Goal: Task Accomplishment & Management: Use online tool/utility

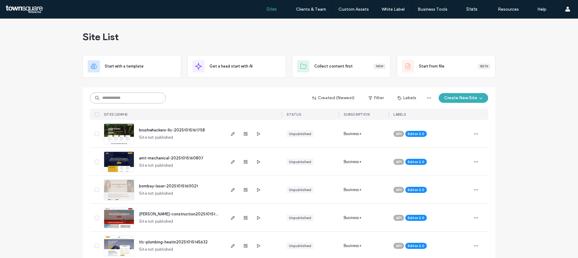
click at [148, 100] on input at bounding box center [128, 97] width 76 height 11
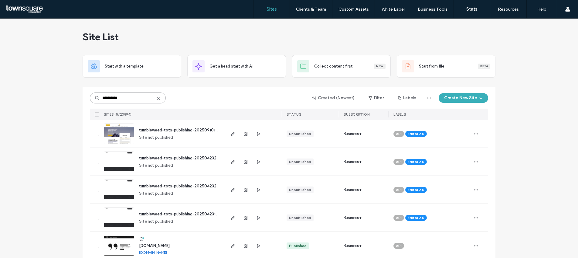
scroll to position [9, 0]
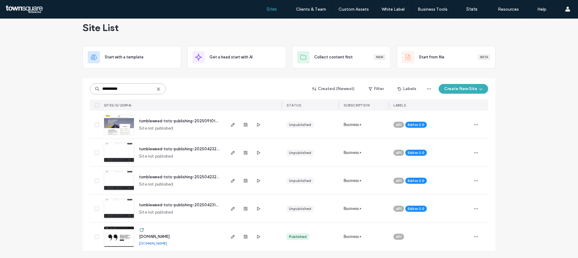
type input "**********"
click at [130, 239] on img at bounding box center [119, 246] width 30 height 41
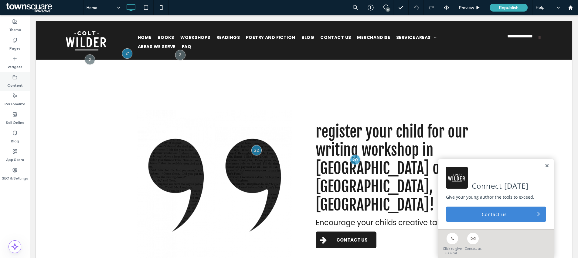
click at [18, 82] on label "Content" at bounding box center [14, 84] width 15 height 9
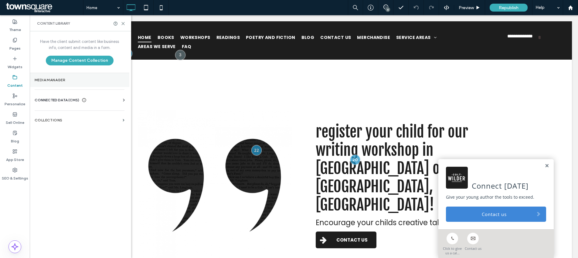
click at [67, 86] on section "Media Manager" at bounding box center [80, 80] width 100 height 14
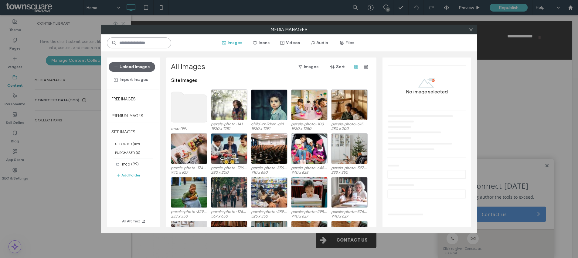
click at [146, 37] on input at bounding box center [139, 42] width 64 height 11
type input "**********"
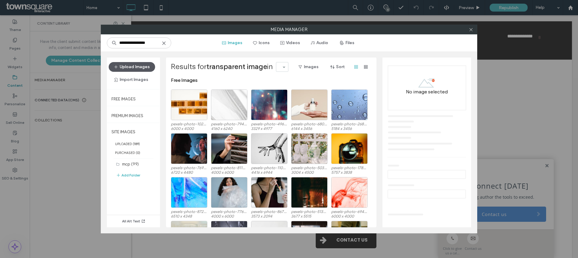
click at [141, 66] on button "Upload Images" at bounding box center [132, 67] width 46 height 10
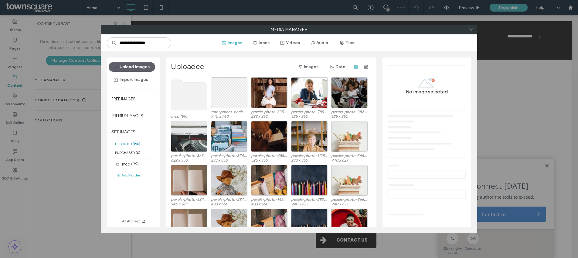
click at [470, 30] on icon at bounding box center [471, 29] width 5 height 5
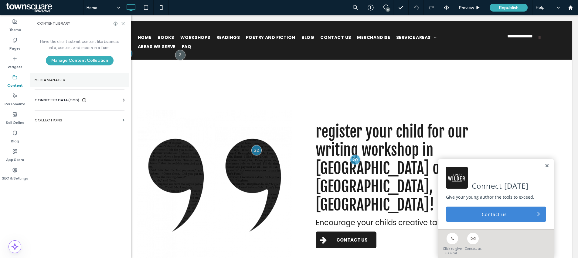
click at [61, 81] on label "Media Manager" at bounding box center [80, 80] width 90 height 4
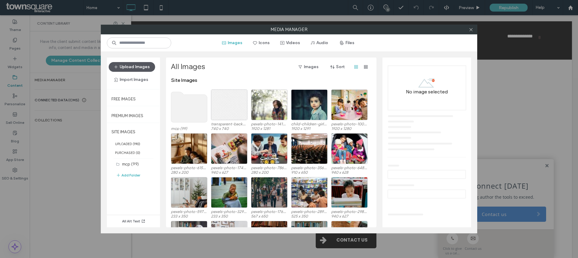
click at [133, 64] on button "Upload Images" at bounding box center [132, 67] width 46 height 10
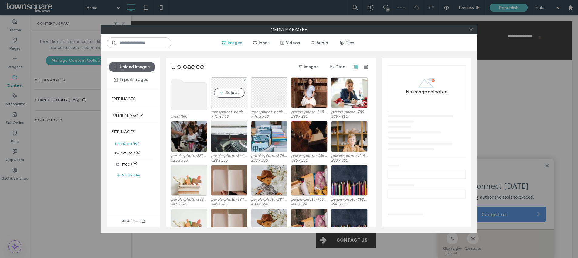
click at [225, 96] on div "Select" at bounding box center [229, 92] width 36 height 31
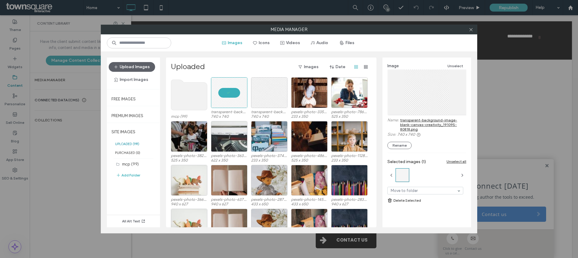
click at [421, 127] on link "transparent-background-image-blank-canvas-creativity_191095-80818.png" at bounding box center [433, 125] width 66 height 14
click at [472, 30] on icon at bounding box center [471, 29] width 5 height 5
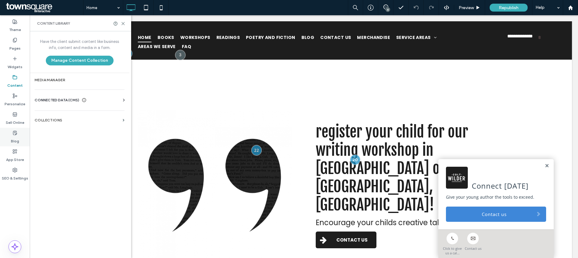
click at [19, 132] on div "Blog" at bounding box center [15, 137] width 30 height 19
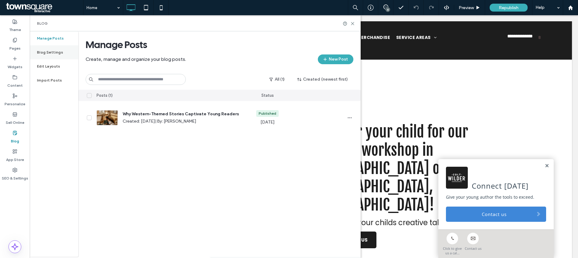
click at [56, 51] on label "Blog Settings" at bounding box center [50, 52] width 26 height 4
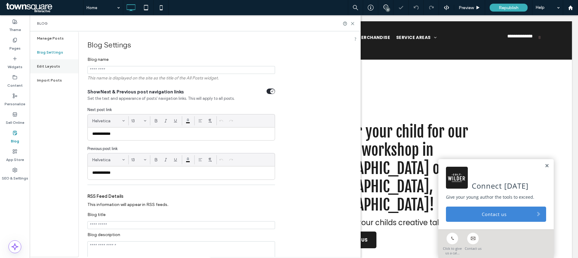
click at [56, 67] on label "Edit Layouts" at bounding box center [48, 66] width 23 height 4
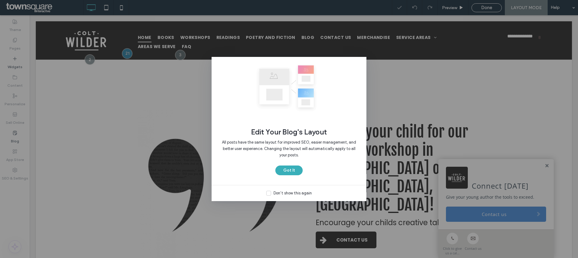
click at [17, 132] on div "Edit Your Blog's Layout All posts have the same layout for improved SEO, easier…" at bounding box center [289, 129] width 578 height 258
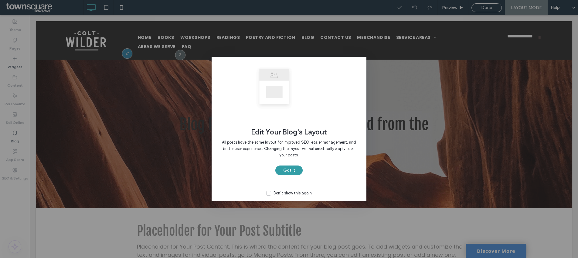
click at [296, 172] on button "Got It" at bounding box center [288, 170] width 27 height 10
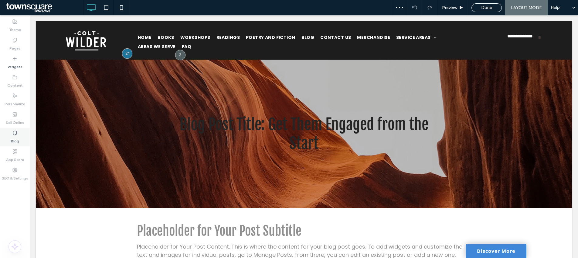
click at [16, 131] on use at bounding box center [15, 133] width 4 height 4
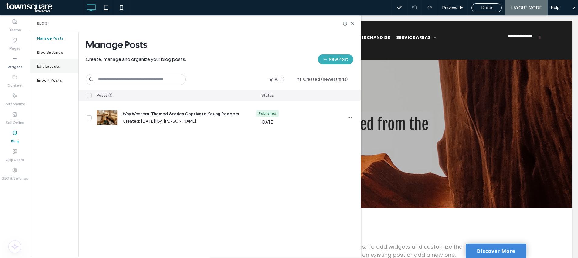
click at [60, 64] on div "Edit Layouts" at bounding box center [54, 66] width 49 height 14
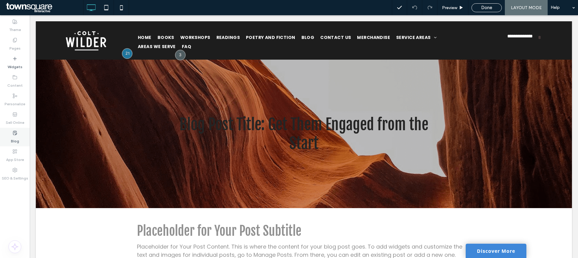
click at [16, 140] on label "Blog" at bounding box center [15, 139] width 8 height 9
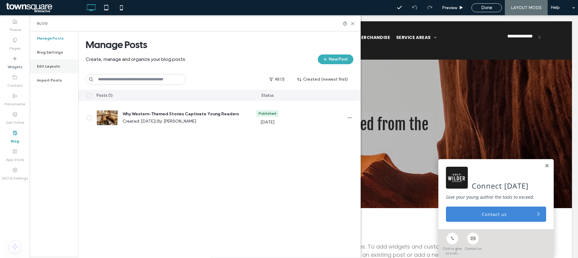
click at [58, 70] on div "Edit Layouts" at bounding box center [54, 66] width 49 height 14
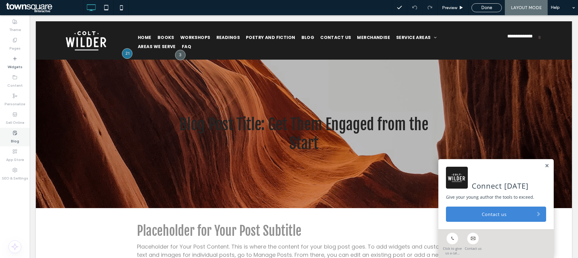
click at [13, 143] on label "Blog" at bounding box center [15, 139] width 8 height 9
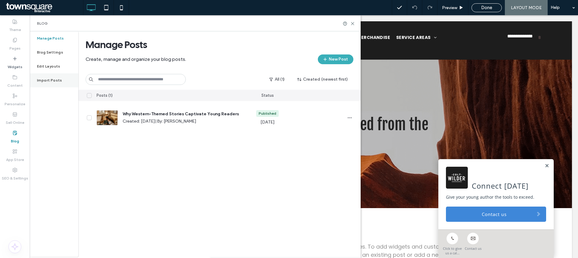
click at [57, 77] on div "Import Posts" at bounding box center [54, 80] width 49 height 14
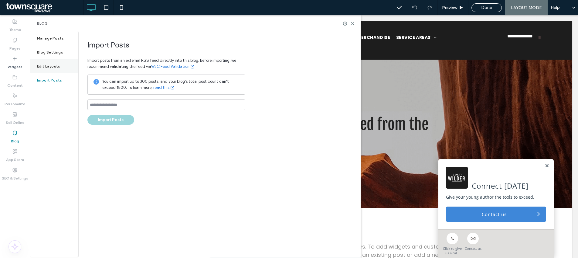
click at [60, 65] on div "Edit Layouts" at bounding box center [54, 66] width 49 height 14
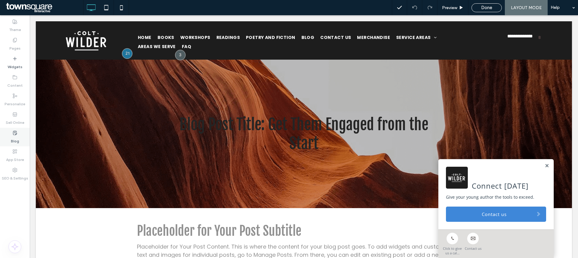
click at [11, 134] on div "Blog" at bounding box center [15, 137] width 30 height 19
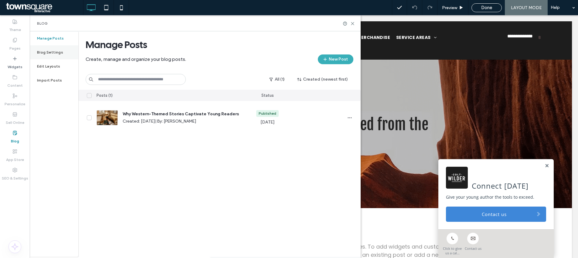
click at [56, 53] on label "Blog Settings" at bounding box center [50, 52] width 26 height 4
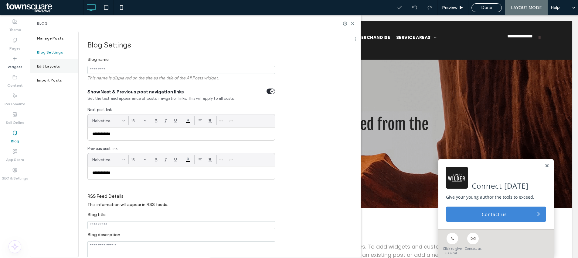
click at [55, 70] on div "Edit Layouts" at bounding box center [54, 66] width 49 height 14
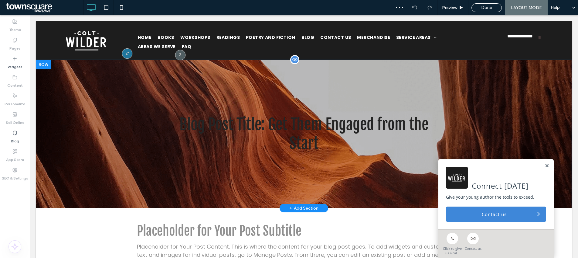
click at [419, 203] on div "Blog Post Title: Get Them Engaged from the Start Click To Paste Row + Add Secti…" at bounding box center [304, 134] width 536 height 148
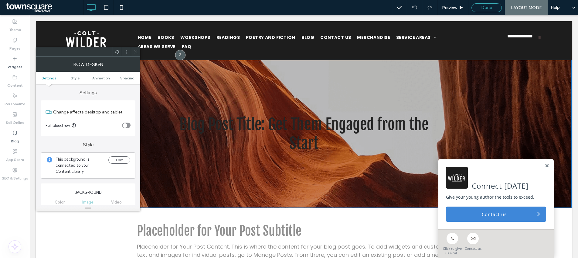
click at [487, 9] on span "Done" at bounding box center [486, 7] width 11 height 5
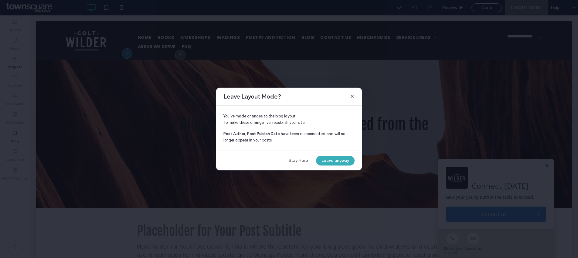
drag, startPoint x: 330, startPoint y: 165, endPoint x: 335, endPoint y: 159, distance: 7.7
click at [330, 165] on button "Leave anyway" at bounding box center [335, 161] width 39 height 10
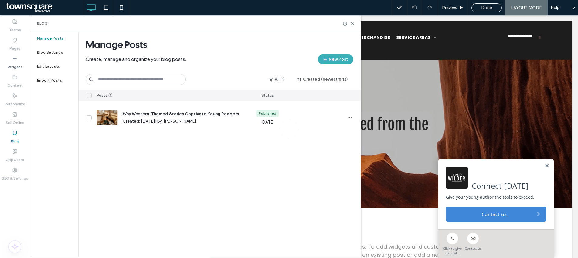
click at [335, 159] on div at bounding box center [289, 129] width 578 height 258
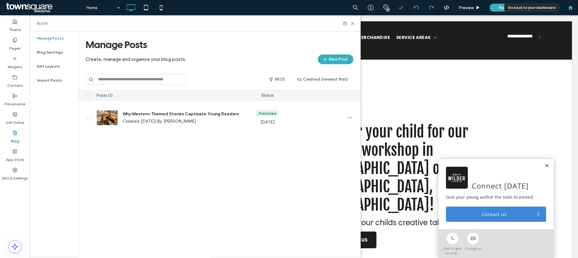
click at [569, 4] on div at bounding box center [570, 7] width 15 height 15
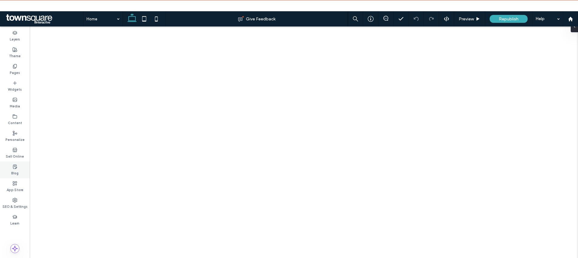
click at [20, 163] on div "Blog" at bounding box center [15, 169] width 30 height 17
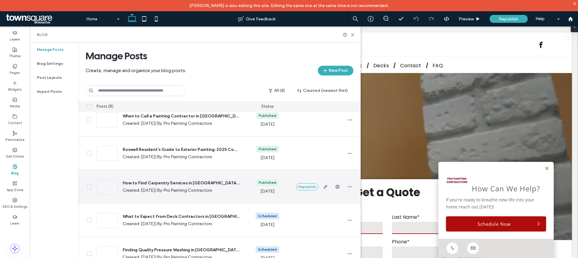
scroll to position [45, 0]
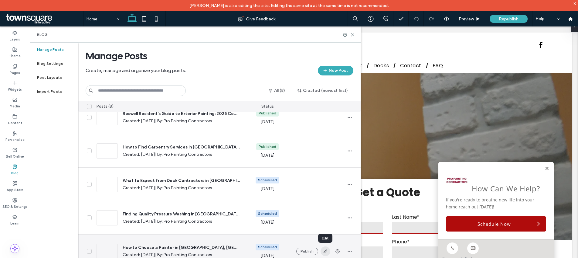
click at [323, 252] on icon "button" at bounding box center [325, 250] width 5 height 5
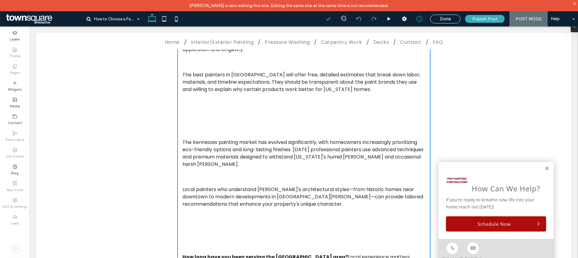
scroll to position [337, 0]
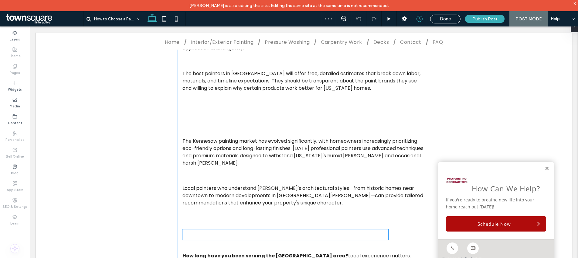
click at [231, 229] on h2 "Key Questions to Ask Your Kennesaw Painting Contractor" at bounding box center [286, 234] width 206 height 11
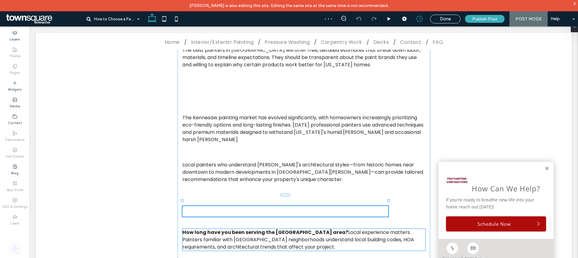
click at [231, 228] on b "How long have you been serving the Kennesaw area?" at bounding box center [266, 231] width 166 height 7
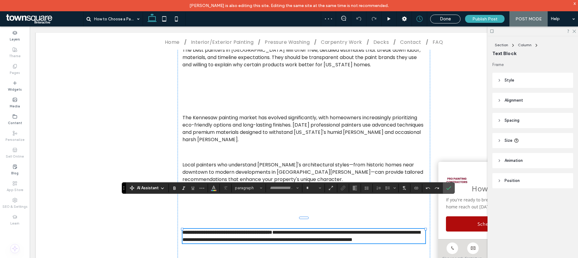
type input "*******"
type input "**"
click at [235, 182] on div "AI Assistant paragraph ******* **" at bounding box center [288, 188] width 333 height 12
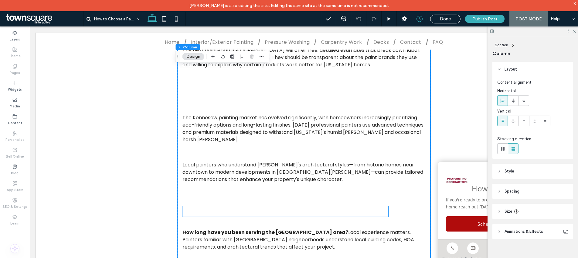
click at [238, 206] on h2 "Key Questions to Ask Your Kennesaw Painting Contractor" at bounding box center [286, 211] width 206 height 11
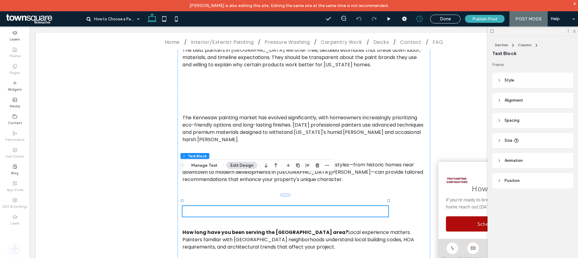
click at [238, 206] on h2 "Key Questions to Ask Your Kennesaw Painting Contractor" at bounding box center [286, 211] width 206 height 11
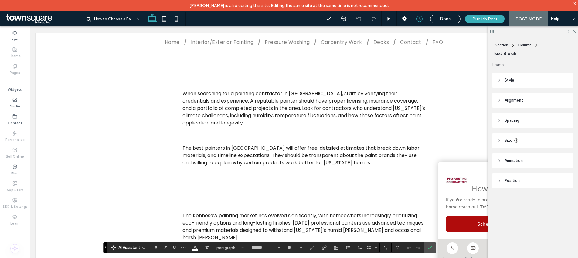
scroll to position [229, 0]
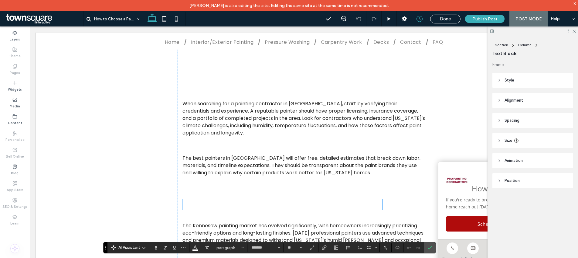
click at [238, 199] on h2 "Understanding the Kennesaw Painting Market in 2025" at bounding box center [283, 204] width 200 height 11
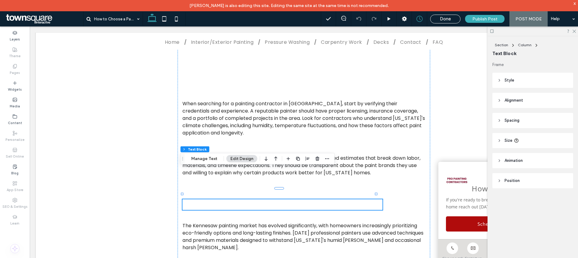
click at [241, 199] on h2 "Understanding the Kennesaw Painting Market in 2025" at bounding box center [283, 204] width 200 height 11
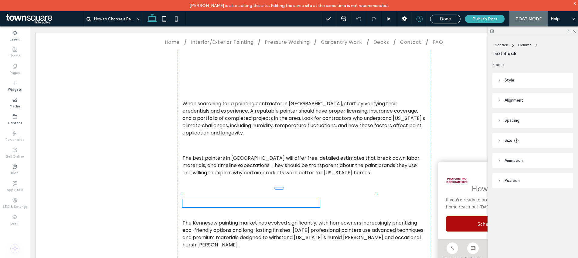
type input "*******"
type input "**"
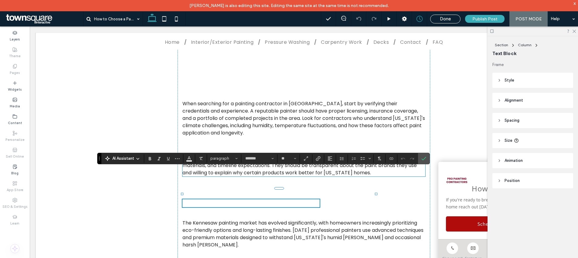
click at [214, 154] on p "The best painters in Kennesaw will offer free, detailed estimates that break do…" at bounding box center [304, 165] width 243 height 22
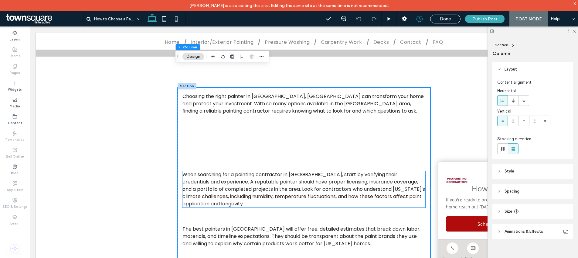
scroll to position [123, 0]
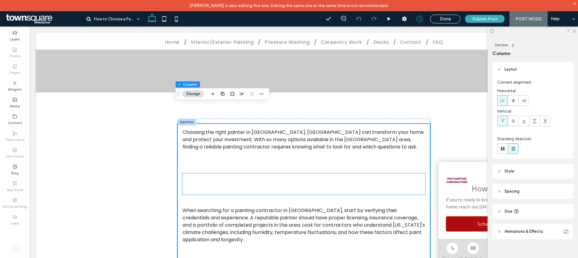
click at [219, 173] on h2 "What Should You Look for When Hiring a Painter in Kennesaw?" at bounding box center [304, 183] width 243 height 21
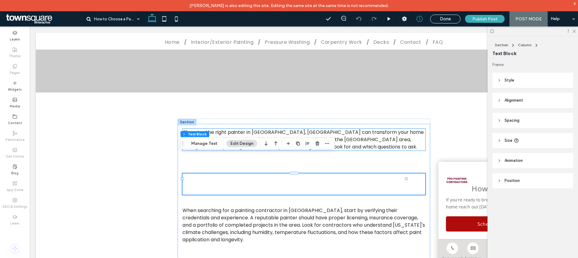
click at [234, 128] on p "Choosing the right painter in Kennesaw, GA can transform your home and protect …" at bounding box center [304, 139] width 243 height 22
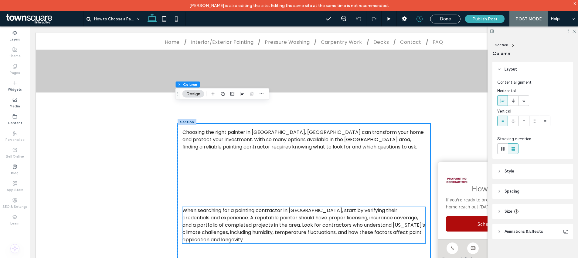
click at [234, 207] on p "When searching for a painting contractor in Kennesaw, start by verifying their …" at bounding box center [304, 225] width 243 height 36
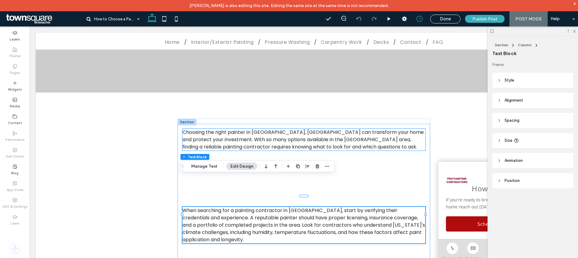
click at [279, 128] on p "Choosing the right painter in Kennesaw, GA can transform your home and protect …" at bounding box center [304, 139] width 243 height 22
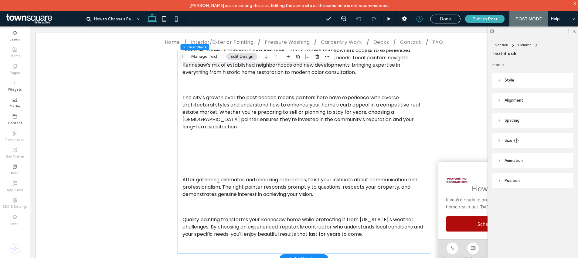
scroll to position [1142, 0]
click at [18, 172] on label "Blog" at bounding box center [14, 172] width 7 height 7
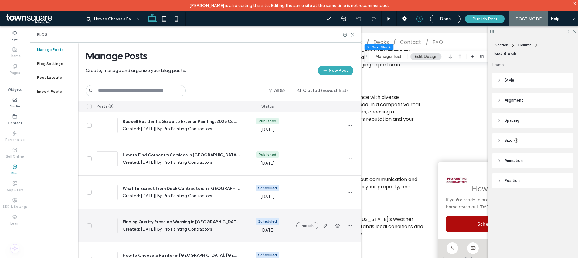
scroll to position [45, 0]
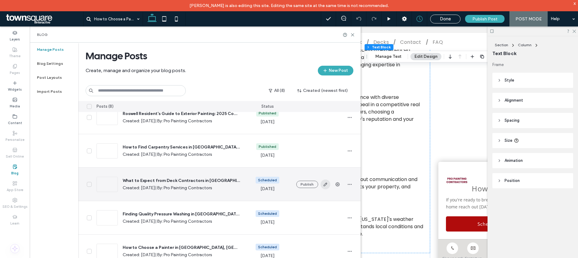
click at [324, 182] on icon "button" at bounding box center [325, 184] width 5 height 5
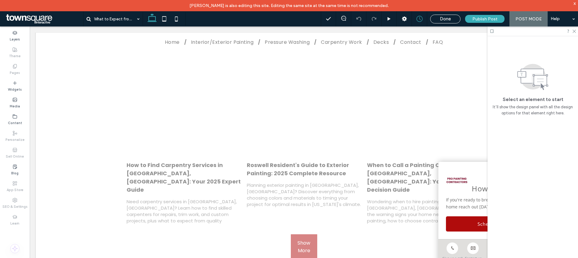
scroll to position [2084, 0]
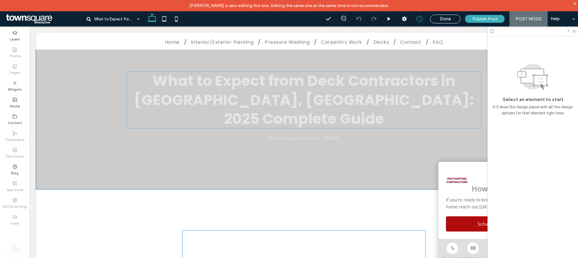
scroll to position [0, 0]
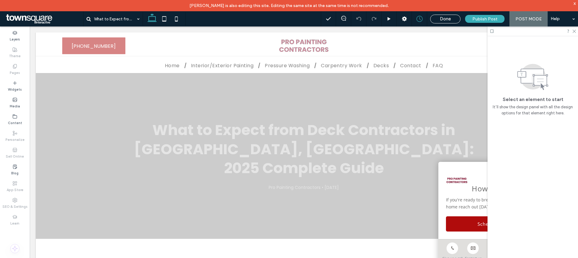
click at [16, 53] on label "Theme" at bounding box center [15, 55] width 12 height 7
click at [447, 19] on span "Done" at bounding box center [445, 18] width 11 height 5
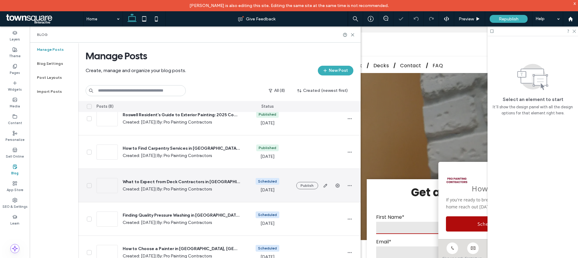
scroll to position [45, 0]
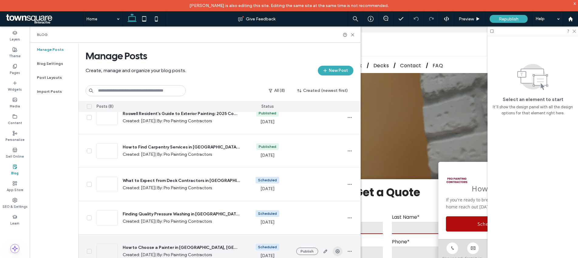
click at [340, 253] on span "button" at bounding box center [338, 251] width 10 height 10
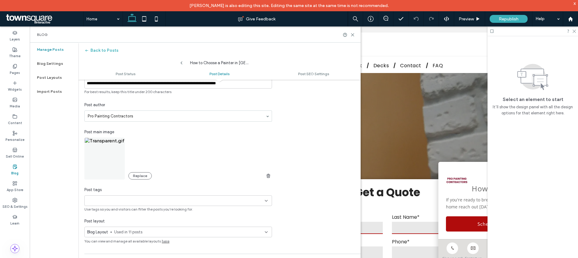
scroll to position [0, 0]
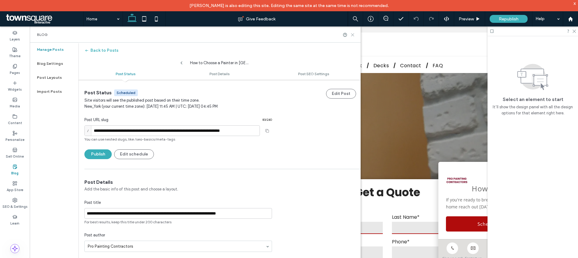
click at [353, 36] on icon at bounding box center [353, 35] width 5 height 5
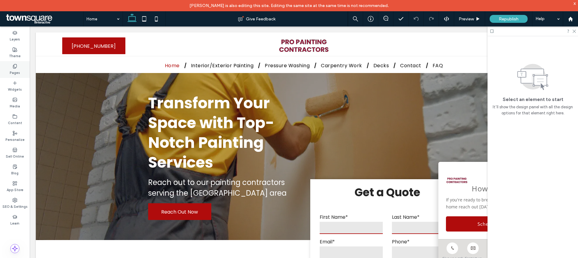
click at [16, 67] on icon at bounding box center [14, 66] width 5 height 5
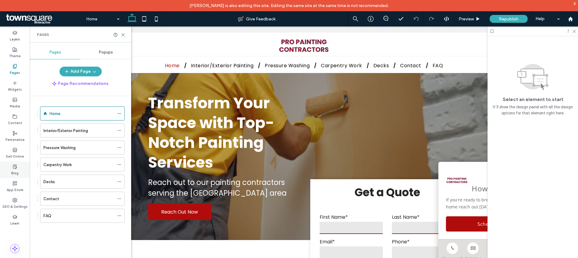
click at [19, 170] on div "Blog" at bounding box center [15, 169] width 30 height 17
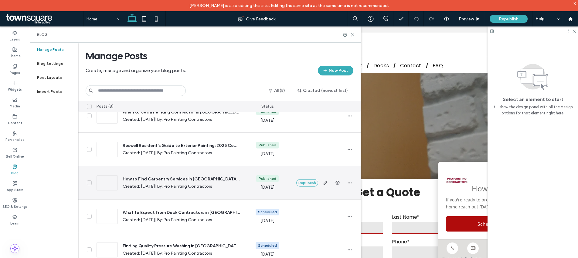
scroll to position [45, 0]
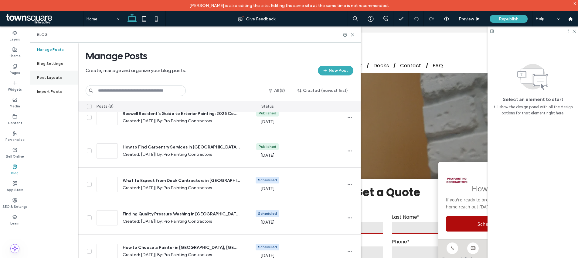
click at [48, 79] on label "Post Layouts" at bounding box center [49, 77] width 25 height 4
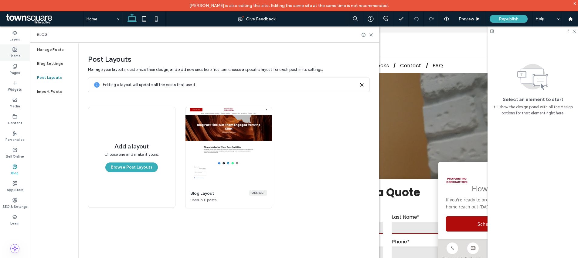
click at [16, 52] on label "Theme" at bounding box center [15, 55] width 12 height 7
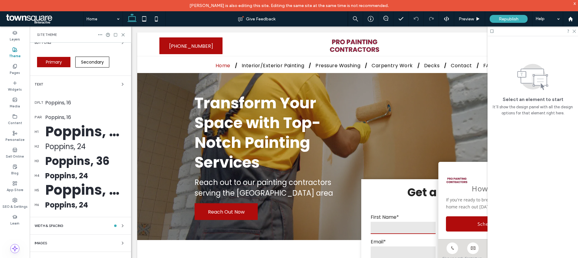
scroll to position [0, 0]
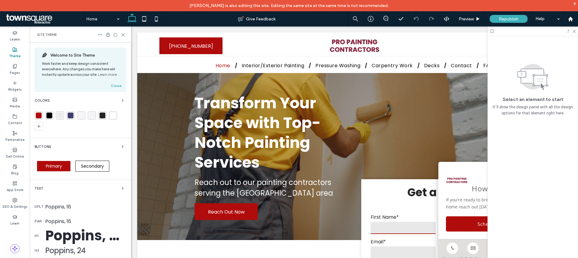
click at [68, 206] on div "Poppins, 16" at bounding box center [85, 207] width 81 height 8
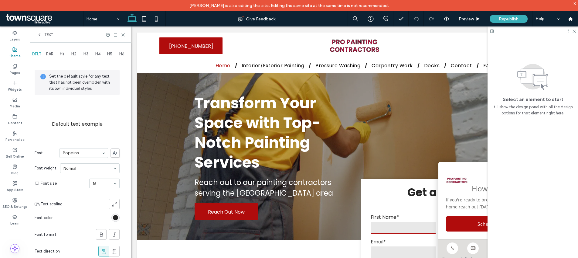
click at [49, 36] on span "Text" at bounding box center [48, 34] width 9 height 5
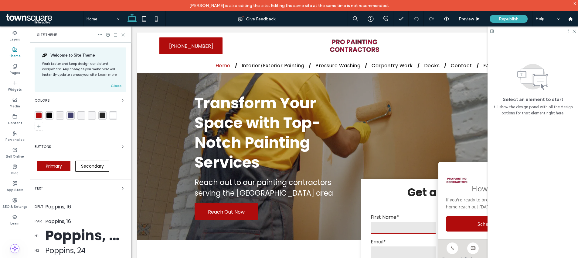
click at [125, 34] on icon at bounding box center [123, 35] width 5 height 5
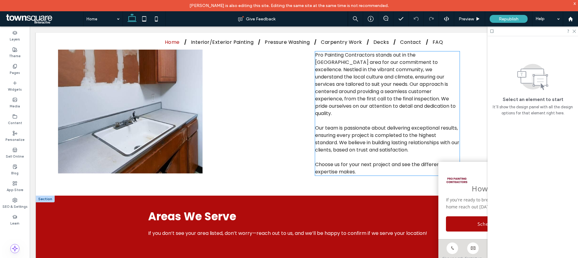
scroll to position [887, 0]
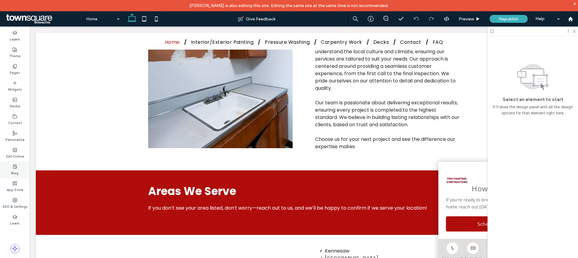
click at [14, 170] on label "Blog" at bounding box center [14, 172] width 7 height 7
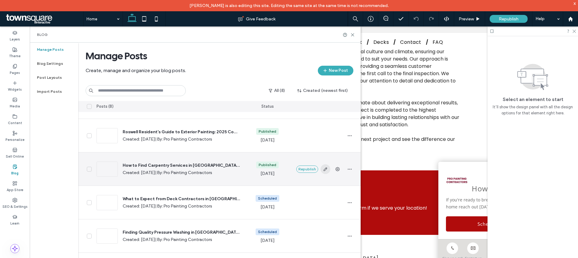
scroll to position [26, 0]
click at [324, 169] on use "button" at bounding box center [325, 169] width 4 height 4
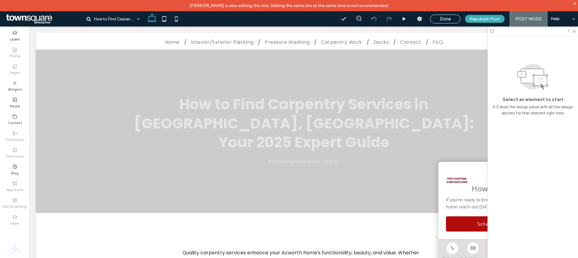
scroll to position [111, 0]
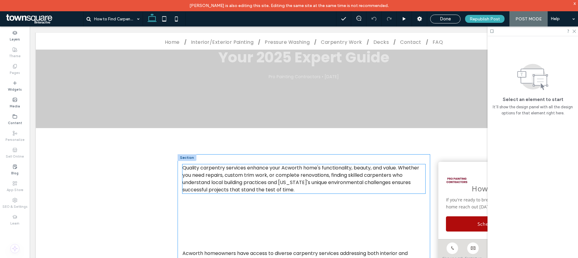
click at [205, 164] on p "Quality carpentry services enhance your Acworth home's functionality, beauty, a…" at bounding box center [304, 178] width 243 height 29
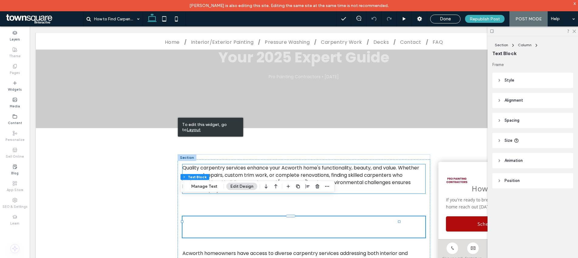
click at [308, 164] on p "Quality carpentry services enhance your Acworth home's functionality, beauty, a…" at bounding box center [304, 178] width 243 height 29
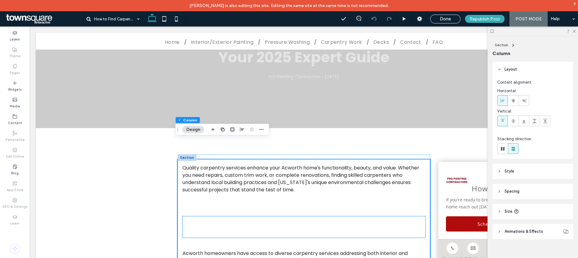
click at [247, 216] on h2 "What Types of Carpentry Services Are Available in Acworth?" at bounding box center [304, 226] width 243 height 21
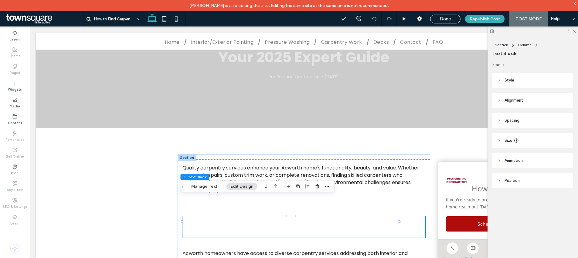
click at [247, 216] on h2 "What Types of Carpentry Services Are Available in Acworth?" at bounding box center [304, 226] width 243 height 21
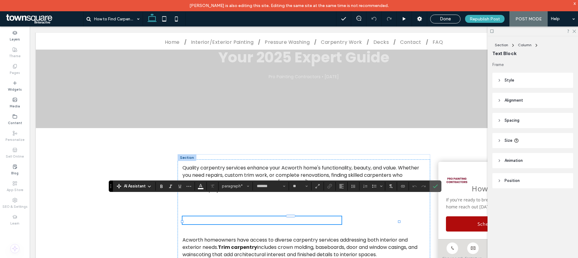
click at [248, 216] on span "**********" at bounding box center [262, 219] width 159 height 7
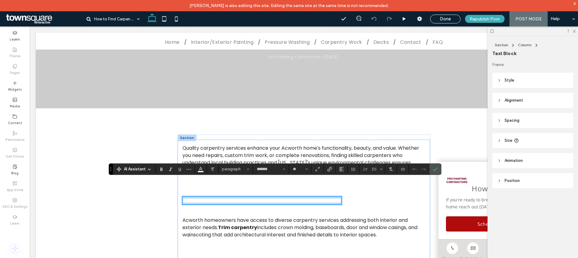
scroll to position [125, 0]
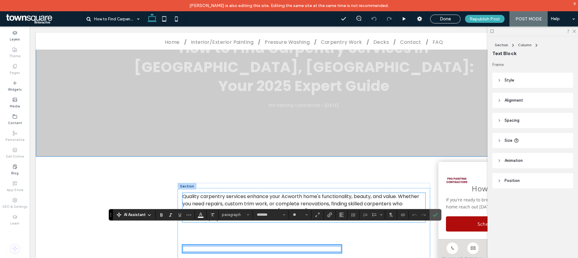
scroll to position [0, 0]
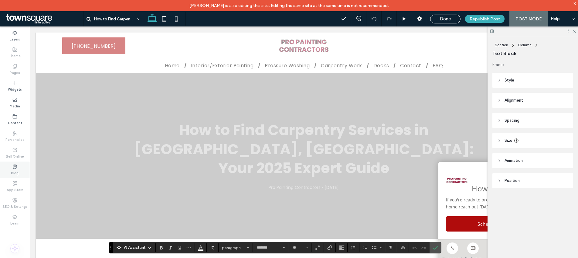
click at [14, 166] on icon at bounding box center [14, 166] width 5 height 5
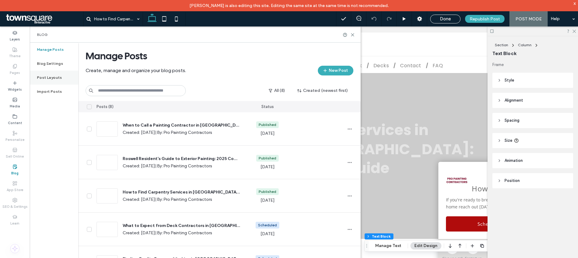
click at [50, 76] on label "Post Layouts" at bounding box center [49, 77] width 25 height 4
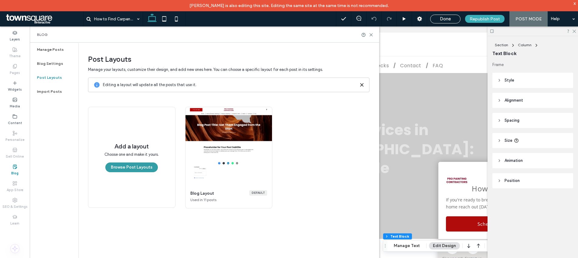
click at [145, 168] on button "Browse Post Layouts" at bounding box center [131, 167] width 53 height 10
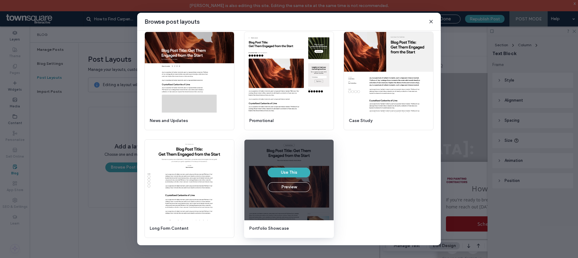
scroll to position [20, 0]
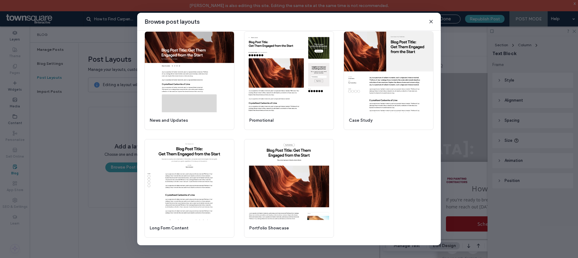
click at [352, 168] on div "Use This Preview News and Updates Use This Preview Promotional Use This Preview…" at bounding box center [289, 134] width 289 height 210
click at [431, 19] on icon at bounding box center [431, 21] width 5 height 5
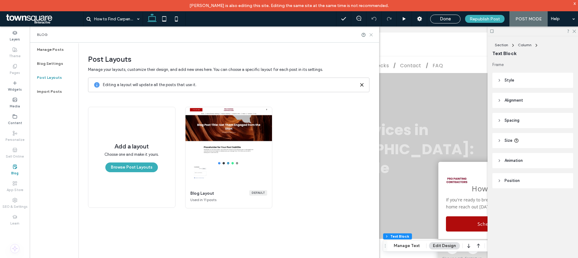
click at [371, 36] on icon at bounding box center [371, 35] width 5 height 5
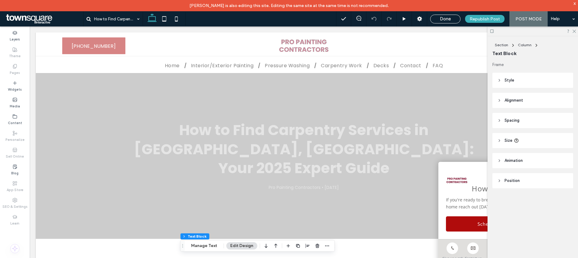
click at [15, 178] on div "App Store" at bounding box center [15, 186] width 30 height 17
click at [15, 176] on div "Blog" at bounding box center [15, 169] width 30 height 17
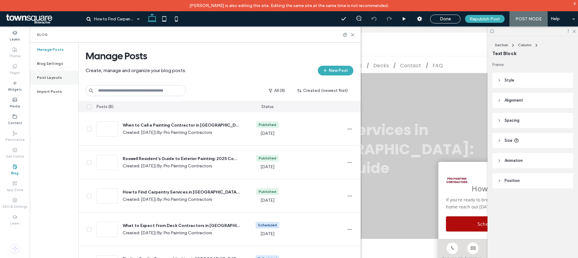
click at [63, 76] on div "Post Layouts" at bounding box center [54, 77] width 49 height 14
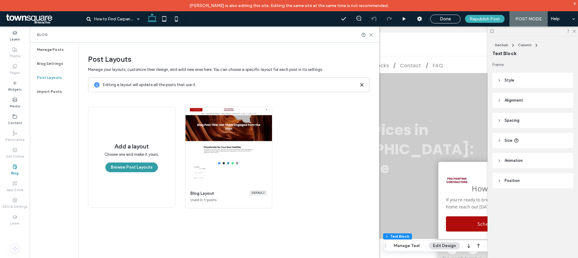
click at [150, 168] on button "Browse Post Layouts" at bounding box center [131, 167] width 53 height 10
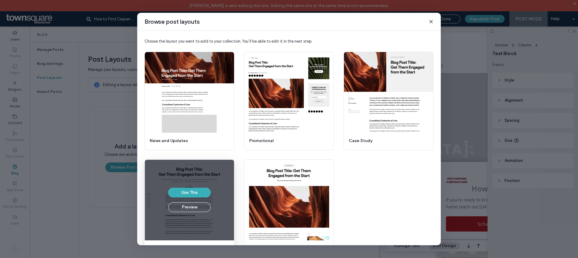
click at [214, 180] on div "Use This Preview" at bounding box center [189, 199] width 89 height 80
click at [202, 192] on button "Use This" at bounding box center [189, 192] width 43 height 10
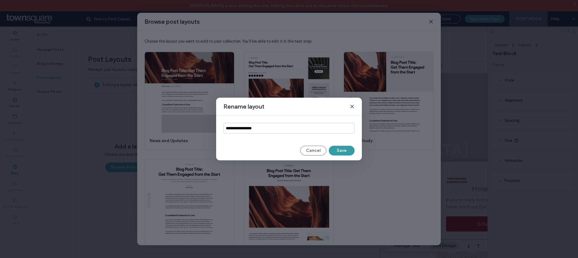
click at [338, 149] on button "Save" at bounding box center [342, 150] width 26 height 10
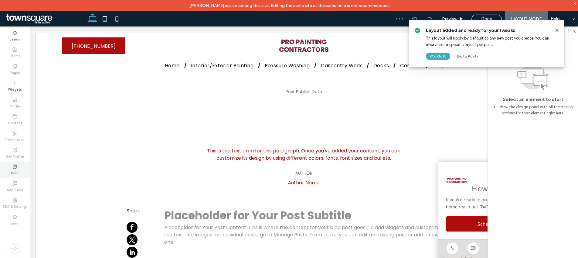
click at [11, 166] on div "Blog" at bounding box center [15, 169] width 30 height 17
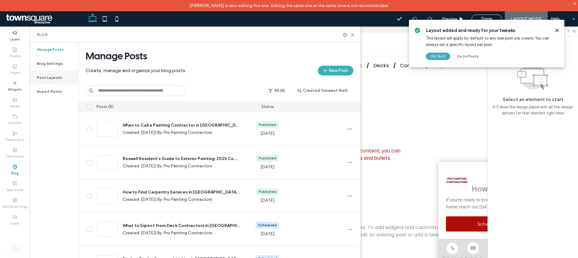
click at [50, 72] on div "Post Layouts" at bounding box center [54, 77] width 49 height 14
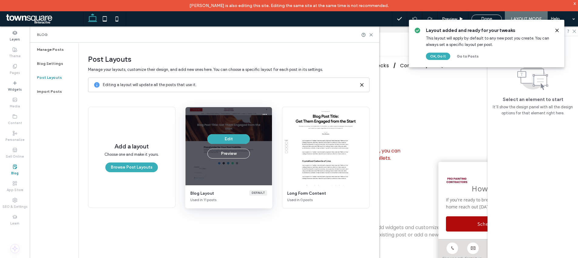
click at [250, 129] on div "Edit Preview" at bounding box center [229, 146] width 87 height 78
click at [243, 137] on button "Edit" at bounding box center [228, 139] width 43 height 10
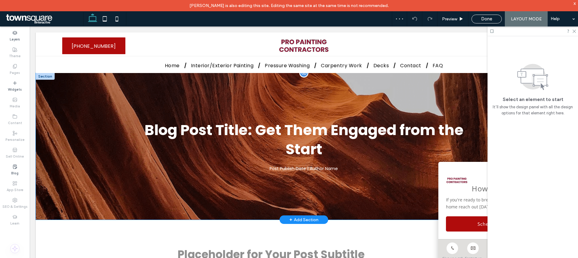
click at [140, 182] on div "Blog Post Title: Get Them Engaged from the Start Post Publish Date | Author Name" at bounding box center [304, 146] width 364 height 146
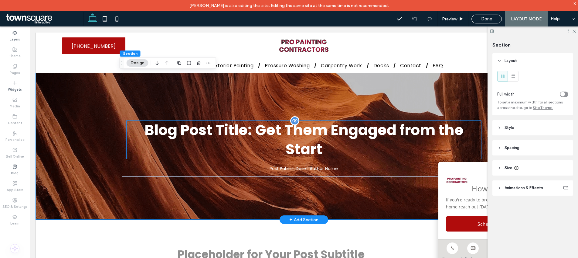
click at [214, 130] on h1 "Blog Post Title: Get Them Engaged from the Start" at bounding box center [304, 140] width 355 height 38
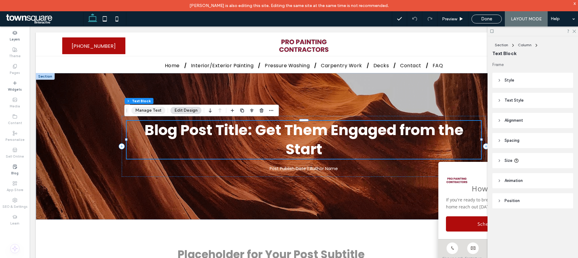
click at [161, 112] on button "Manage Text" at bounding box center [149, 110] width 34 height 7
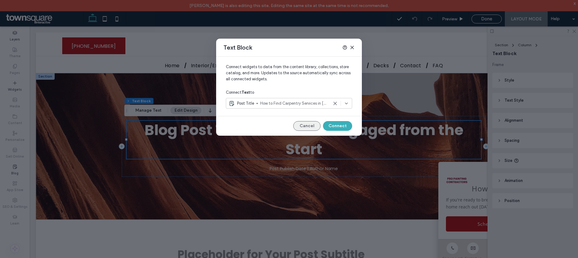
click at [315, 129] on button "Cancel" at bounding box center [306, 126] width 27 height 10
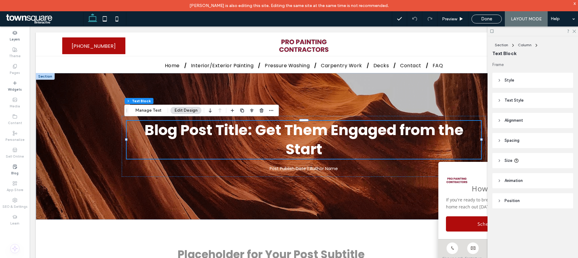
click at [529, 82] on header "Style" at bounding box center [533, 80] width 81 height 15
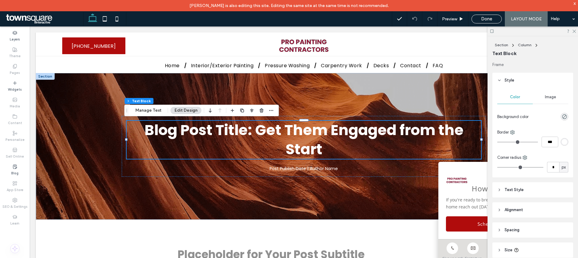
click at [533, 192] on header "Text Style" at bounding box center [533, 189] width 81 height 15
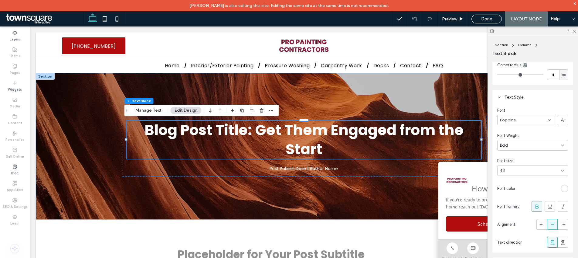
scroll to position [110, 0]
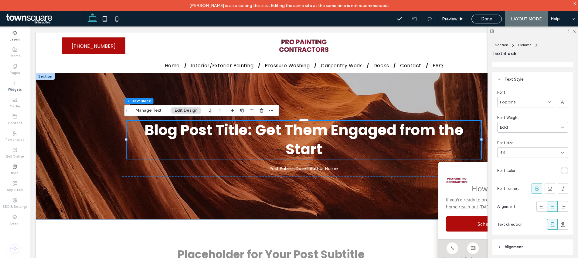
click at [564, 169] on div "rgb(255, 255, 255)" at bounding box center [565, 170] width 8 height 8
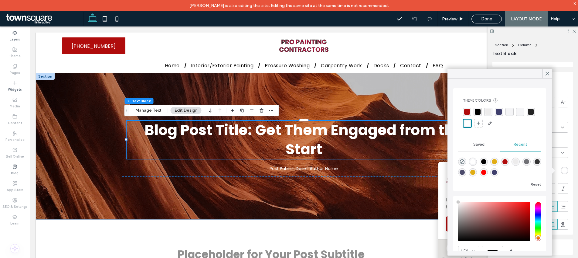
click at [477, 110] on div "rgba(0, 0, 0, 1)" at bounding box center [478, 112] width 6 height 6
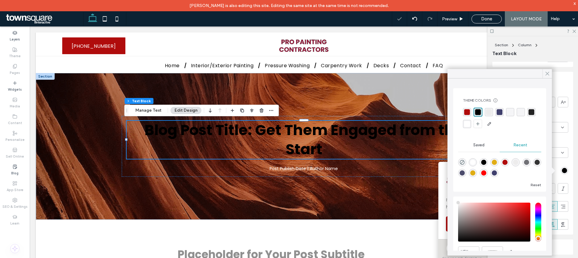
click at [547, 74] on use at bounding box center [547, 73] width 3 height 3
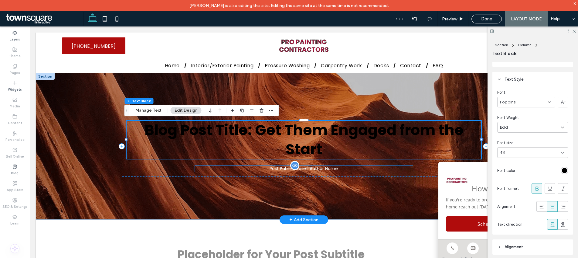
click at [298, 169] on div "Post Publish Date | Author Name" at bounding box center [304, 168] width 218 height 6
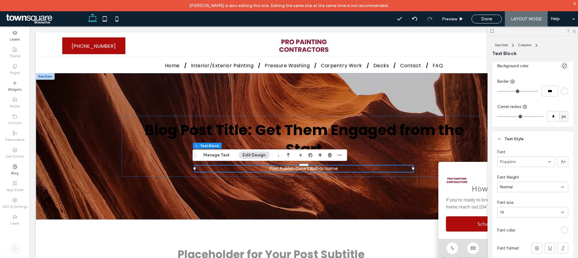
scroll to position [54, 0]
click at [562, 224] on div "rgb(255, 255, 255)" at bounding box center [564, 226] width 5 height 5
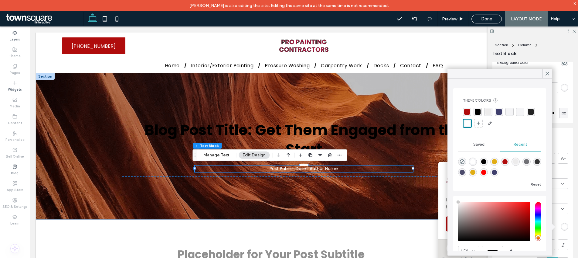
click at [481, 112] on div "rgba(0, 0, 0, 1)" at bounding box center [478, 112] width 6 height 6
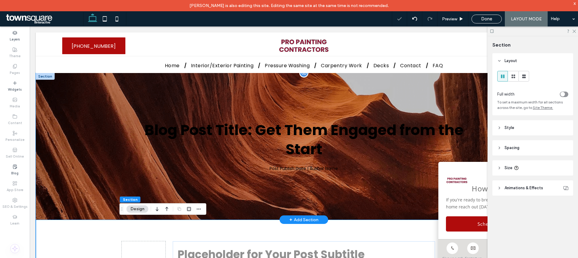
click at [233, 195] on div "Blog Post Title: Get Them Engaged from the Start Post Publish Date | Author Name" at bounding box center [304, 146] width 364 height 146
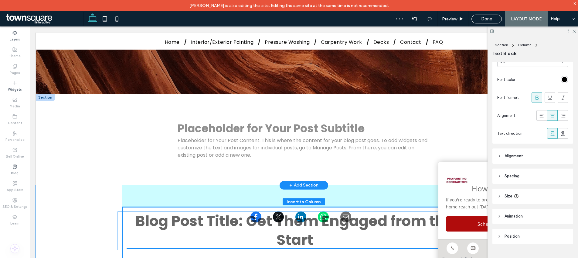
scroll to position [71, 0]
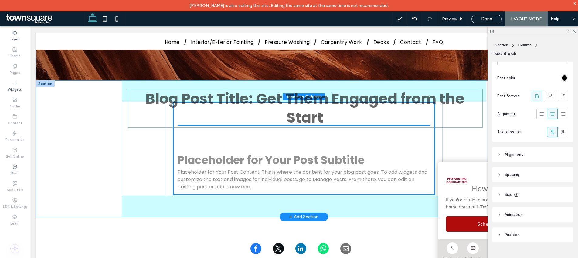
drag, startPoint x: 280, startPoint y: 137, endPoint x: 283, endPoint y: 106, distance: 31.2
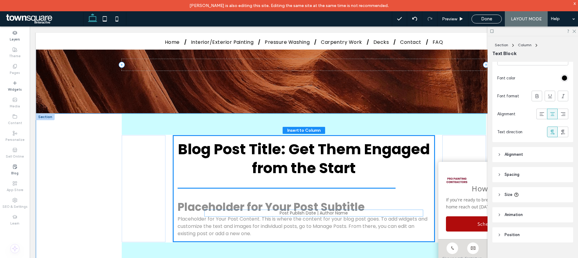
scroll to position [36, 0]
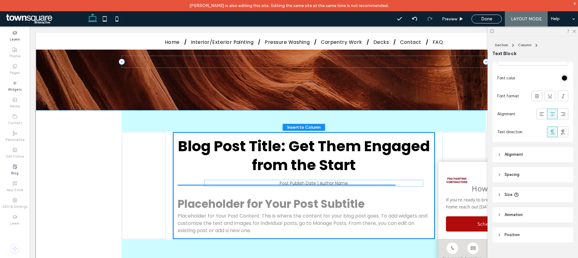
drag, startPoint x: 309, startPoint y: 123, endPoint x: 321, endPoint y: 183, distance: 60.8
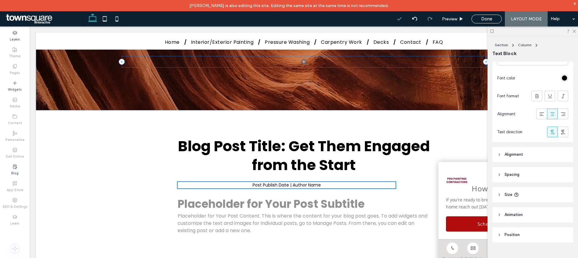
type input "**"
type input "****"
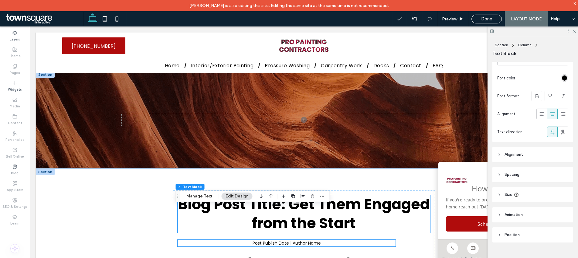
scroll to position [0, 0]
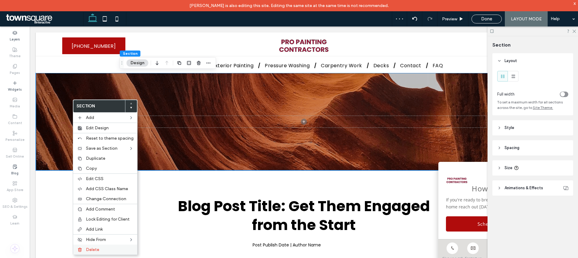
click at [95, 246] on div "Delete" at bounding box center [105, 249] width 64 height 10
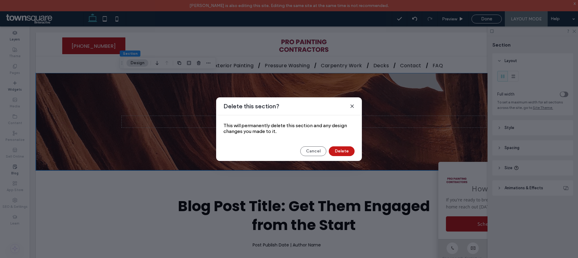
click at [351, 152] on button "Delete" at bounding box center [342, 151] width 26 height 10
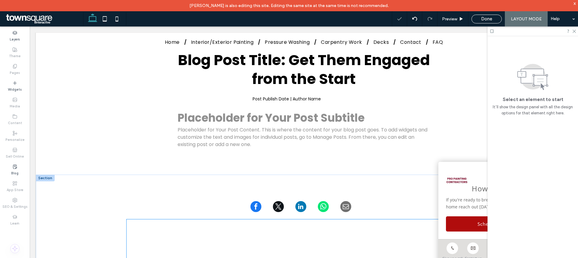
scroll to position [118, 0]
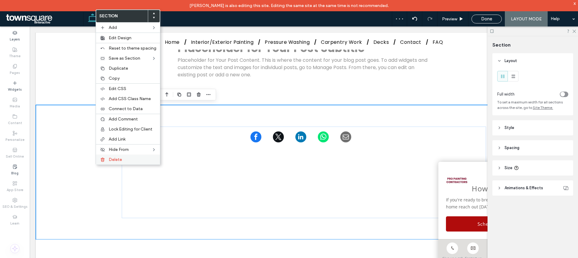
click at [126, 162] on label "Delete" at bounding box center [133, 159] width 48 height 5
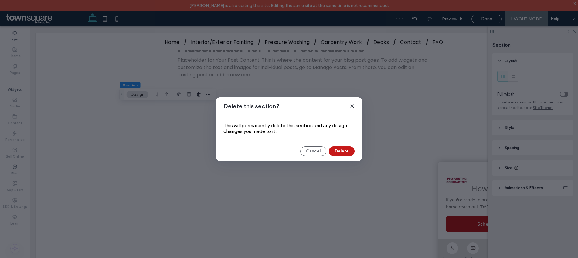
click at [343, 154] on button "Delete" at bounding box center [342, 151] width 26 height 10
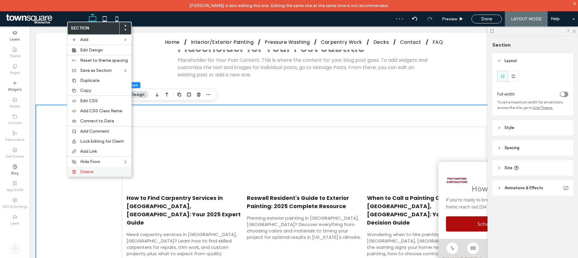
click at [78, 169] on div "Delete" at bounding box center [99, 171] width 64 height 10
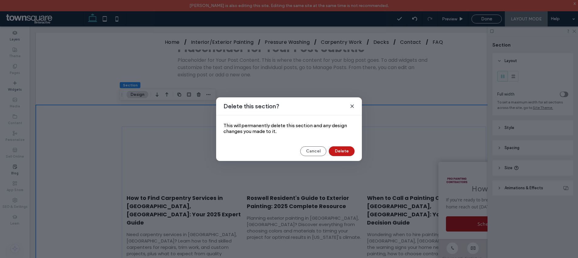
click at [340, 149] on button "Delete" at bounding box center [342, 151] width 26 height 10
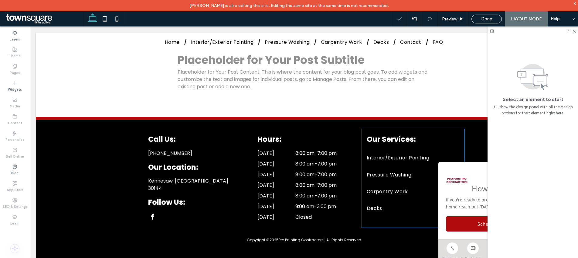
scroll to position [0, 0]
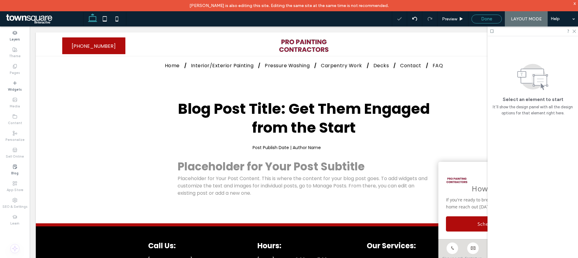
click at [488, 17] on span "Done" at bounding box center [486, 18] width 11 height 5
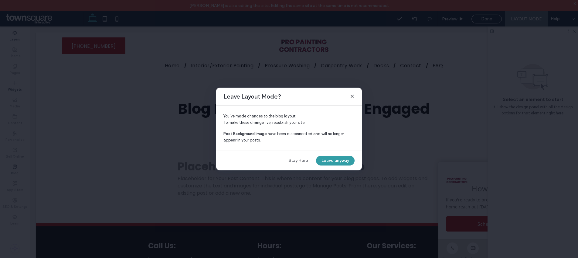
click at [325, 160] on button "Leave anyway" at bounding box center [335, 161] width 39 height 10
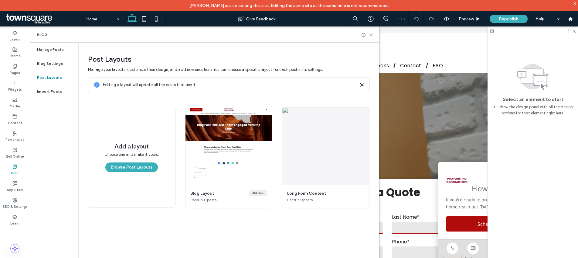
click at [371, 34] on use at bounding box center [371, 34] width 3 height 3
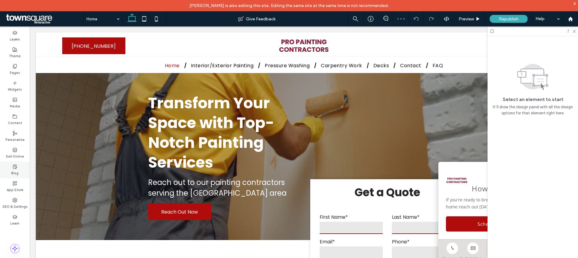
click at [13, 175] on label "Blog" at bounding box center [14, 172] width 7 height 7
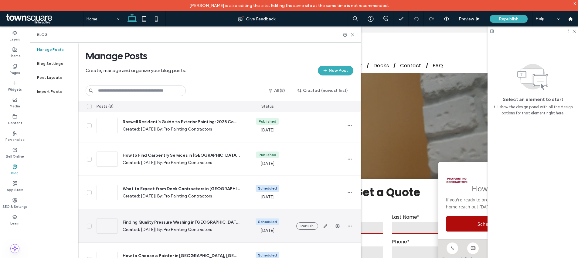
scroll to position [45, 0]
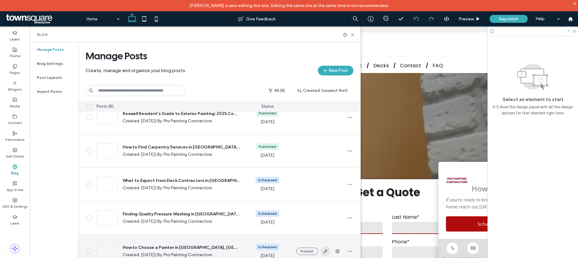
click at [322, 251] on span "button" at bounding box center [326, 251] width 10 height 10
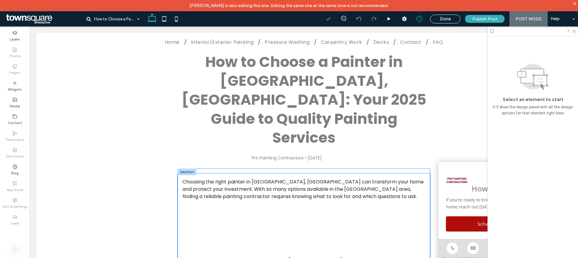
scroll to position [81, 0]
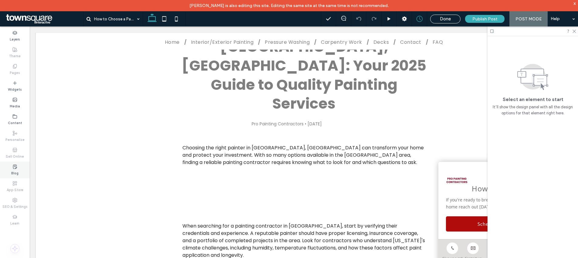
click at [15, 165] on use at bounding box center [15, 166] width 4 height 4
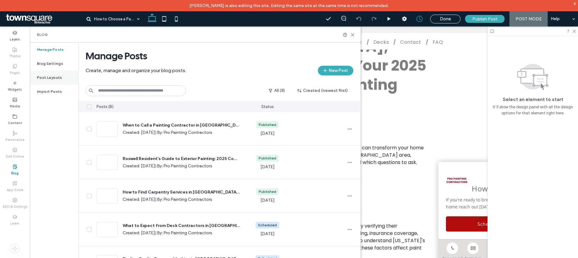
click at [44, 71] on div "Post Layouts" at bounding box center [54, 77] width 49 height 14
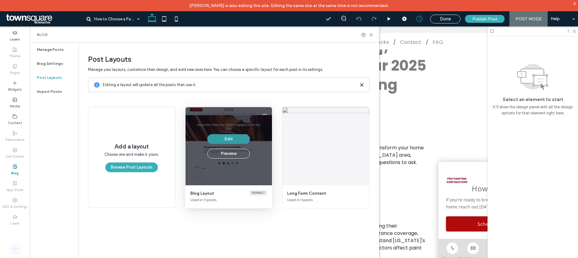
click at [238, 143] on button "Edit" at bounding box center [228, 139] width 43 height 10
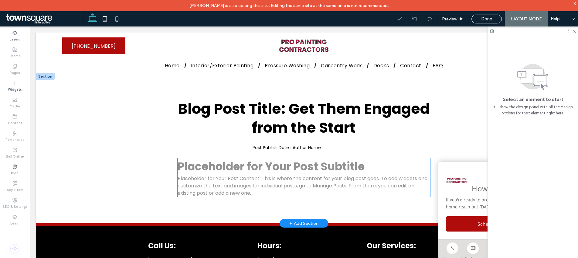
click at [282, 168] on h3 "Placeholder for Your Post Subtitle" at bounding box center [304, 166] width 253 height 17
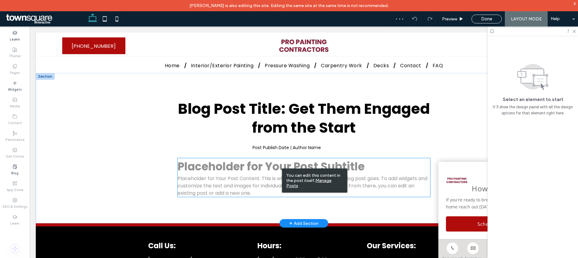
click at [254, 166] on h3 "Placeholder for Your Post Subtitle" at bounding box center [304, 166] width 253 height 17
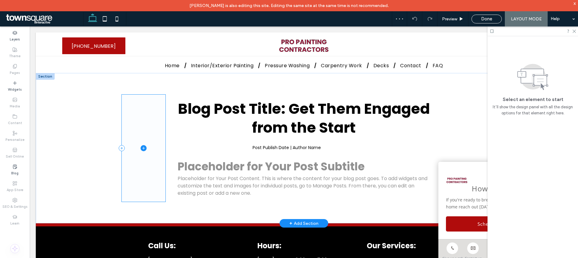
click at [139, 200] on span at bounding box center [144, 147] width 44 height 107
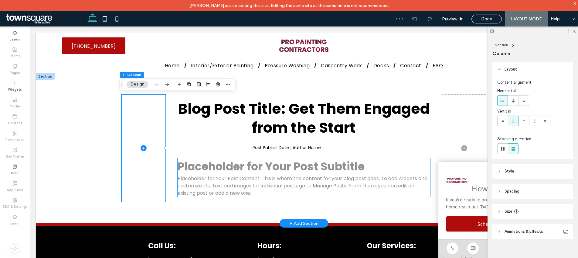
click at [231, 179] on p "Placeholder for Your Post Content. This is where the content for your blog post…" at bounding box center [304, 186] width 253 height 22
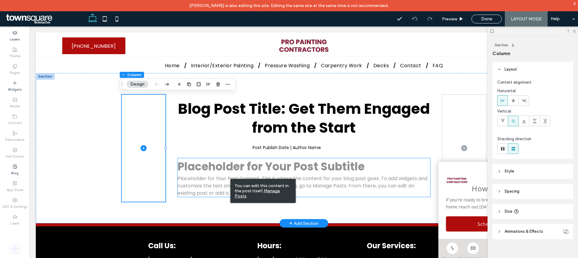
click at [214, 171] on h3 "Placeholder for Your Post Subtitle" at bounding box center [304, 166] width 253 height 17
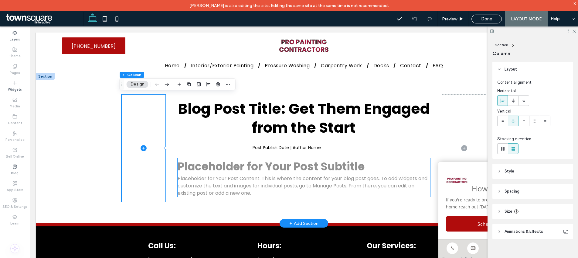
click at [298, 176] on p "Placeholder for Your Post Content. This is where the content for your blog post…" at bounding box center [304, 186] width 253 height 22
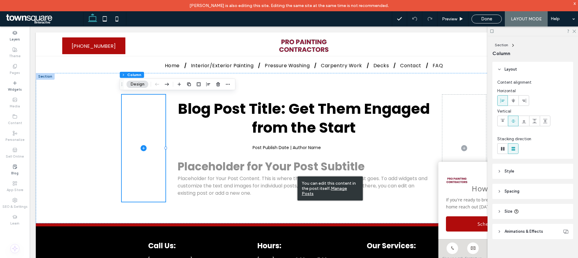
click at [347, 189] on u "Manage Posts" at bounding box center [324, 191] width 45 height 10
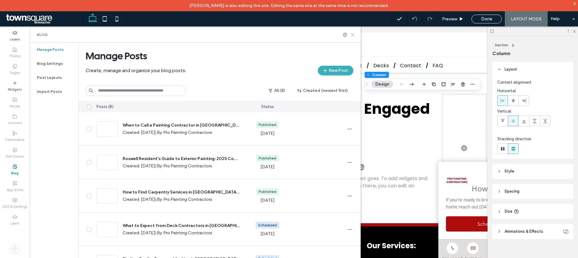
click at [354, 34] on icon at bounding box center [353, 35] width 5 height 5
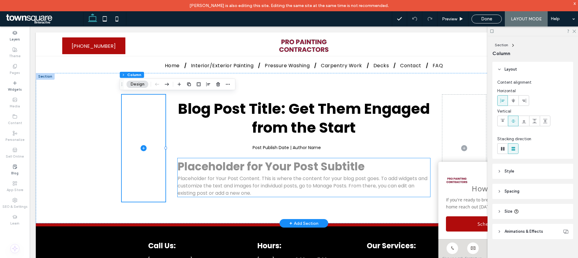
click at [263, 171] on h3 "Placeholder for Your Post Subtitle" at bounding box center [304, 166] width 253 height 17
click at [222, 174] on h3 "Placeholder for Your Post Subtitle" at bounding box center [304, 166] width 253 height 17
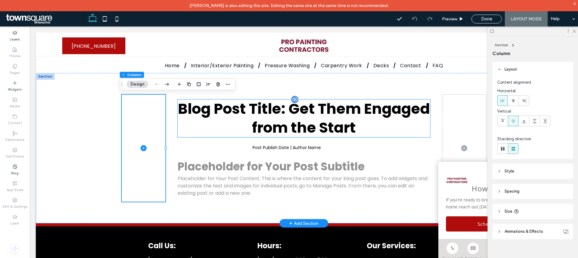
click at [266, 125] on h1 "Blog Post Title: Get Them Engaged from the Start" at bounding box center [304, 118] width 253 height 38
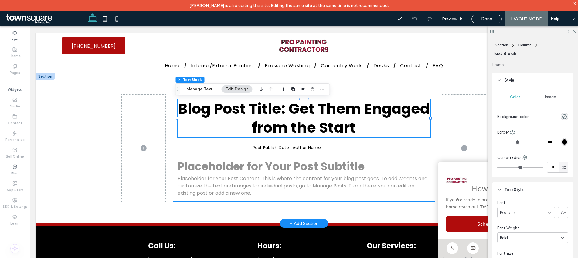
click at [269, 152] on div "Blog Post Title: Get Them Engaged from the Start Post Publish Date | Author Nam…" at bounding box center [304, 147] width 262 height 107
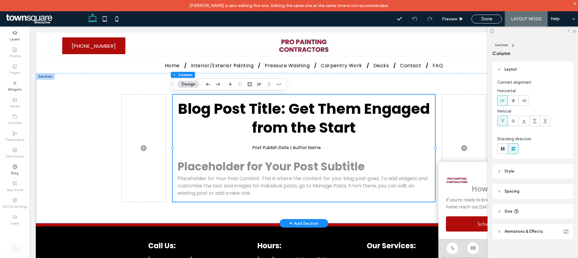
click at [270, 151] on div "Blog Post Title: Get Them Engaged from the Start Post Publish Date | Author Nam…" at bounding box center [304, 147] width 262 height 107
click at [273, 146] on div at bounding box center [277, 144] width 9 height 9
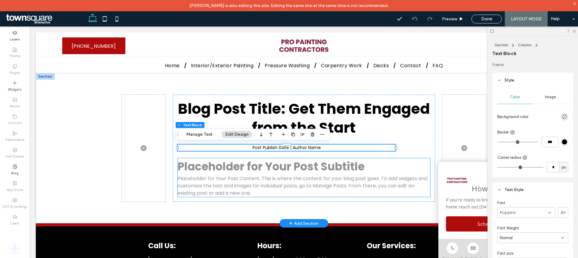
click at [272, 173] on h3 "Placeholder for Your Post Subtitle" at bounding box center [304, 166] width 253 height 17
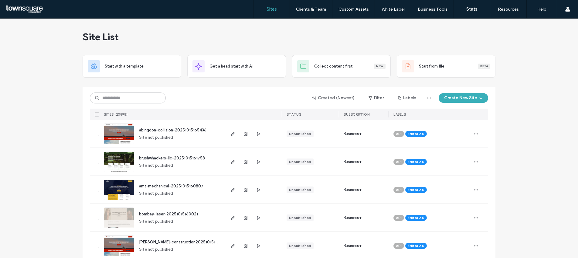
click at [158, 99] on input at bounding box center [128, 97] width 76 height 11
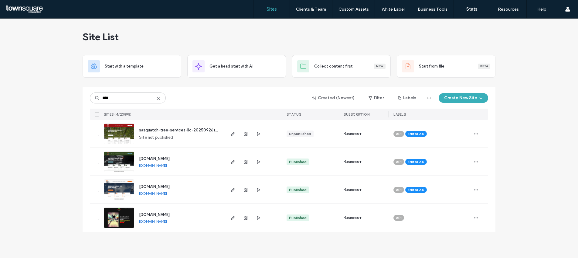
click at [124, 96] on input "****" at bounding box center [128, 97] width 76 height 11
drag, startPoint x: 124, startPoint y: 98, endPoint x: 81, endPoint y: 96, distance: 42.5
click at [81, 96] on div "Site List Start with a template Get a head start with AI Collect content first …" at bounding box center [289, 138] width 578 height 239
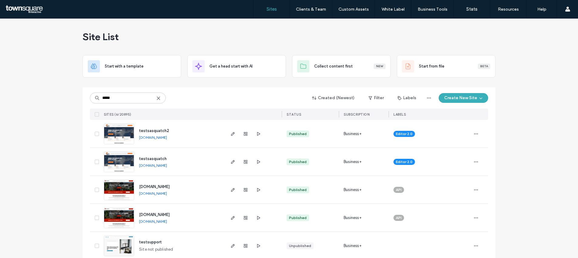
type input "*****"
click at [147, 161] on div "testsasquatch" at bounding box center [153, 159] width 28 height 6
click at [147, 157] on span "testsasquatch" at bounding box center [153, 158] width 28 height 5
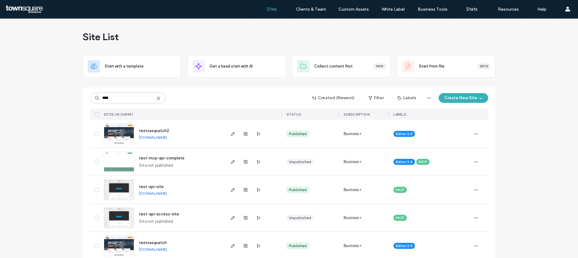
type input "****"
click at [156, 130] on span "testsasquatch2" at bounding box center [154, 130] width 30 height 5
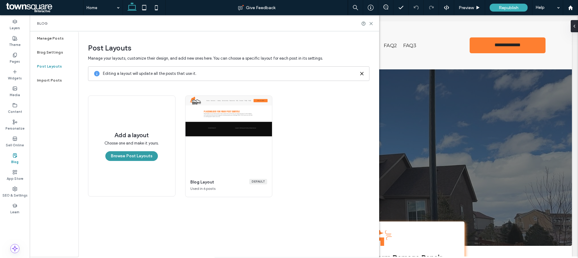
click at [130, 155] on button "Browse Post Layouts" at bounding box center [131, 156] width 53 height 10
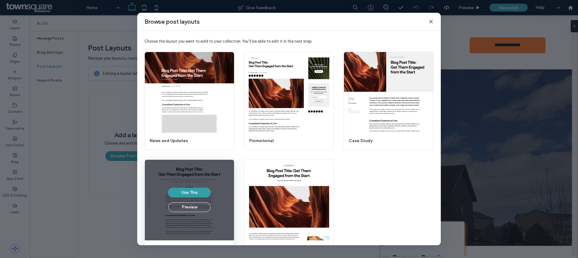
click at [187, 188] on button "Use This" at bounding box center [189, 192] width 43 height 10
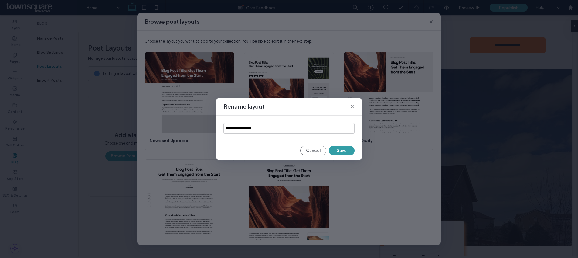
click at [351, 148] on button "Save" at bounding box center [342, 150] width 26 height 10
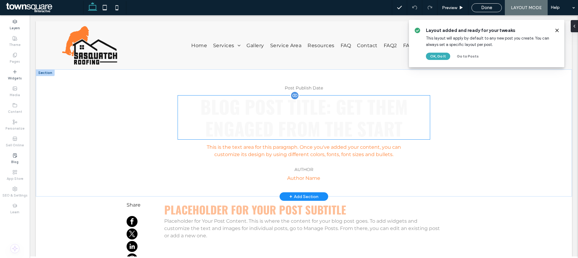
click at [227, 123] on span "Blog Post Title: Get Them Engaged from the Start" at bounding box center [303, 117] width 207 height 49
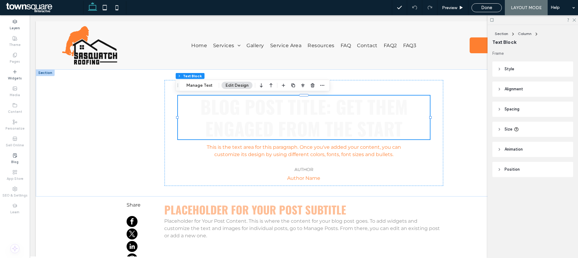
click at [527, 88] on header "Alignment" at bounding box center [533, 88] width 81 height 15
click at [523, 125] on header "Spacing" at bounding box center [533, 126] width 81 height 15
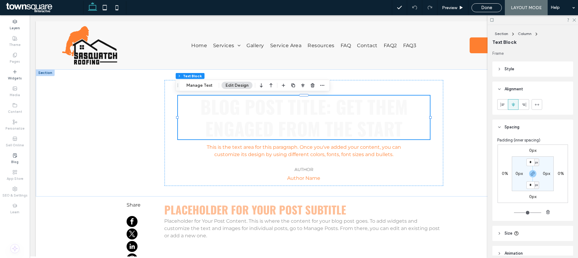
click at [521, 67] on header "Style" at bounding box center [533, 68] width 81 height 15
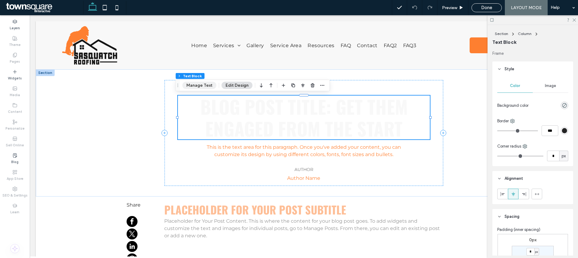
click at [193, 87] on button "Manage Text" at bounding box center [200, 85] width 34 height 7
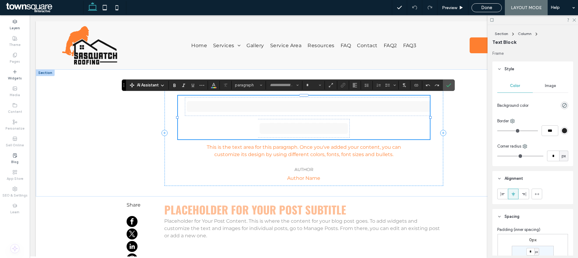
type input "******"
type input "**"
click at [213, 85] on icon "Color" at bounding box center [213, 84] width 5 height 5
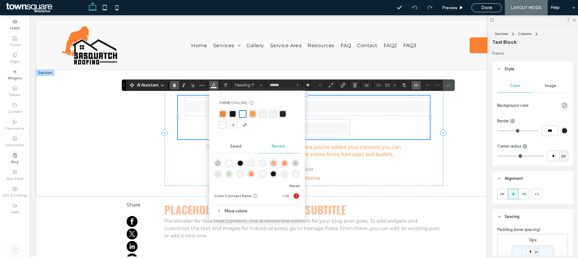
click at [230, 112] on div "rgba(21, 21, 21, 1)" at bounding box center [233, 114] width 6 height 6
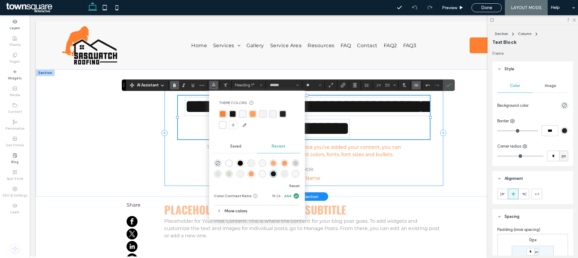
click at [188, 154] on div "**********" at bounding box center [304, 133] width 279 height 106
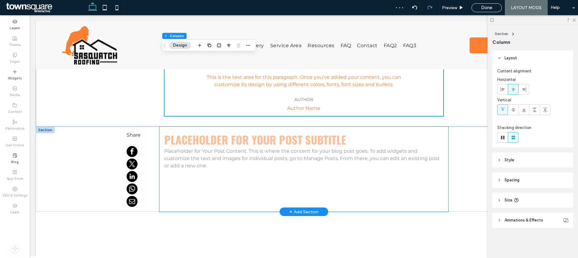
scroll to position [52, 0]
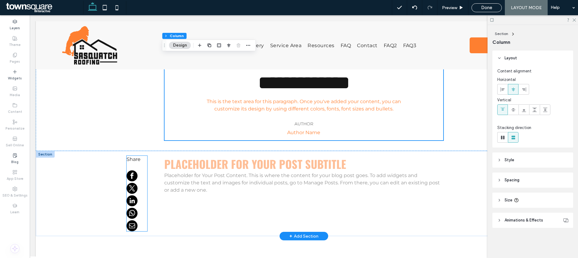
click at [138, 172] on div at bounding box center [137, 200] width 21 height 61
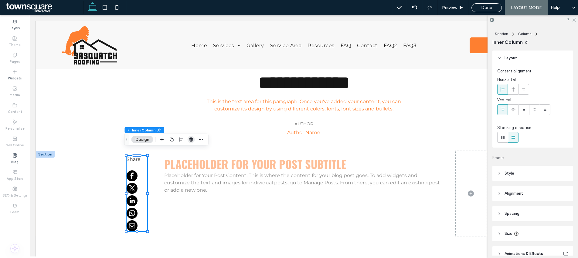
click at [189, 139] on icon "button" at bounding box center [191, 139] width 5 height 5
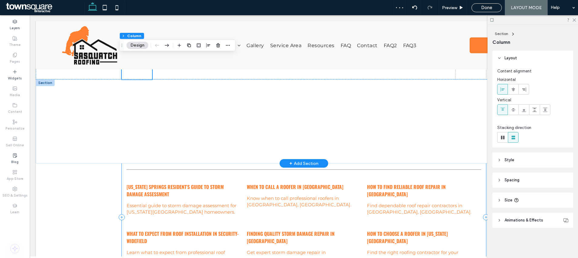
scroll to position [181, 0]
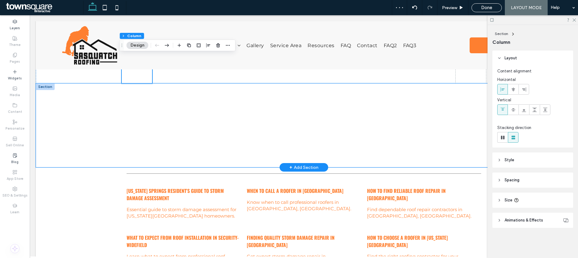
click at [89, 136] on div at bounding box center [304, 125] width 536 height 84
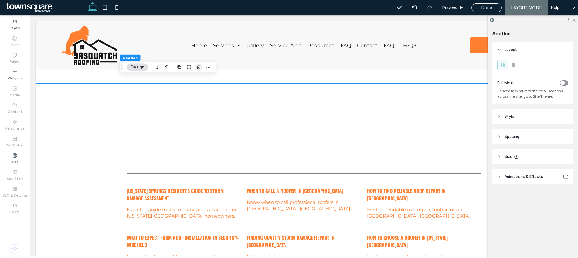
click at [197, 67] on icon "button" at bounding box center [199, 67] width 5 height 5
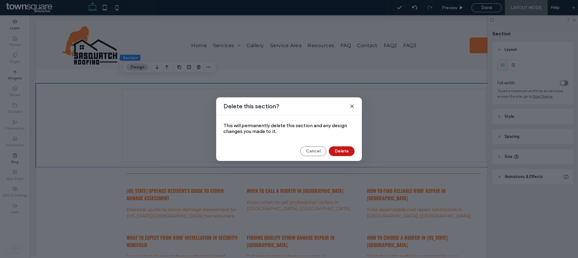
click at [338, 149] on button "Delete" at bounding box center [342, 151] width 26 height 10
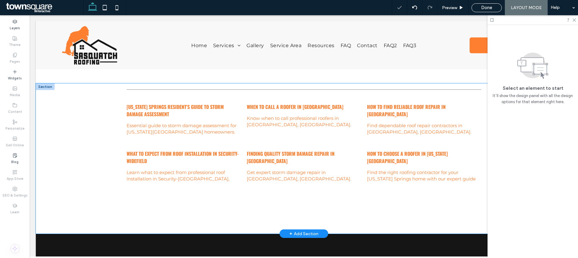
click at [82, 159] on div "Colorado Springs Resident's Guide to Storm Damage Assessment By Sasquatch Roofi…" at bounding box center [304, 158] width 536 height 150
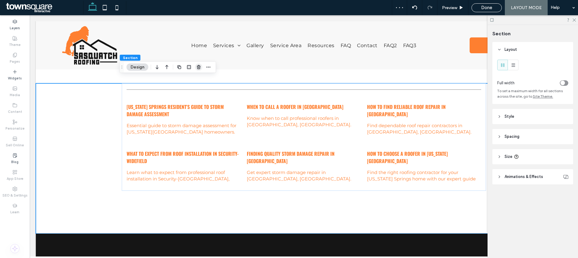
click at [198, 65] on icon "button" at bounding box center [199, 67] width 5 height 5
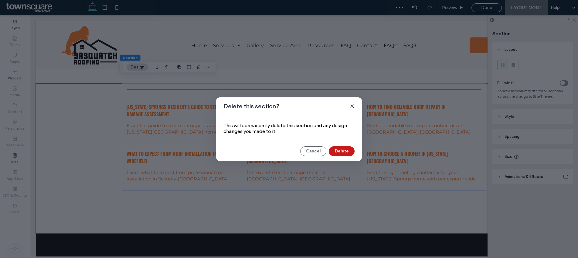
drag, startPoint x: 339, startPoint y: 150, endPoint x: 307, endPoint y: 137, distance: 34.3
click at [339, 150] on button "Delete" at bounding box center [342, 151] width 26 height 10
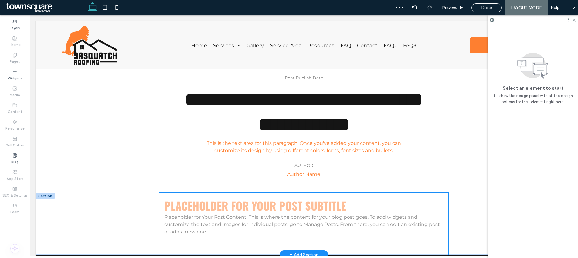
scroll to position [0, 0]
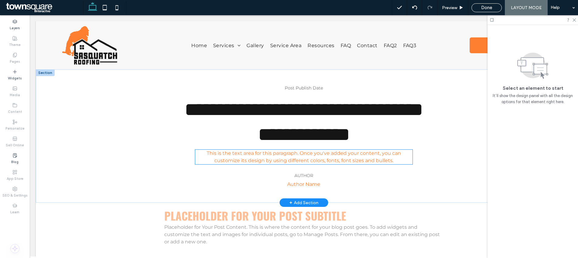
click at [263, 152] on span "This is the text area for this paragraph. Once you've added your content, you c…" at bounding box center [304, 156] width 194 height 13
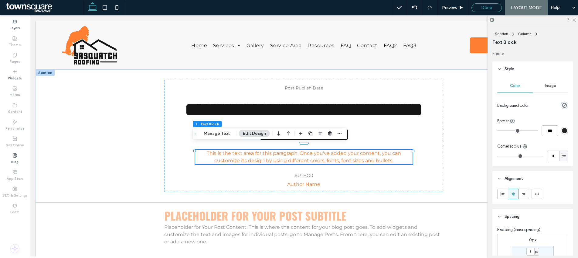
click at [481, 7] on span "Done" at bounding box center [486, 7] width 11 height 5
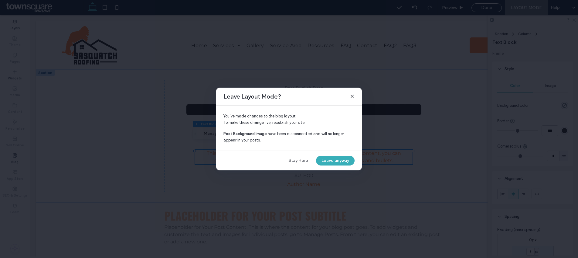
drag, startPoint x: 329, startPoint y: 157, endPoint x: 323, endPoint y: 124, distance: 34.3
click at [323, 124] on div "Leave Layout Mode? You’ve made changes to the blog layout. To make these change…" at bounding box center [289, 128] width 146 height 83
click at [339, 159] on button "Leave anyway" at bounding box center [335, 161] width 39 height 10
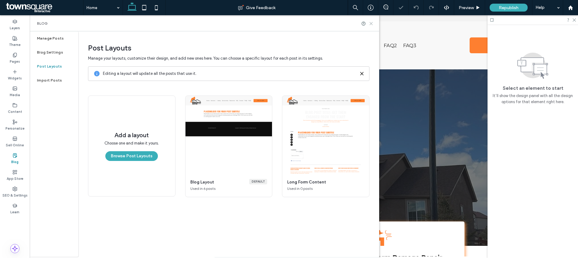
click at [373, 23] on icon at bounding box center [371, 23] width 5 height 5
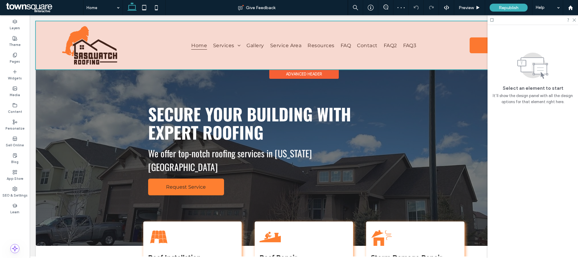
click at [321, 48] on div at bounding box center [304, 45] width 536 height 48
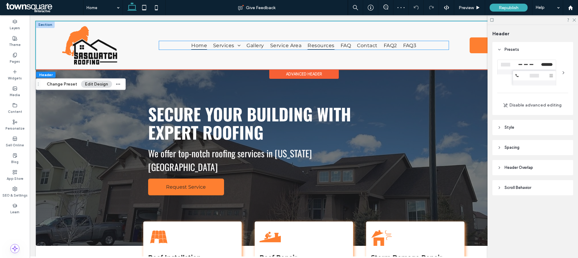
click at [319, 46] on span "Resources" at bounding box center [321, 45] width 27 height 9
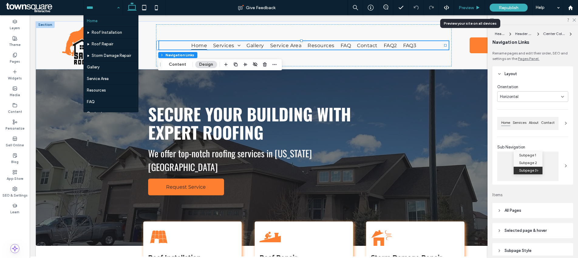
click at [477, 9] on icon at bounding box center [478, 7] width 5 height 5
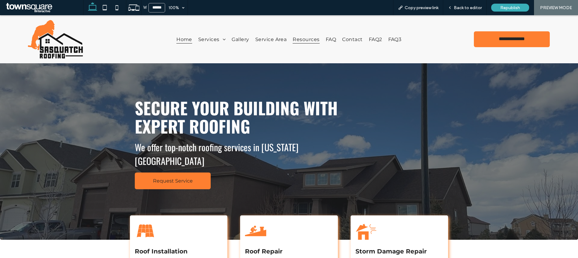
click at [298, 41] on span "Resources" at bounding box center [306, 39] width 27 height 9
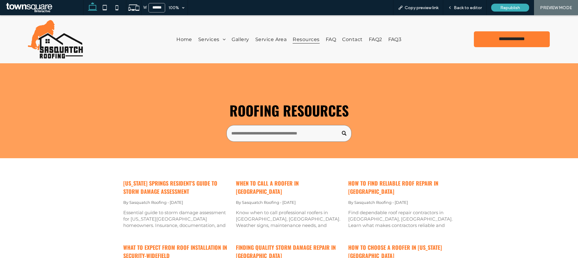
click at [283, 183] on link "When to Call a Roofer in Manitou Springs" at bounding box center [289, 187] width 107 height 16
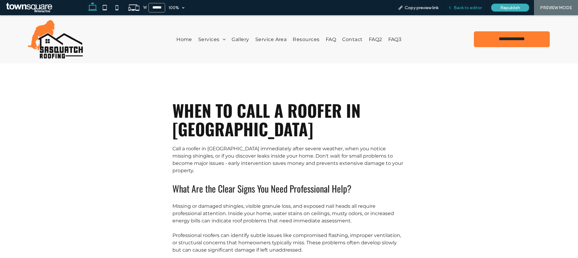
click at [464, 10] on div "Back to editor" at bounding box center [464, 7] width 43 height 15
click at [466, 7] on span "Back to editor" at bounding box center [468, 7] width 28 height 5
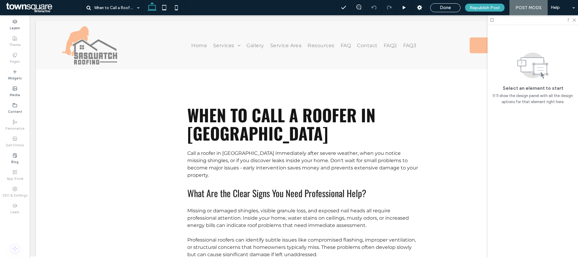
click at [463, 8] on div "Republish Post" at bounding box center [485, 7] width 49 height 15
click at [11, 162] on label "Blog" at bounding box center [14, 161] width 7 height 7
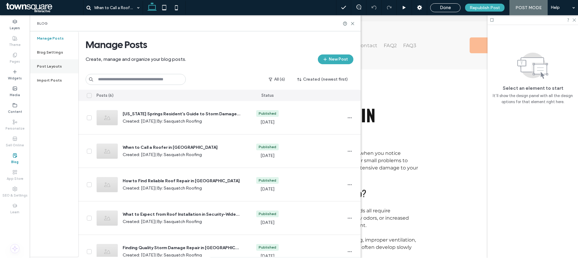
click at [64, 67] on div "Post Layouts" at bounding box center [54, 66] width 49 height 14
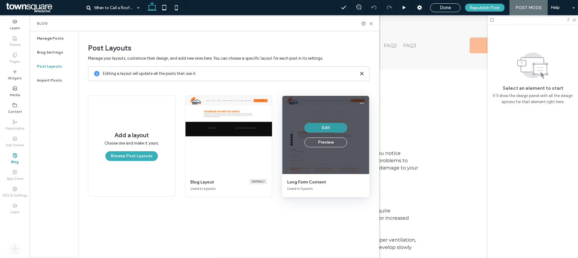
click at [341, 128] on button "Edit" at bounding box center [326, 128] width 43 height 10
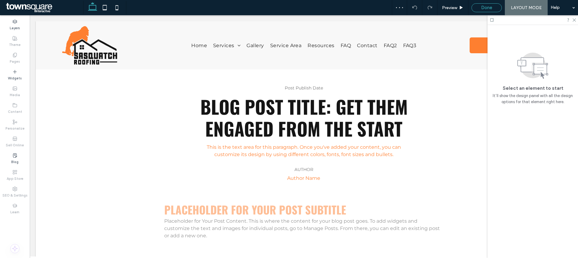
click at [488, 4] on div "Done" at bounding box center [487, 7] width 30 height 9
click at [22, 158] on div "Blog" at bounding box center [15, 158] width 30 height 17
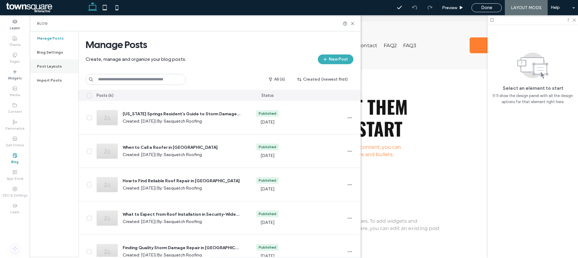
click at [46, 67] on label "Post Layouts" at bounding box center [49, 66] width 25 height 4
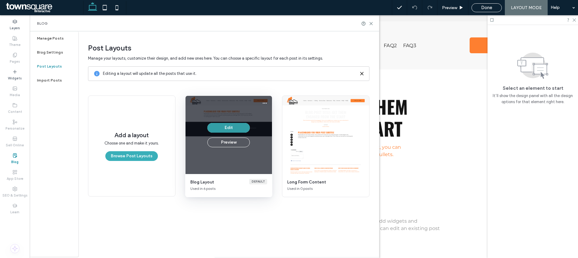
click at [235, 130] on button "Edit" at bounding box center [228, 128] width 43 height 10
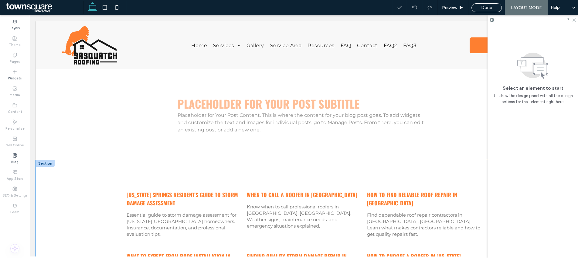
click at [88, 206] on div "Colorado Springs Resident's Guide to Storm Damage Assessment By Sasquatch Roofi…" at bounding box center [304, 255] width 536 height 190
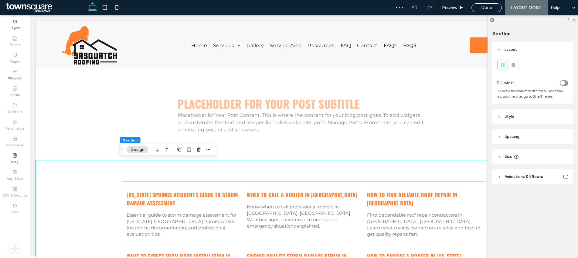
click at [202, 147] on div at bounding box center [194, 149] width 36 height 11
click at [201, 149] on icon "button" at bounding box center [199, 149] width 5 height 5
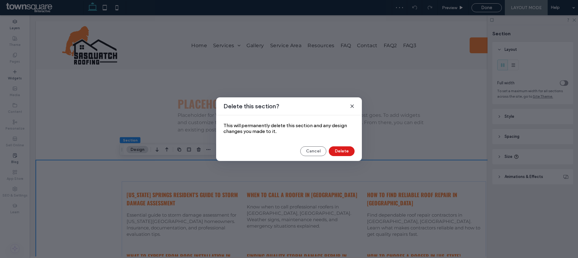
click at [355, 157] on div "Delete this section? This will permanently delete this section and any design c…" at bounding box center [289, 128] width 146 height 63
click at [350, 157] on div "Delete this section? This will permanently delete this section and any design c…" at bounding box center [289, 128] width 146 height 63
click at [349, 152] on button "Delete" at bounding box center [342, 151] width 26 height 10
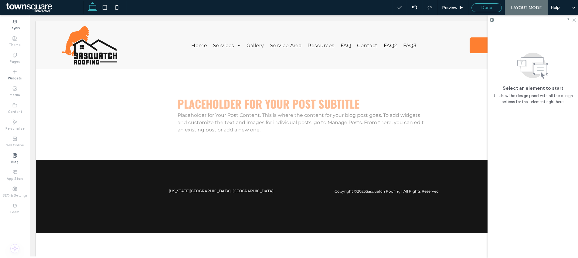
click at [487, 10] on span "Done" at bounding box center [486, 7] width 11 height 5
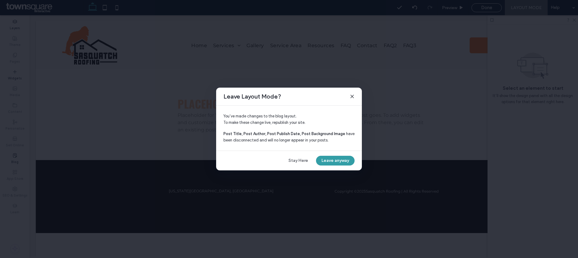
click at [338, 156] on button "Leave anyway" at bounding box center [335, 161] width 39 height 10
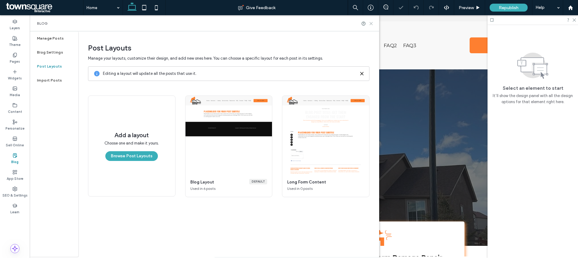
click at [372, 24] on icon at bounding box center [371, 23] width 5 height 5
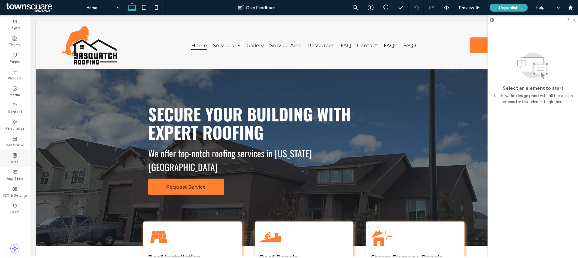
click at [14, 158] on label "Blog" at bounding box center [14, 161] width 7 height 7
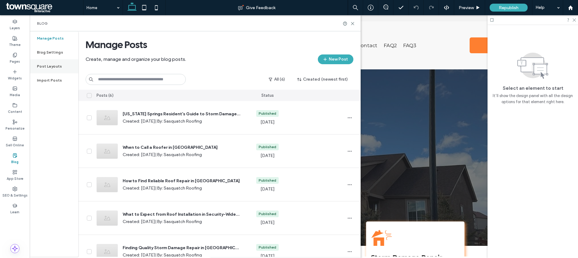
click at [62, 71] on div "Post Layouts" at bounding box center [54, 66] width 49 height 14
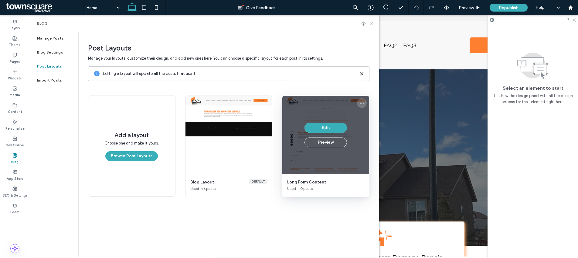
click at [362, 102] on icon "More options" at bounding box center [362, 103] width 5 height 5
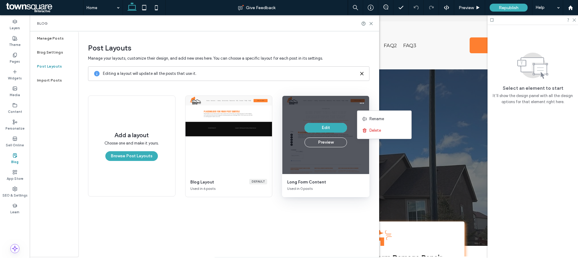
click at [335, 169] on div "Edit Preview" at bounding box center [325, 135] width 87 height 78
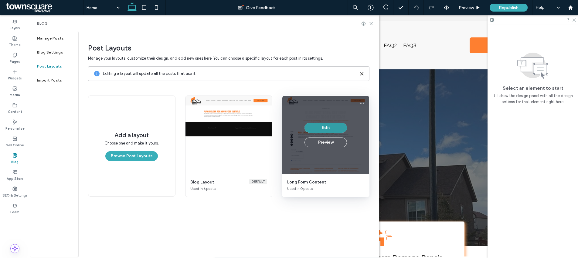
click at [323, 127] on button "Edit" at bounding box center [326, 128] width 43 height 10
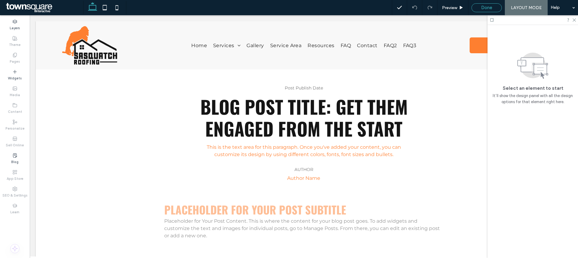
click at [485, 9] on span "Done" at bounding box center [486, 7] width 11 height 5
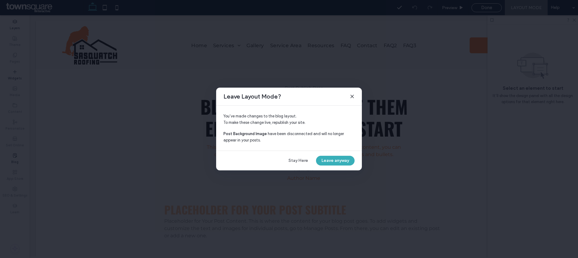
click at [329, 155] on div "Leave Layout Mode? You’ve made changes to the blog layout. To make these change…" at bounding box center [289, 128] width 146 height 83
click at [329, 156] on button "Leave anyway" at bounding box center [335, 161] width 39 height 10
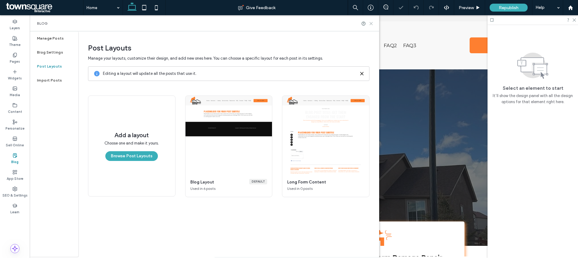
click at [373, 22] on icon at bounding box center [371, 23] width 5 height 5
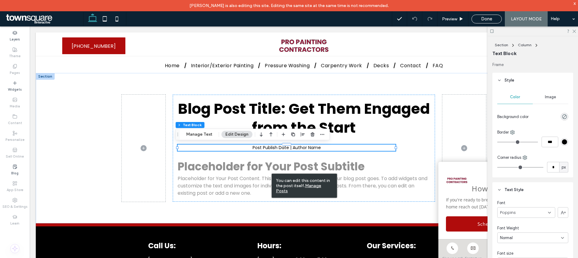
click at [197, 138] on div "Section Column Text Block Manage Text Edit Design" at bounding box center [253, 134] width 155 height 12
click at [221, 171] on h3 "Placeholder for Your Post Subtitle" at bounding box center [304, 166] width 253 height 17
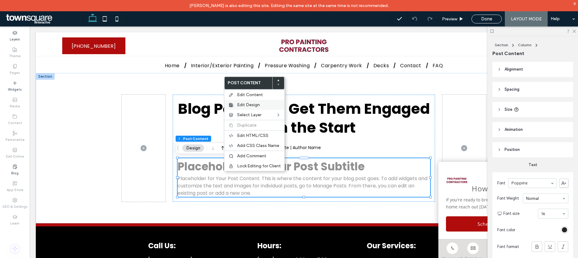
click at [258, 104] on span "Edit Design" at bounding box center [248, 104] width 23 height 5
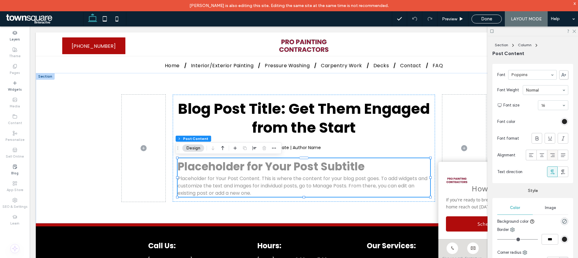
scroll to position [135, 0]
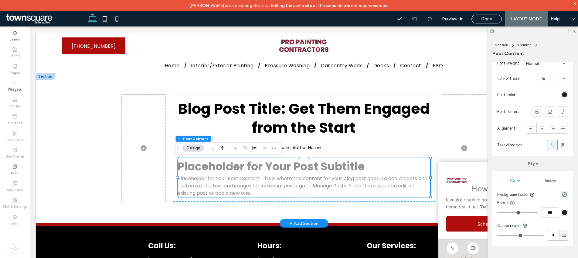
click at [310, 168] on h3 "Placeholder for Your Post Subtitle" at bounding box center [304, 166] width 253 height 17
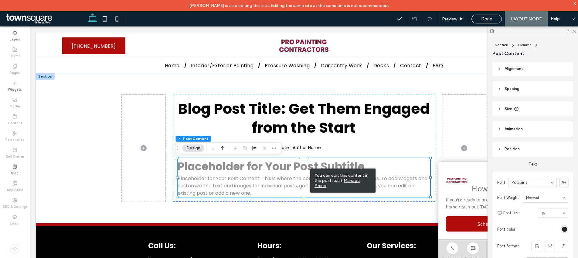
scroll to position [0, 0]
click at [509, 149] on span "Position" at bounding box center [512, 149] width 15 height 6
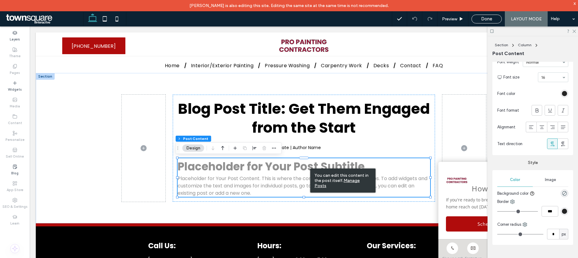
scroll to position [160, 0]
click at [548, 179] on span "Image" at bounding box center [550, 180] width 11 height 5
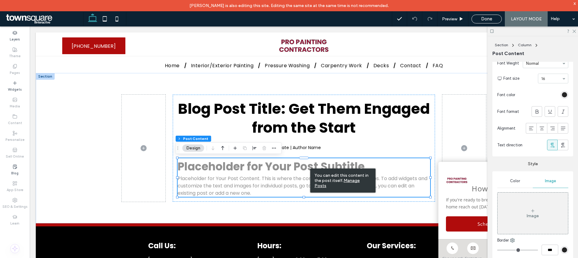
click at [519, 180] on div "Color" at bounding box center [516, 180] width 36 height 13
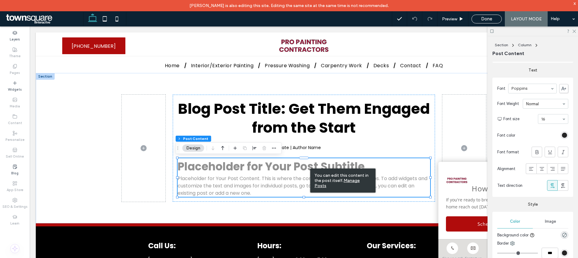
scroll to position [118, 0]
click at [562, 135] on div "rgb(36, 36, 36)" at bounding box center [564, 136] width 5 height 5
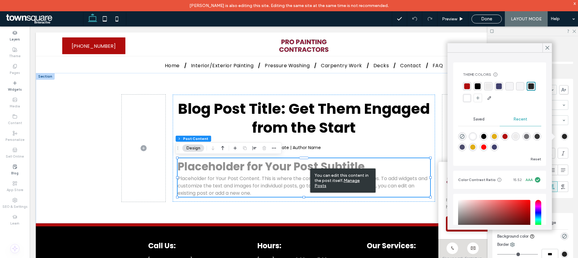
click at [476, 87] on div "rgba(0, 0, 0, 1)" at bounding box center [478, 86] width 6 height 6
click at [547, 48] on icon at bounding box center [547, 47] width 5 height 5
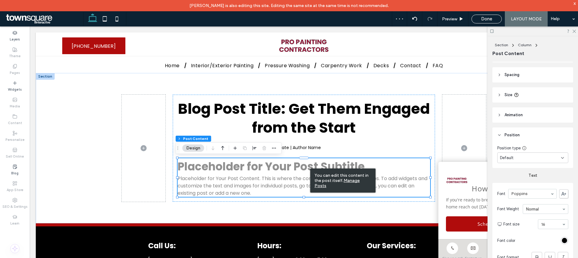
scroll to position [0, 0]
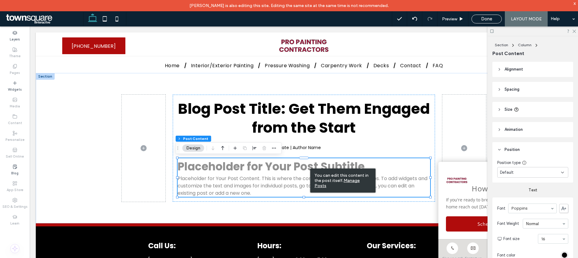
click at [526, 135] on header "Animation" at bounding box center [533, 129] width 81 height 15
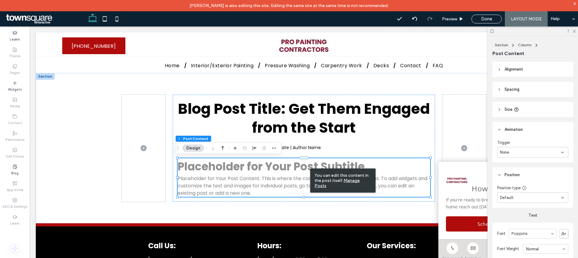
click at [519, 109] on header "Size" at bounding box center [533, 109] width 81 height 15
click at [520, 96] on header "Spacing" at bounding box center [533, 89] width 81 height 15
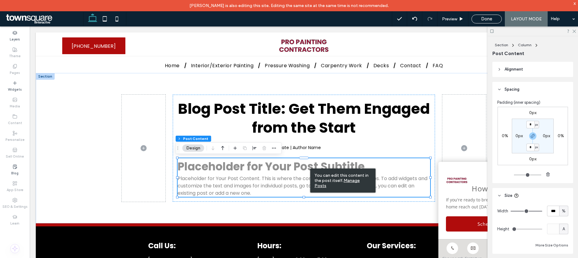
click at [520, 75] on header "Alignment" at bounding box center [533, 69] width 81 height 15
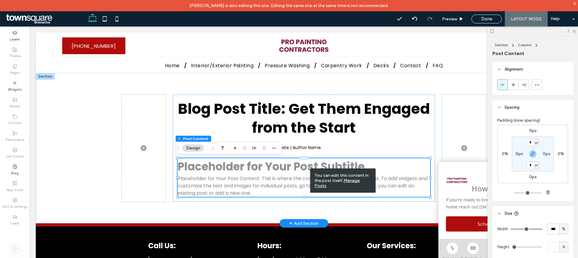
click at [273, 181] on p "Placeholder for Your Post Content. This is where the content for your blog post…" at bounding box center [304, 186] width 253 height 22
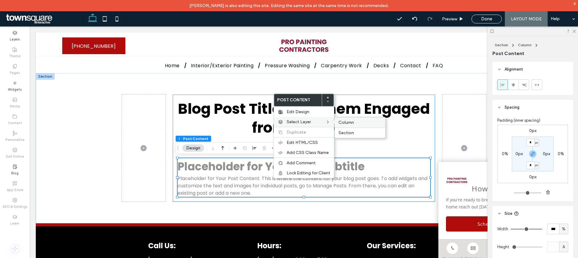
click at [355, 120] on label "Column" at bounding box center [360, 122] width 43 height 5
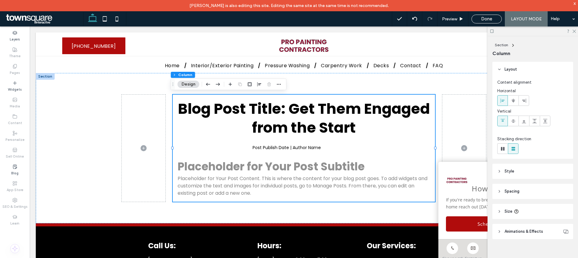
click at [523, 192] on header "Spacing" at bounding box center [533, 190] width 81 height 15
click at [528, 173] on header "Style" at bounding box center [533, 170] width 81 height 15
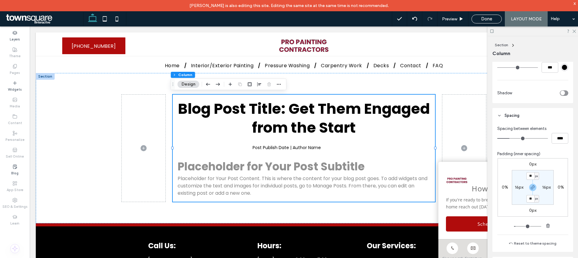
scroll to position [254, 0]
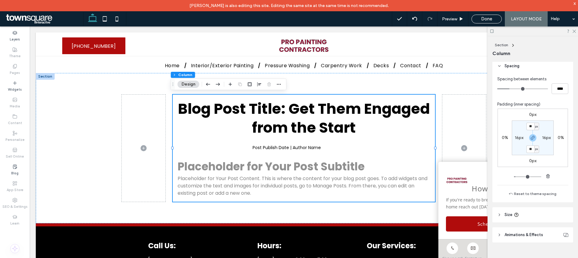
click at [526, 215] on header "Size" at bounding box center [533, 214] width 81 height 15
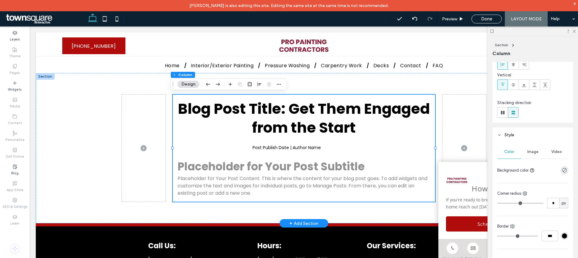
scroll to position [0, 0]
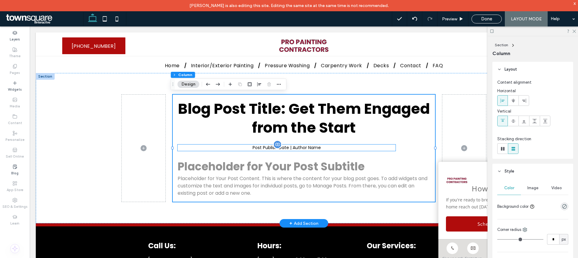
click at [312, 146] on div "Post Publish Date | Author Name" at bounding box center [287, 147] width 218 height 6
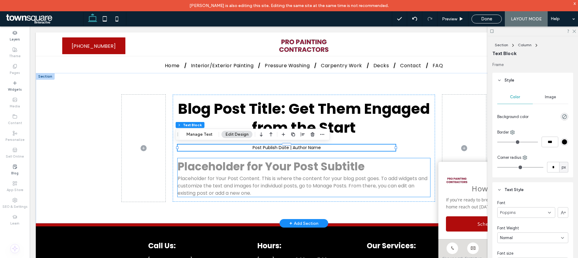
click at [307, 165] on h3 "Placeholder for Your Post Subtitle" at bounding box center [304, 166] width 253 height 17
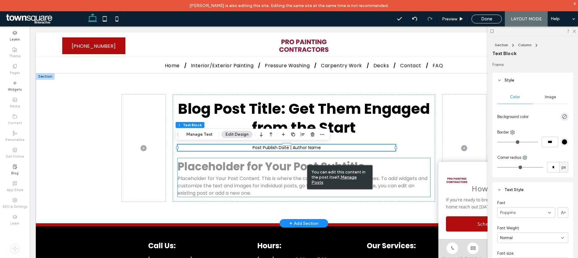
click at [271, 172] on h3 "Placeholder for Your Post Subtitle" at bounding box center [304, 166] width 253 height 17
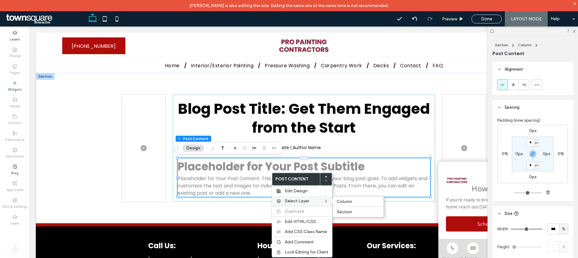
drag, startPoint x: 290, startPoint y: 189, endPoint x: 293, endPoint y: 199, distance: 10.3
click at [293, 199] on div "Post Content Edit Design Select Layer Column Section Duplicate Edit HTML/CSS Ad…" at bounding box center [302, 214] width 61 height 85
click at [294, 190] on span "Edit Design" at bounding box center [296, 190] width 23 height 5
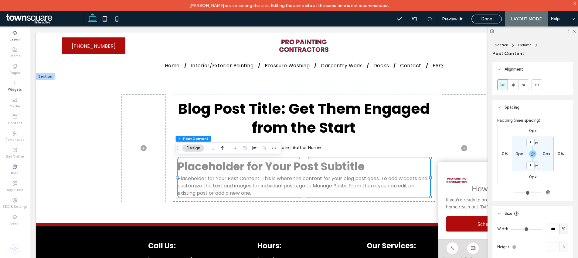
click at [194, 150] on button "Design" at bounding box center [194, 147] width 22 height 7
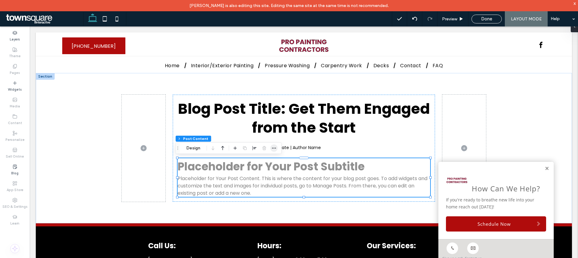
click at [274, 149] on icon "button" at bounding box center [274, 147] width 5 height 5
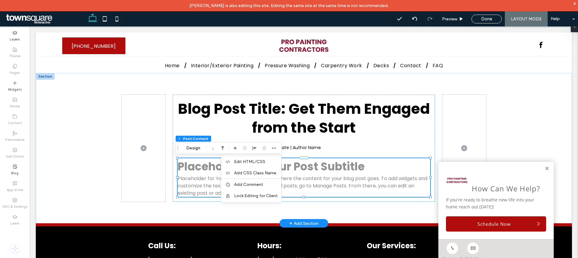
click at [325, 181] on p "Placeholder for Your Post Content. This is where the content for your blog post…" at bounding box center [304, 186] width 253 height 22
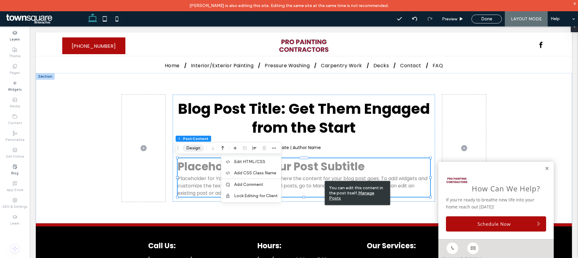
click at [196, 149] on button "Design" at bounding box center [194, 147] width 22 height 7
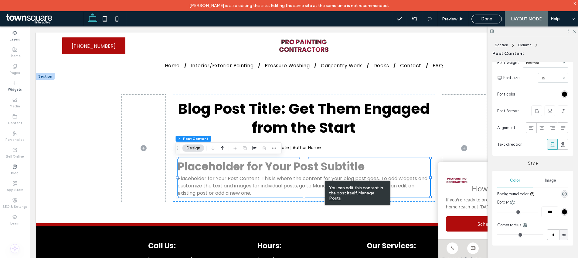
scroll to position [343, 0]
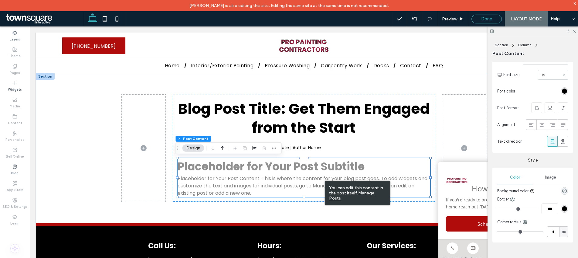
click at [488, 18] on span "Done" at bounding box center [486, 18] width 11 height 5
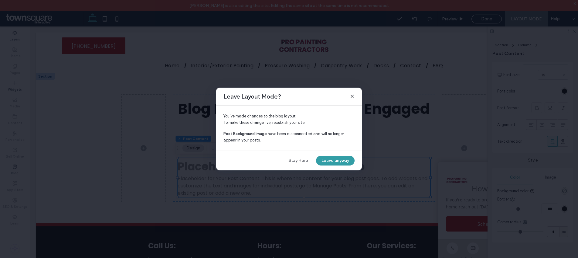
click at [339, 159] on button "Leave anyway" at bounding box center [335, 161] width 39 height 10
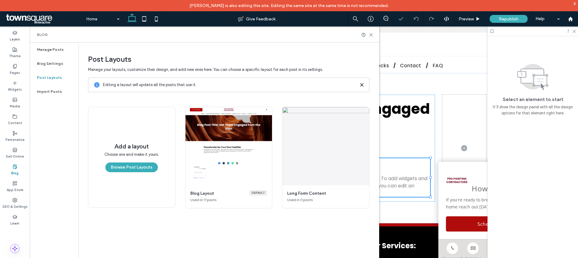
click at [16, 171] on label "Blog" at bounding box center [14, 172] width 7 height 7
click at [16, 169] on label "Blog" at bounding box center [14, 172] width 7 height 7
click at [10, 169] on div "Blog" at bounding box center [15, 169] width 30 height 17
click at [59, 49] on label "Manage Posts" at bounding box center [50, 49] width 27 height 4
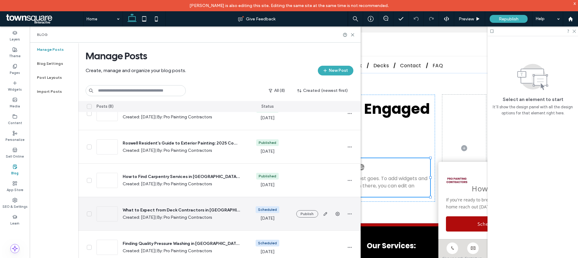
scroll to position [45, 0]
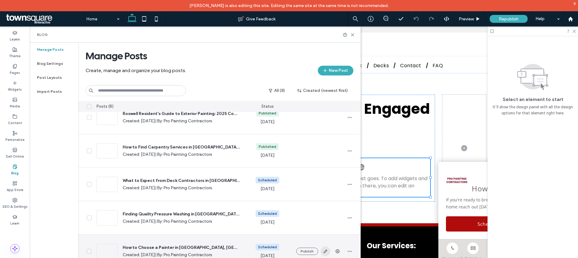
click at [322, 248] on span "button" at bounding box center [326, 251] width 10 height 10
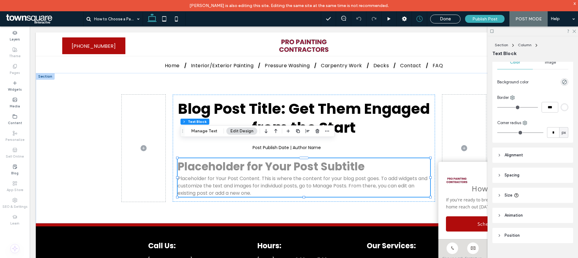
scroll to position [35, 0]
click at [535, 153] on header "Alignment" at bounding box center [533, 154] width 81 height 15
click at [547, 197] on header "Spacing" at bounding box center [533, 192] width 81 height 15
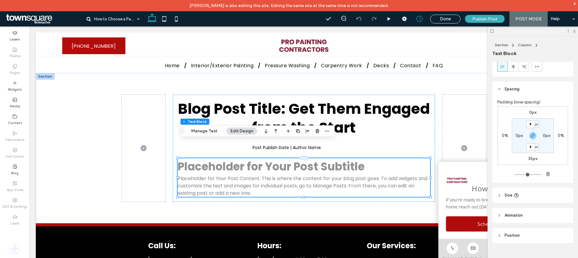
scroll to position [139, 0]
click at [539, 191] on header "Size" at bounding box center [533, 194] width 81 height 15
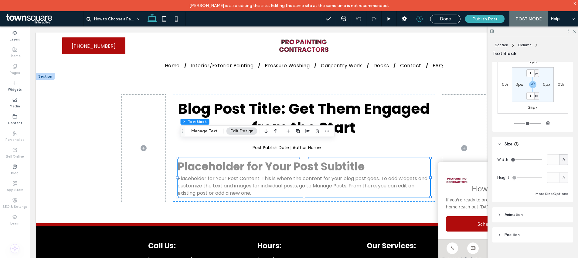
click at [535, 204] on div "Frame Style Color Image Background color Border *** Corner radius * px Alignmen…" at bounding box center [535, 164] width 85 height 205
click at [535, 207] on header "Animation" at bounding box center [533, 214] width 81 height 15
click at [211, 132] on button "Manage Text" at bounding box center [204, 130] width 34 height 7
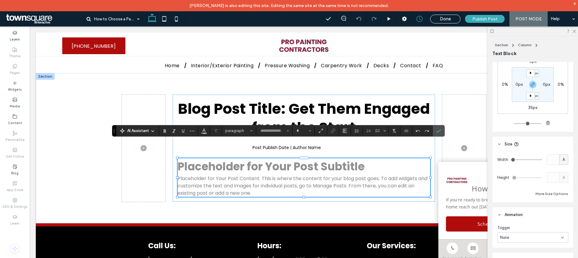
type input "*******"
type input "**"
click at [204, 130] on icon "Color" at bounding box center [204, 130] width 5 height 5
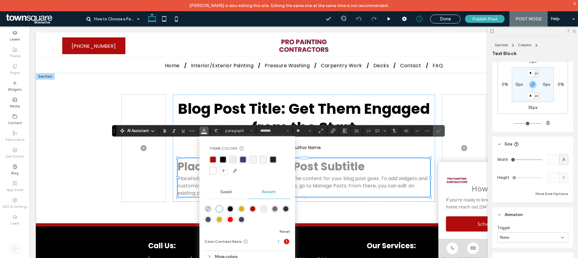
click at [223, 158] on div "rgba(0, 0, 0, 1)" at bounding box center [223, 159] width 6 height 6
click at [441, 131] on icon "Confirm" at bounding box center [438, 130] width 5 height 5
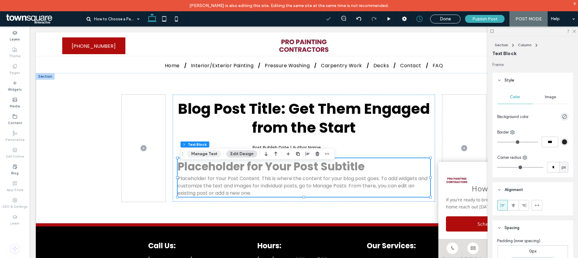
click at [207, 153] on button "Manage Text" at bounding box center [204, 153] width 34 height 7
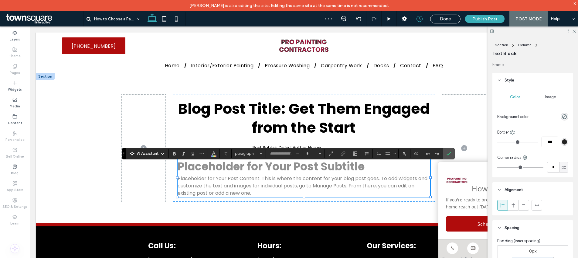
type input "*******"
type input "**"
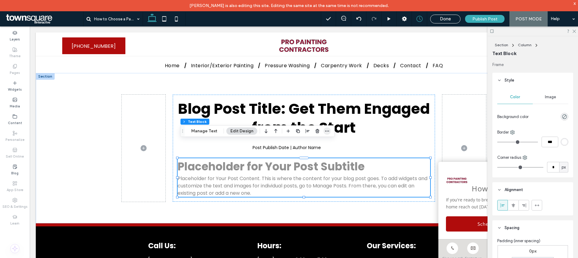
click at [325, 133] on icon "button" at bounding box center [327, 130] width 5 height 5
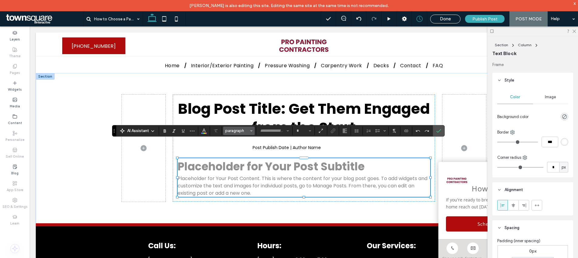
type input "*******"
type input "**"
type input "*******"
type input "**"
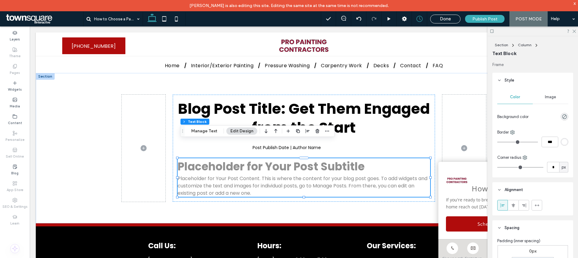
click at [241, 132] on button "Edit Design" at bounding box center [242, 130] width 31 height 7
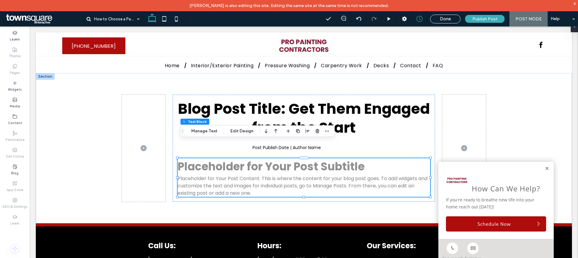
click at [241, 135] on div "Section Column Text Block Manage Text Edit Design" at bounding box center [257, 131] width 155 height 12
click at [241, 133] on button "Edit Design" at bounding box center [242, 130] width 31 height 7
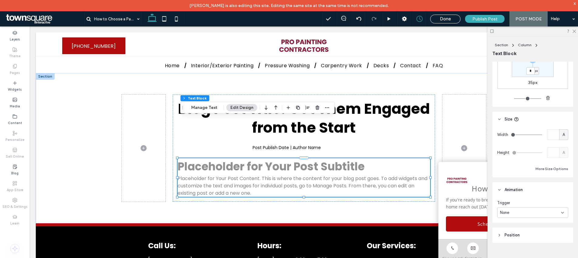
scroll to position [215, 0]
click at [518, 238] on header "Position" at bounding box center [533, 234] width 81 height 15
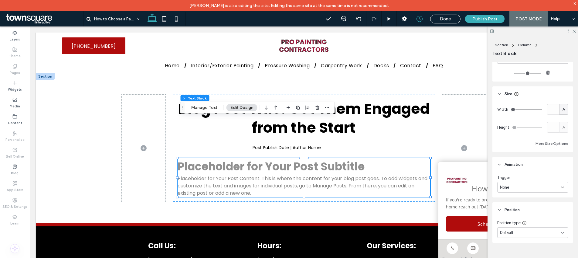
scroll to position [240, 0]
click at [519, 234] on div "Default" at bounding box center [530, 232] width 61 height 6
click at [520, 236] on div "Default" at bounding box center [533, 232] width 71 height 11
click at [522, 243] on div "Frame Style Color Image Background color Border *** Corner radius * px Alignmen…" at bounding box center [535, 164] width 85 height 205
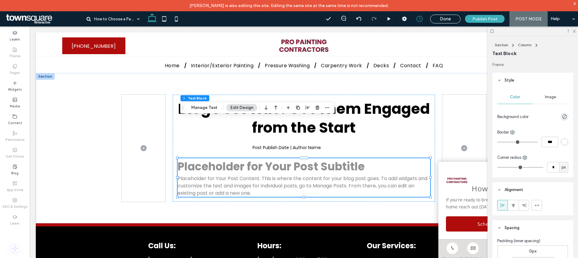
click at [549, 103] on div "Image" at bounding box center [551, 96] width 36 height 13
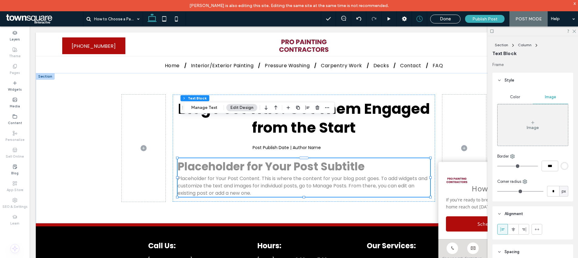
click at [518, 101] on div "Color" at bounding box center [516, 96] width 36 height 13
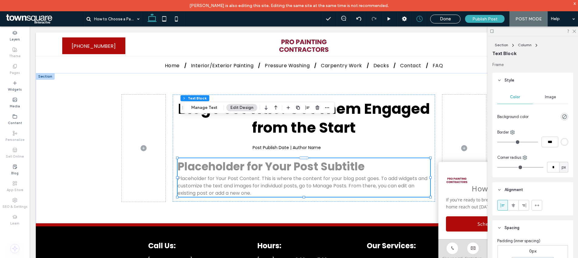
click at [571, 33] on div at bounding box center [533, 30] width 91 height 9
click at [573, 32] on icon at bounding box center [574, 31] width 4 height 4
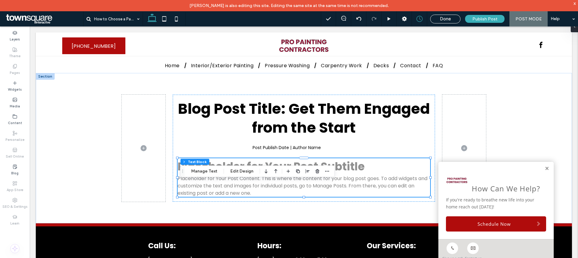
click at [321, 168] on div at bounding box center [308, 171] width 46 height 11
click at [324, 168] on span "button" at bounding box center [327, 170] width 7 height 7
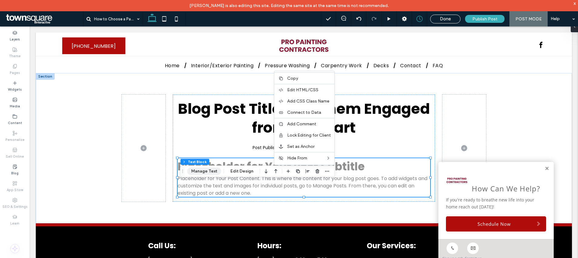
click at [214, 174] on button "Manage Text" at bounding box center [204, 170] width 34 height 7
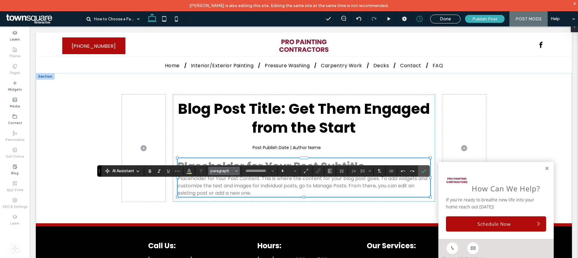
type input "*******"
type input "**"
click at [188, 173] on span "Color" at bounding box center [189, 170] width 5 height 8
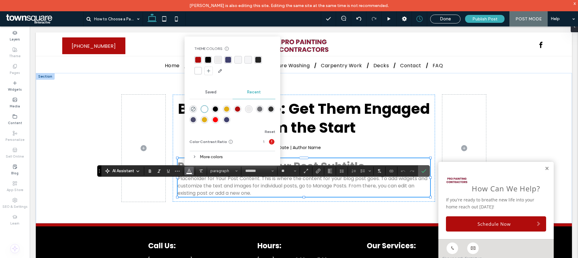
click at [208, 58] on div "rgba(0, 0, 0, 1)" at bounding box center [208, 60] width 6 height 6
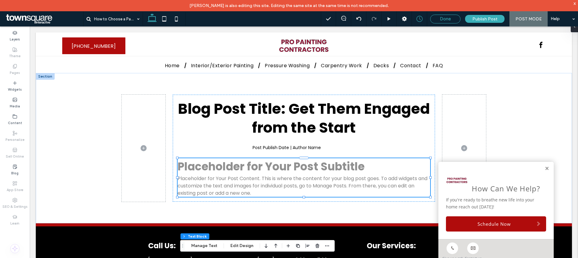
click at [445, 21] on span "Done" at bounding box center [445, 18] width 11 height 5
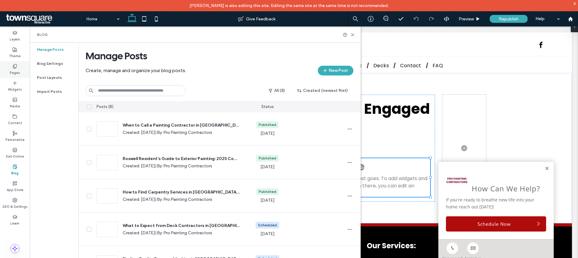
click at [21, 66] on div "Pages" at bounding box center [15, 69] width 30 height 17
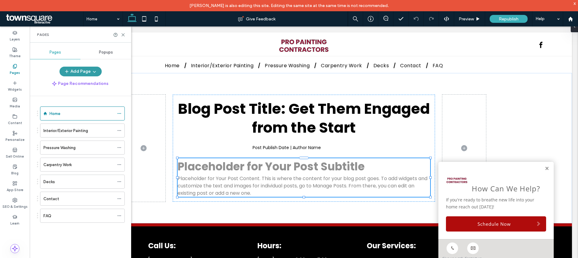
click at [88, 71] on button "Add Page" at bounding box center [81, 72] width 42 height 10
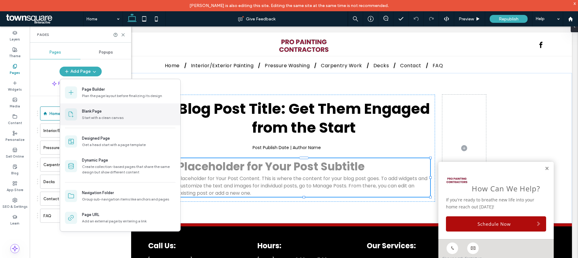
click at [106, 114] on div "Blank Page" at bounding box center [129, 111] width 94 height 6
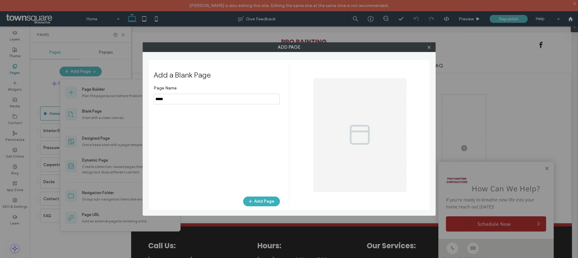
click at [203, 98] on input "notEmpty" at bounding box center [217, 99] width 126 height 11
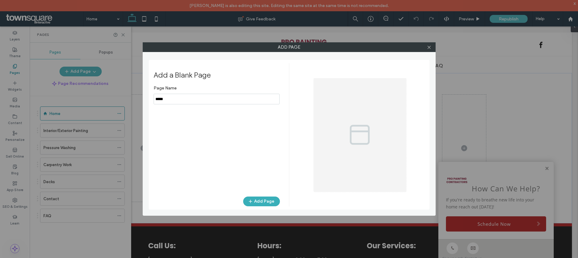
click at [203, 98] on input "notEmpty" at bounding box center [217, 99] width 126 height 11
type input "*********"
click at [261, 201] on button "Add Page" at bounding box center [261, 201] width 37 height 10
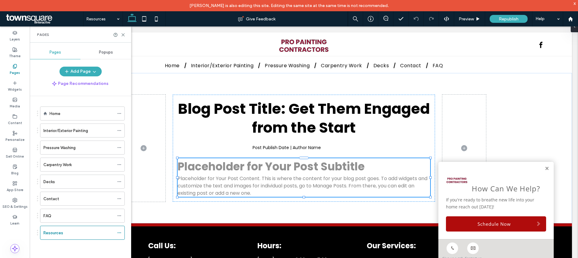
click at [13, 69] on label "Pages" at bounding box center [15, 72] width 10 height 7
click at [12, 58] on label "Theme" at bounding box center [15, 55] width 12 height 7
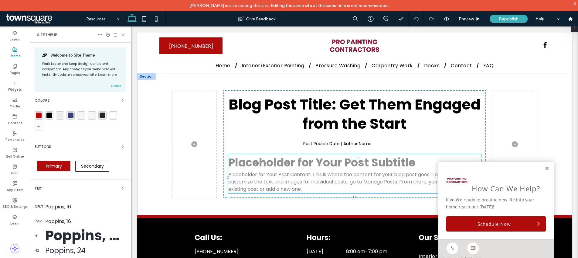
click at [123, 34] on use at bounding box center [123, 34] width 3 height 3
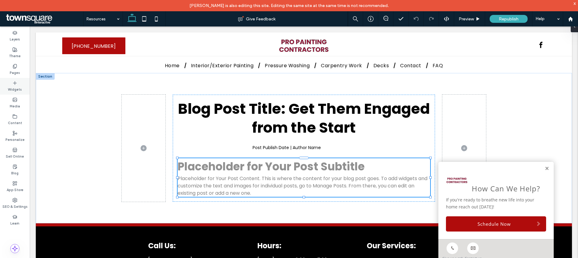
click at [18, 91] on label "Widgets" at bounding box center [15, 88] width 14 height 7
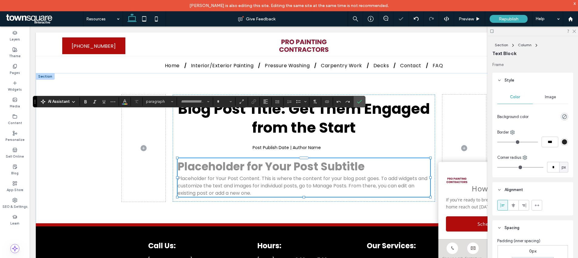
type input "*******"
type input "**"
click at [15, 67] on icon at bounding box center [14, 66] width 5 height 5
click at [126, 102] on use "Color" at bounding box center [124, 100] width 3 height 3
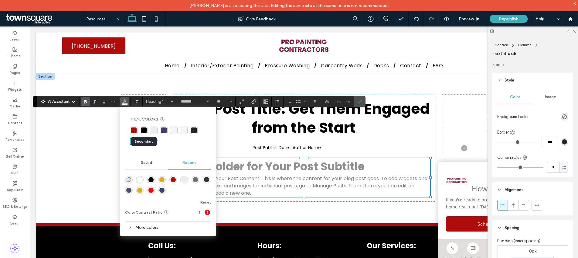
click at [145, 128] on div "rgba(0, 0, 0, 1)" at bounding box center [144, 130] width 6 height 6
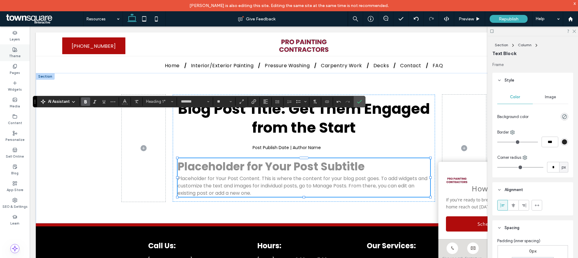
click at [18, 55] on label "Theme" at bounding box center [15, 55] width 12 height 7
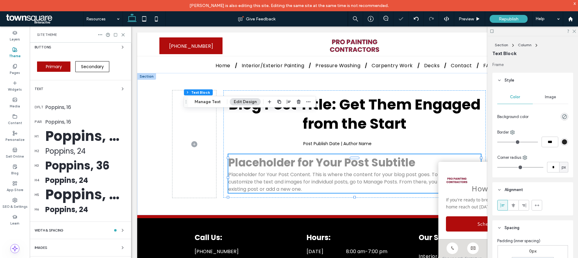
scroll to position [100, 0]
click at [58, 110] on div "dflt Poppins, 16" at bounding box center [81, 106] width 92 height 15
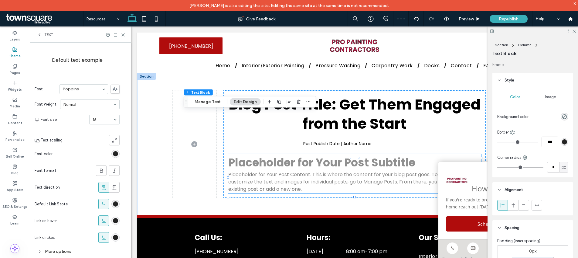
scroll to position [64, 0]
click at [51, 35] on span "Text" at bounding box center [48, 34] width 9 height 5
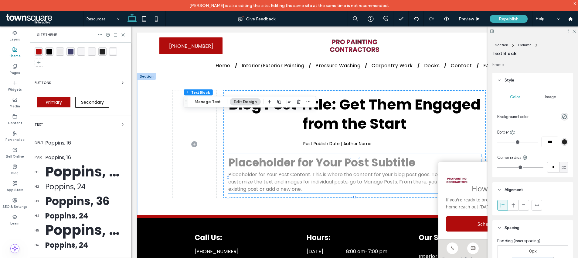
click at [58, 181] on div "Poppins, 24" at bounding box center [85, 186] width 81 height 11
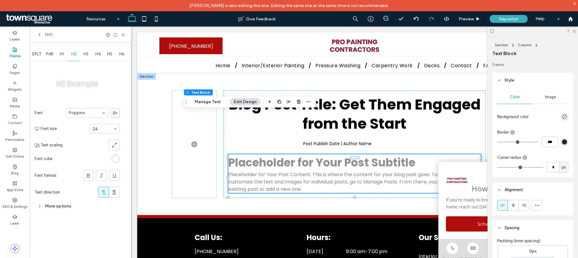
scroll to position [0, 0]
click at [43, 36] on div "Text" at bounding box center [45, 34] width 16 height 5
click at [46, 36] on span "Text" at bounding box center [48, 34] width 9 height 5
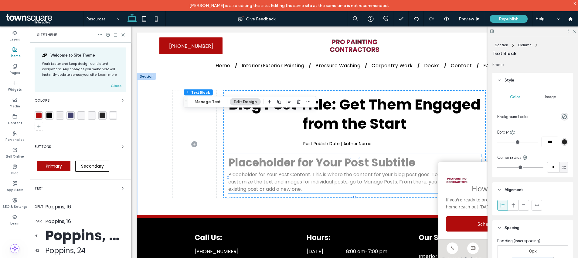
click at [48, 34] on span "Site Theme" at bounding box center [47, 34] width 20 height 5
click at [56, 229] on div "Poppins, 50" at bounding box center [85, 235] width 81 height 21
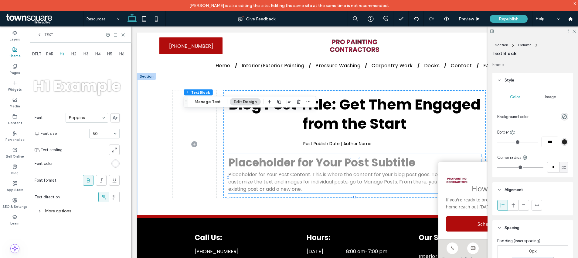
click at [42, 33] on div "Text" at bounding box center [45, 34] width 16 height 5
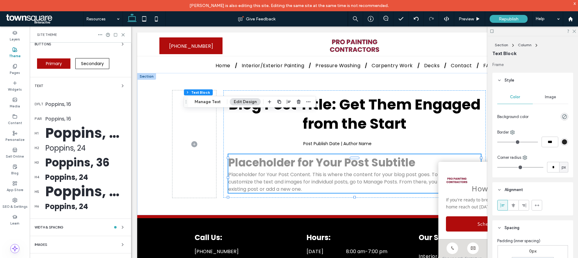
scroll to position [104, 0]
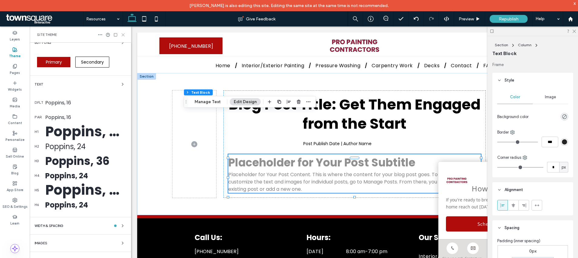
click at [121, 34] on icon at bounding box center [123, 35] width 5 height 5
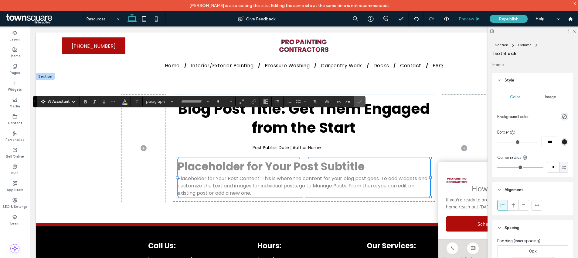
type input "*******"
type input "**"
click at [17, 80] on icon at bounding box center [14, 82] width 5 height 5
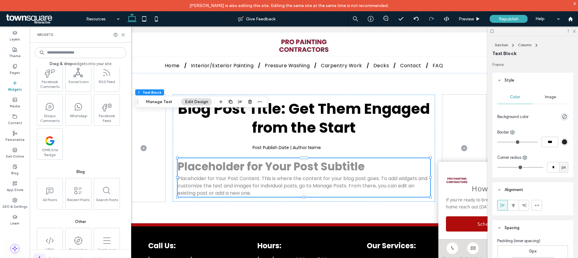
scroll to position [1108, 0]
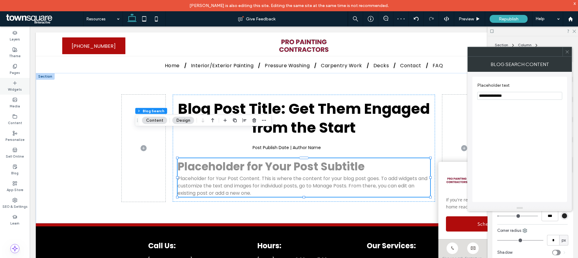
click at [17, 84] on icon at bounding box center [14, 82] width 5 height 5
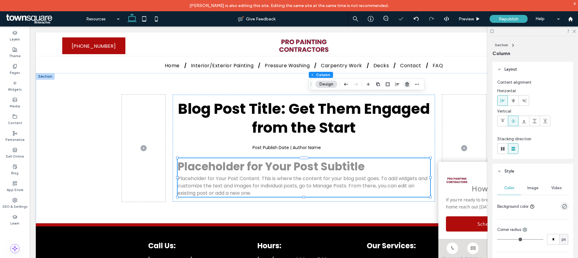
click at [409, 81] on span "button" at bounding box center [407, 83] width 7 height 7
click at [408, 97] on icon "button" at bounding box center [407, 98] width 5 height 5
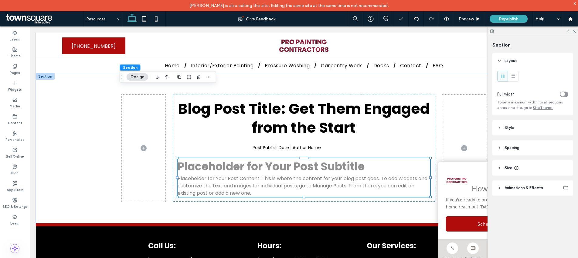
click at [575, 33] on div at bounding box center [533, 30] width 91 height 9
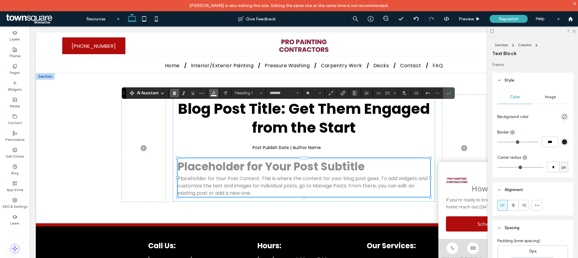
click at [214, 94] on icon "Color" at bounding box center [213, 92] width 5 height 5
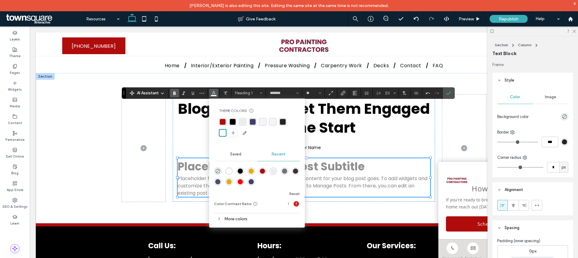
click at [234, 121] on div "rgba(0, 0, 0, 1)" at bounding box center [233, 122] width 6 height 6
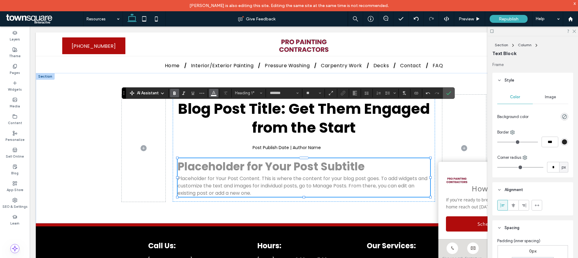
click at [210, 96] on button "Color" at bounding box center [213, 93] width 9 height 9
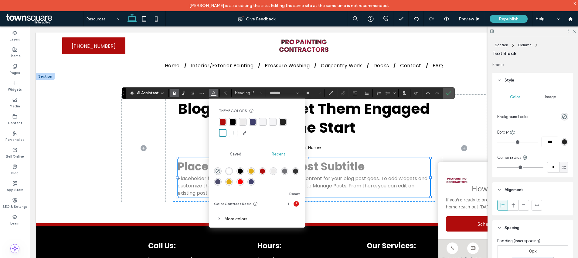
click at [235, 123] on div "rgba(0, 0, 0, 1)" at bounding box center [233, 122] width 6 height 6
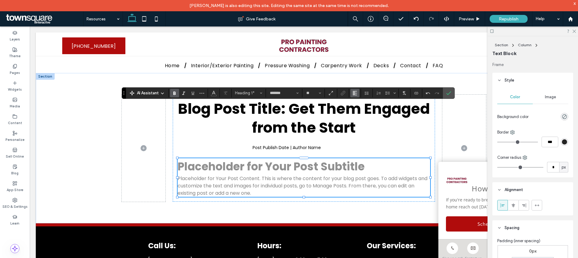
click at [358, 94] on button "Alignment" at bounding box center [355, 93] width 9 height 9
click at [360, 110] on use "ui.textEditor.alignment.center" at bounding box center [360, 111] width 4 height 4
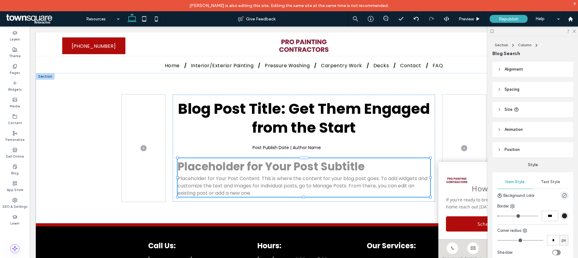
type input "**"
type input "****"
click at [243, 121] on icon "button" at bounding box center [244, 120] width 5 height 5
click at [236, 130] on icon "center" at bounding box center [238, 132] width 5 height 5
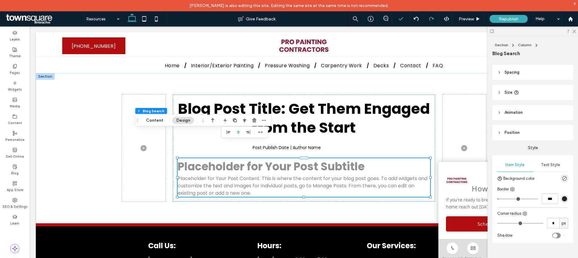
scroll to position [18, 0]
type input "*"
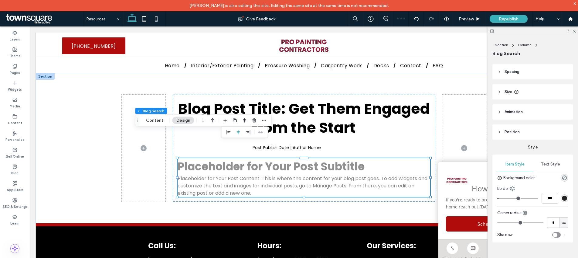
type input "*"
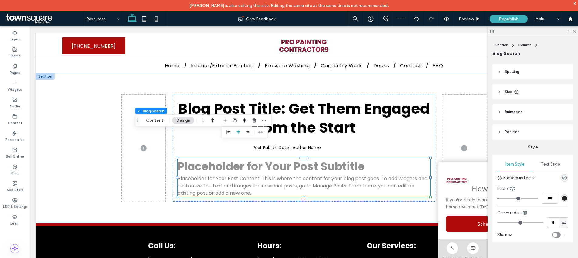
type input "*"
type input "**"
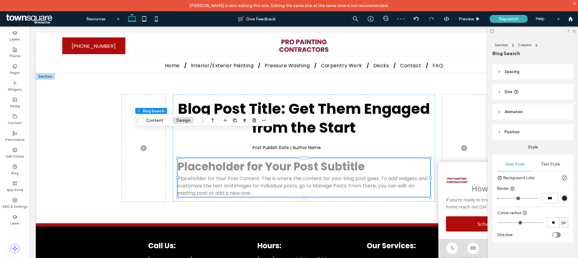
type input "**"
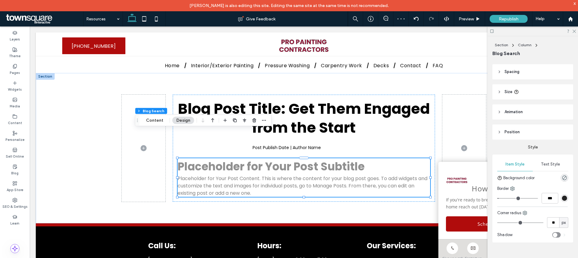
type input "**"
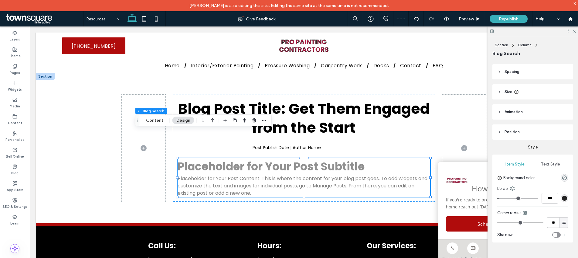
type input "**"
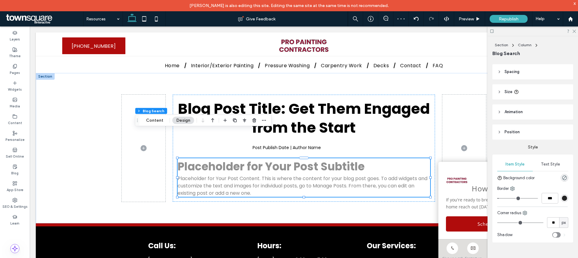
type input "**"
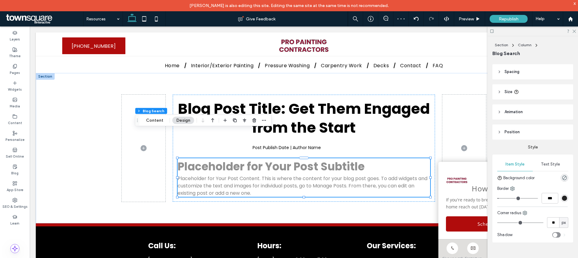
type input "**"
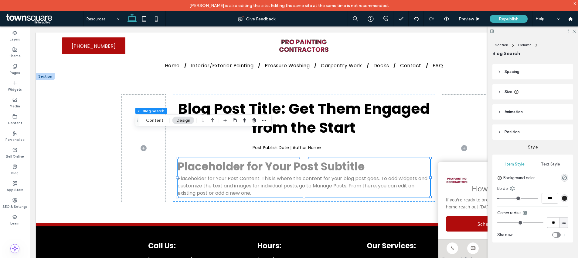
type input "**"
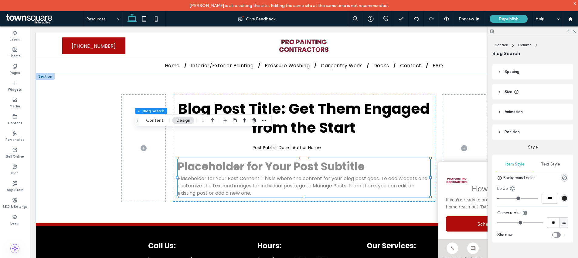
type input "**"
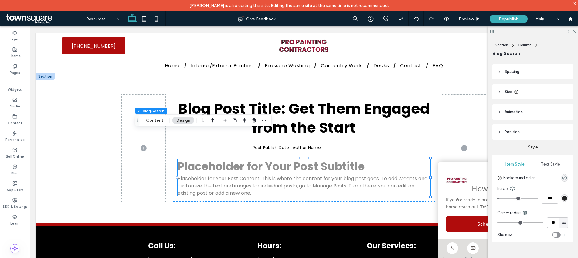
type input "**"
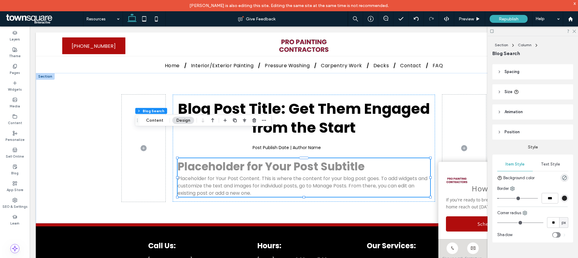
type input "**"
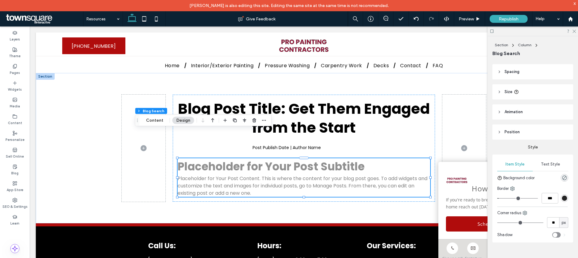
type input "**"
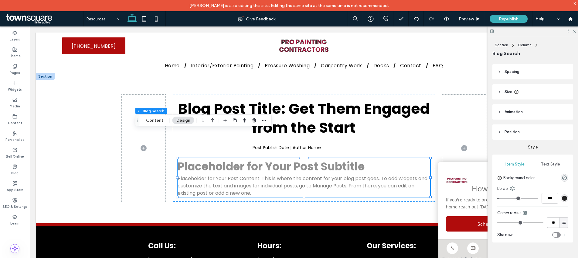
type input "**"
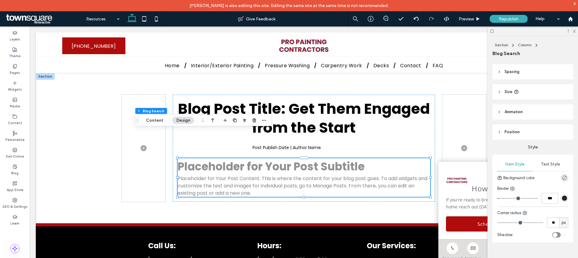
type input "**"
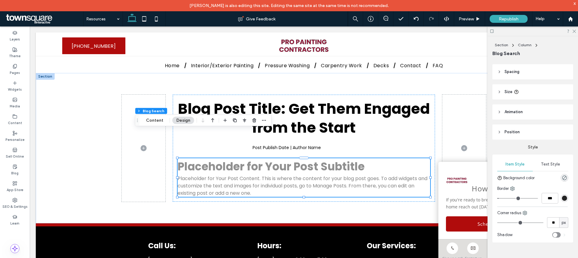
type input "**"
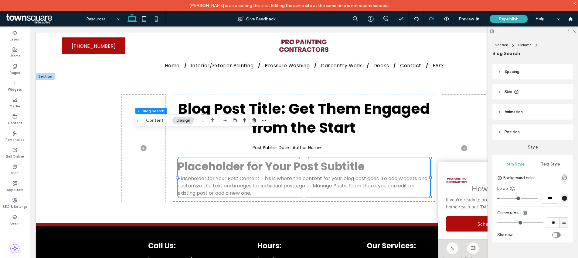
type input "**"
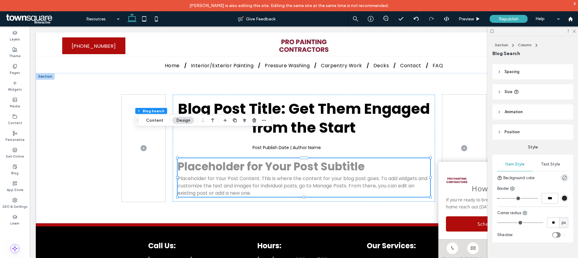
type input "**"
drag, startPoint x: 501, startPoint y: 224, endPoint x: 511, endPoint y: 222, distance: 10.2
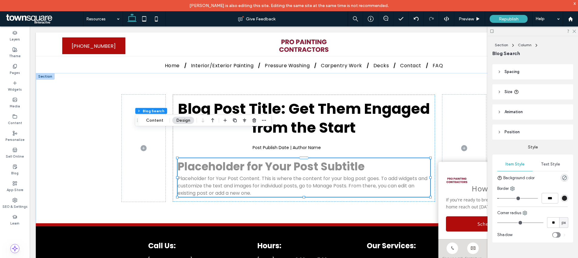
type input "**"
click at [511, 222] on input "range" at bounding box center [521, 222] width 46 height 1
click at [546, 167] on div "Text Style" at bounding box center [551, 163] width 36 height 13
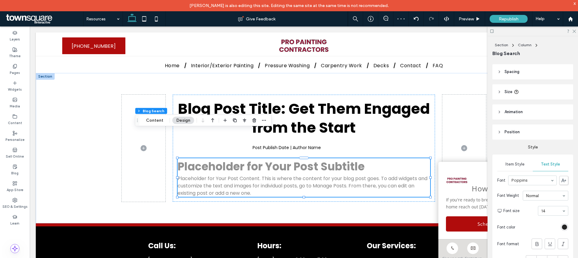
click at [510, 163] on span "Item Style" at bounding box center [515, 164] width 19 height 5
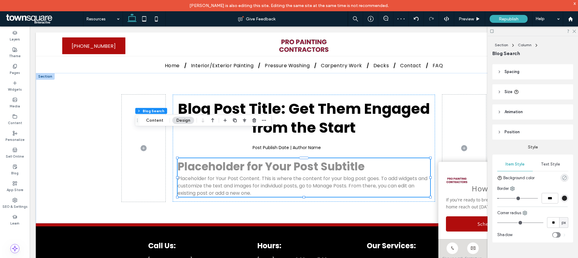
click at [562, 179] on icon "rgba(0, 0, 0, 0)" at bounding box center [564, 177] width 5 height 5
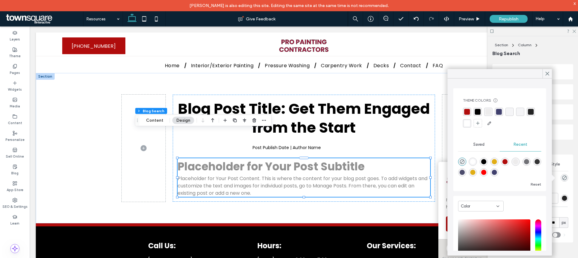
click at [521, 110] on div "rgba(0, 0, 0, 0)" at bounding box center [521, 112] width 6 height 6
click at [485, 110] on div "rgba(237, 236, 236, 1)" at bounding box center [488, 112] width 8 height 8
click at [546, 73] on icon at bounding box center [547, 73] width 5 height 5
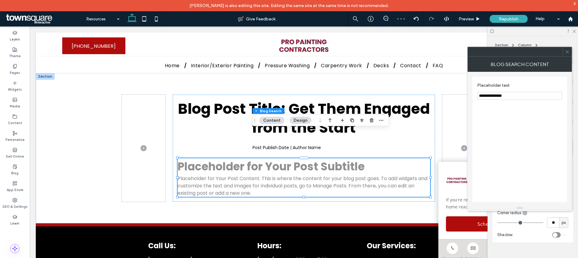
click at [515, 95] on input "**********" at bounding box center [519, 96] width 85 height 8
drag, startPoint x: 516, startPoint y: 95, endPoint x: 495, endPoint y: 96, distance: 20.7
click at [495, 96] on input "**********" at bounding box center [519, 96] width 85 height 8
type input "**********"
click at [568, 55] on span at bounding box center [567, 51] width 5 height 9
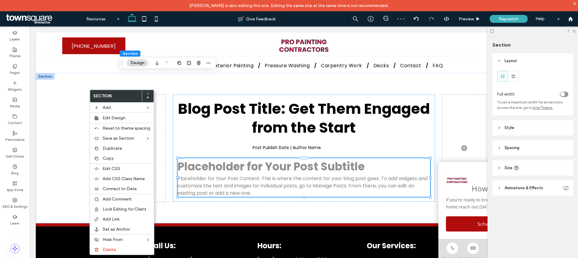
click at [532, 134] on header "Style" at bounding box center [533, 127] width 81 height 15
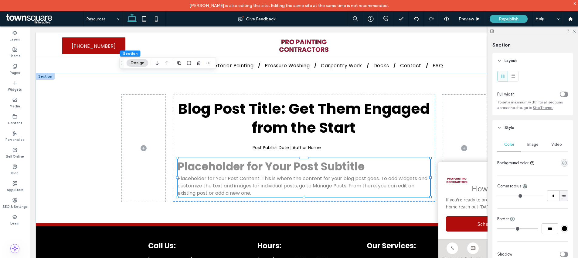
click at [562, 163] on icon "rgba(0, 0, 0, 0)" at bounding box center [564, 162] width 5 height 5
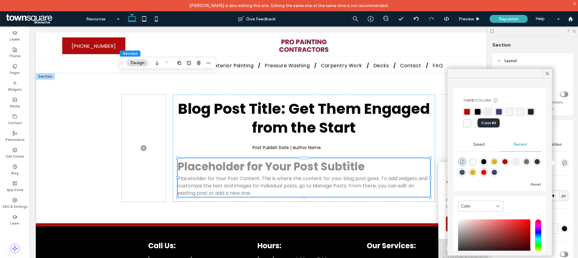
click at [488, 112] on div "rgba(237, 236, 236, 1)" at bounding box center [489, 112] width 6 height 6
click at [548, 73] on use at bounding box center [547, 73] width 3 height 3
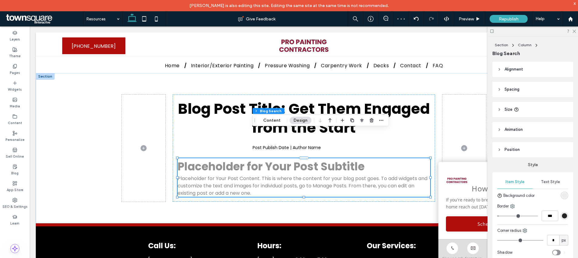
type input "**"
click at [562, 194] on div "rgb(237, 236, 236)" at bounding box center [564, 195] width 5 height 5
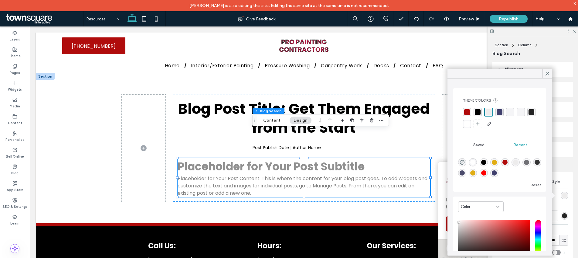
click at [470, 121] on div "rgba(255, 255, 255, 1)" at bounding box center [467, 124] width 6 height 6
click at [547, 73] on icon at bounding box center [547, 73] width 5 height 5
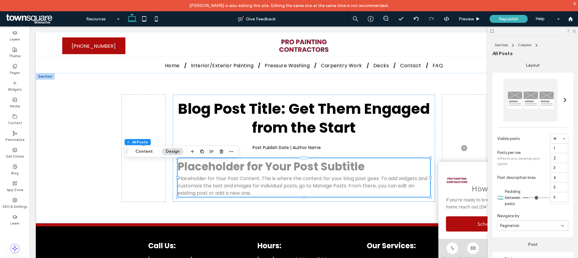
scroll to position [87, 0]
click at [564, 102] on span at bounding box center [565, 99] width 3 height 33
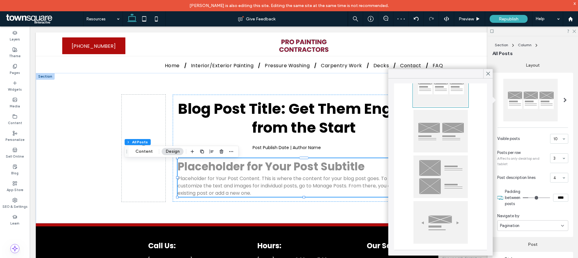
scroll to position [36, 0]
click at [487, 72] on use at bounding box center [488, 73] width 3 height 3
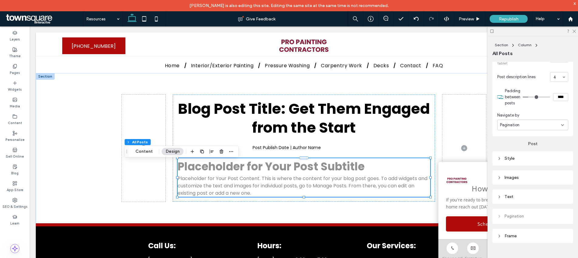
scroll to position [200, 0]
click at [538, 159] on div "Style" at bounding box center [533, 157] width 71 height 5
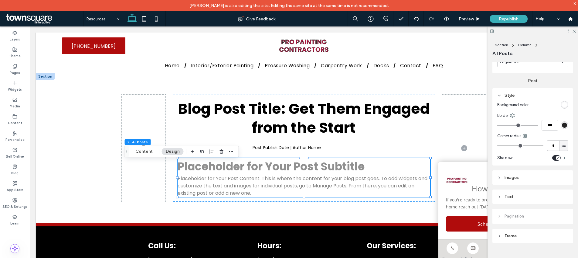
scroll to position [263, 0]
click at [531, 180] on div "Images" at bounding box center [533, 177] width 71 height 8
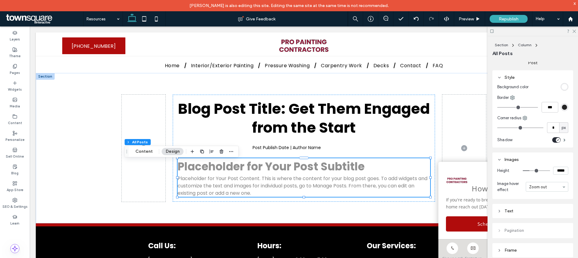
scroll to position [288, 0]
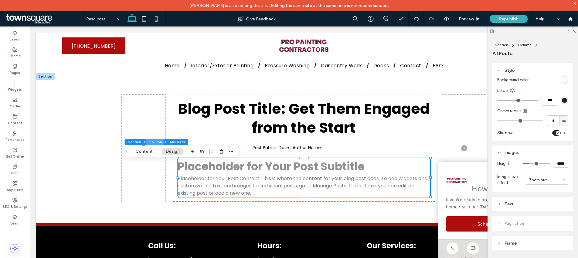
click at [147, 144] on button "Column" at bounding box center [155, 142] width 19 height 6
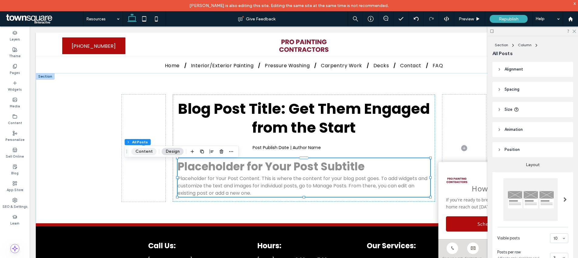
click at [140, 149] on button "Content" at bounding box center [144, 151] width 25 height 7
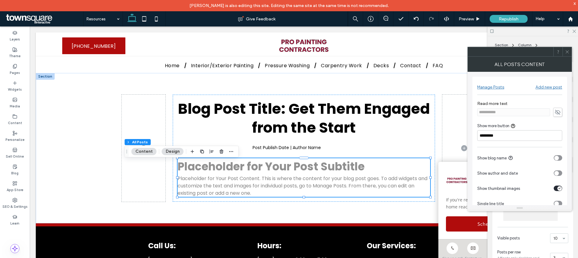
click at [556, 173] on icon "toggle" at bounding box center [557, 173] width 2 height 2
click at [560, 190] on section "Show thumbnail images" at bounding box center [519, 187] width 85 height 15
click at [556, 189] on div "toggle" at bounding box center [558, 187] width 9 height 5
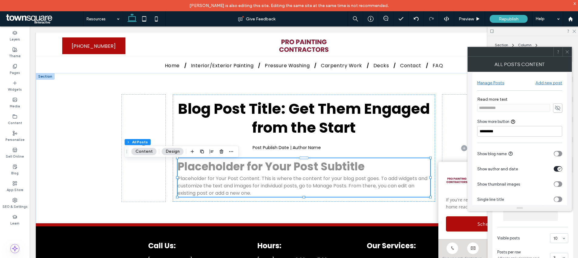
scroll to position [0, 0]
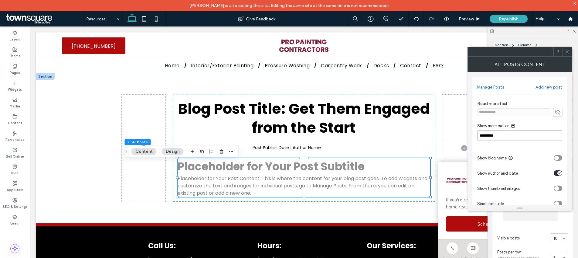
click at [500, 135] on input "*********" at bounding box center [519, 135] width 85 height 11
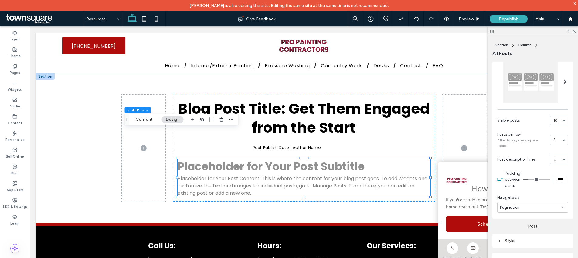
scroll to position [181, 0]
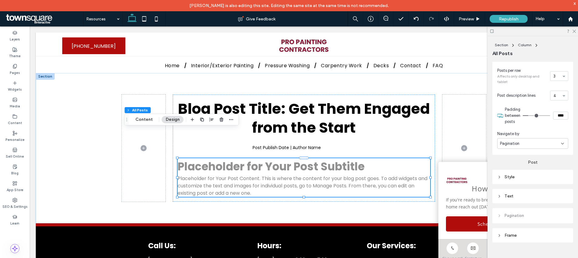
click at [532, 182] on div "Style" at bounding box center [533, 176] width 81 height 14
click at [534, 199] on div "Text" at bounding box center [533, 196] width 71 height 8
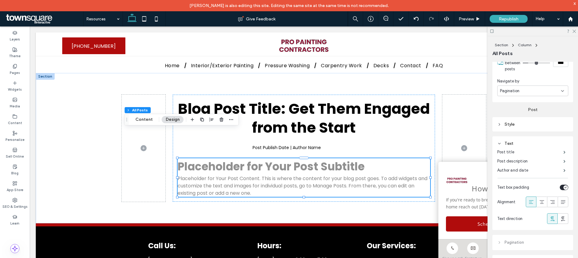
scroll to position [239, 0]
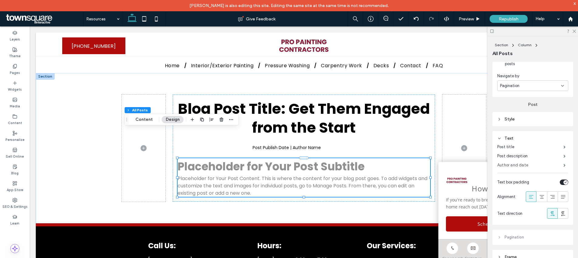
click at [520, 164] on label "Author and date" at bounding box center [531, 165] width 66 height 12
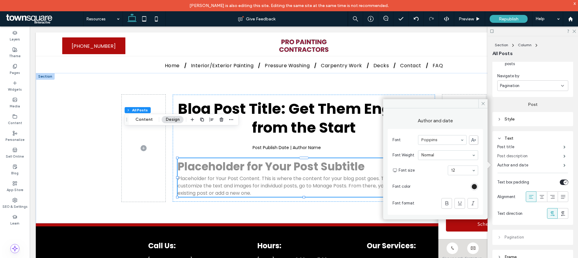
click at [520, 156] on label "Post description" at bounding box center [531, 156] width 66 height 12
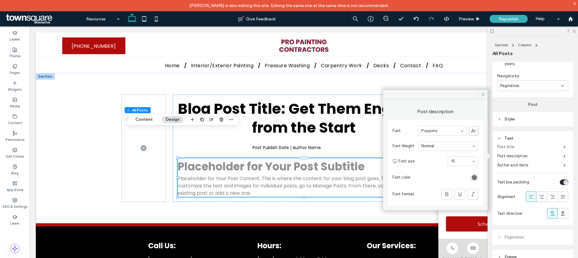
click at [517, 148] on label "Post title" at bounding box center [531, 147] width 66 height 12
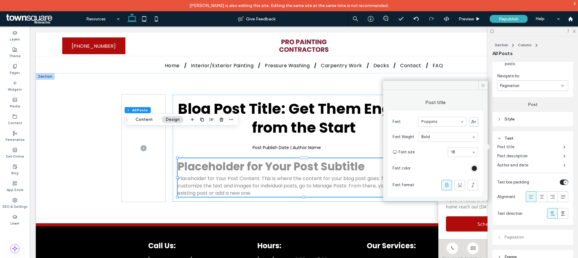
click at [513, 121] on div "Style" at bounding box center [533, 119] width 71 height 8
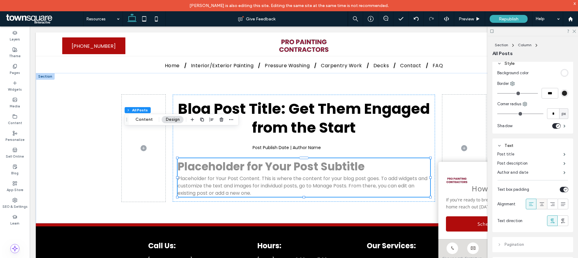
scroll to position [323, 0]
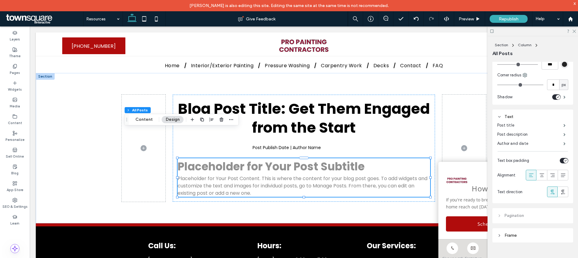
click at [509, 214] on div "Pagination" at bounding box center [533, 215] width 81 height 15
click at [509, 228] on div "Frame" at bounding box center [533, 235] width 81 height 14
click at [511, 234] on div "Frame" at bounding box center [533, 234] width 71 height 5
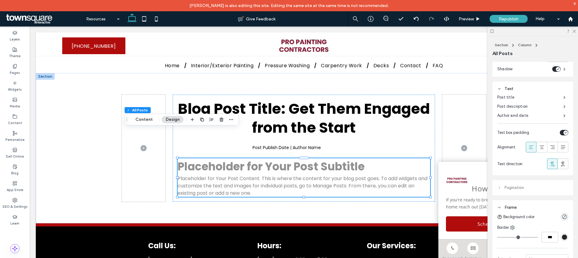
scroll to position [379, 0]
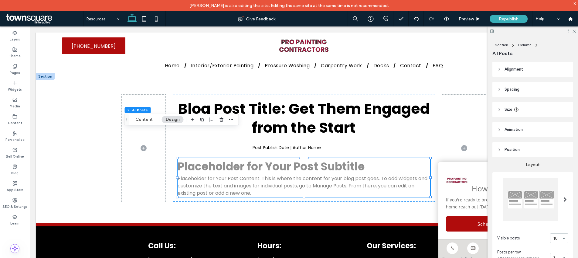
click at [149, 124] on div "Section Column All Posts Content Design" at bounding box center [182, 120] width 115 height 12
click at [149, 118] on button "Content" at bounding box center [144, 119] width 25 height 7
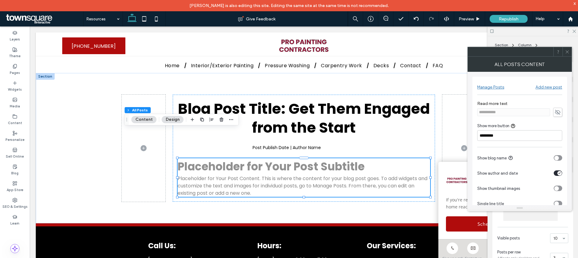
click at [556, 111] on icon at bounding box center [558, 112] width 6 height 7
click at [568, 52] on icon at bounding box center [567, 52] width 5 height 5
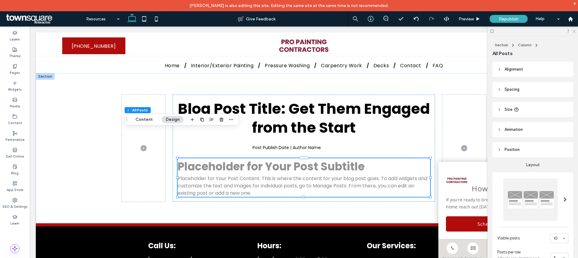
click at [573, 29] on icon at bounding box center [574, 31] width 4 height 4
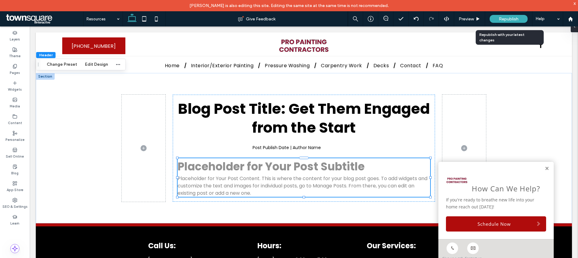
click at [509, 20] on span "Republish" at bounding box center [509, 18] width 20 height 5
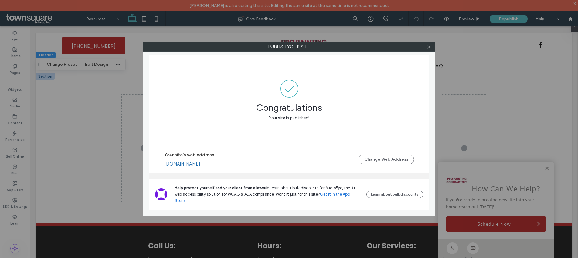
click at [429, 46] on icon at bounding box center [429, 47] width 5 height 5
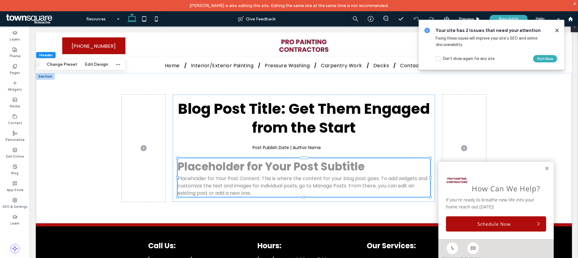
click at [556, 29] on icon at bounding box center [557, 30] width 5 height 5
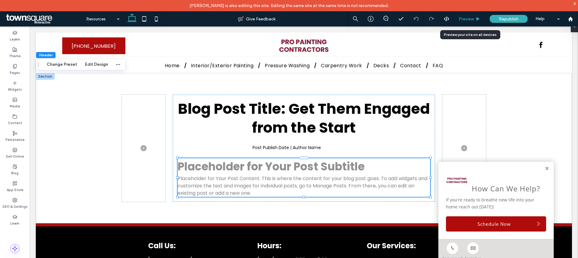
click at [470, 18] on span "Preview" at bounding box center [466, 18] width 15 height 5
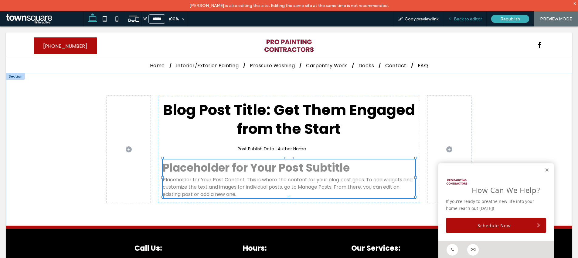
click at [471, 19] on span "Back to editor" at bounding box center [468, 18] width 28 height 5
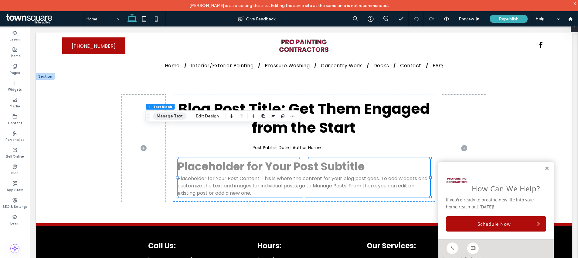
click at [176, 116] on button "Manage Text" at bounding box center [170, 115] width 34 height 7
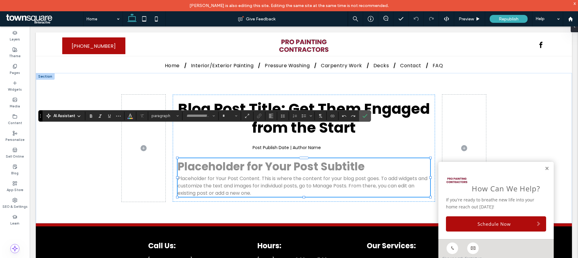
type input "*******"
type input "**"
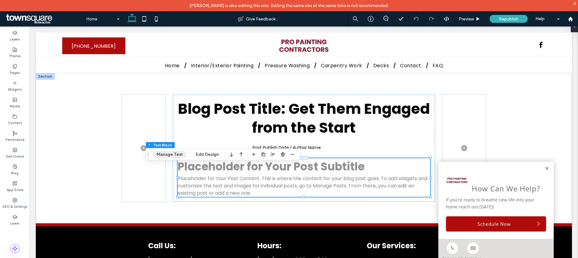
click at [172, 155] on button "Manage Text" at bounding box center [170, 154] width 34 height 7
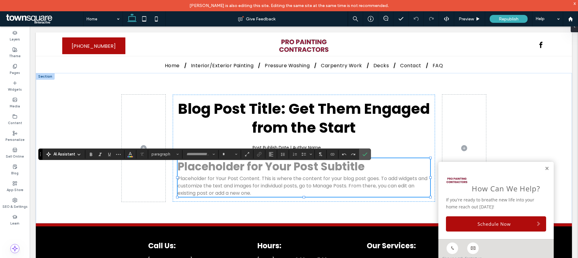
type input "*******"
type input "**"
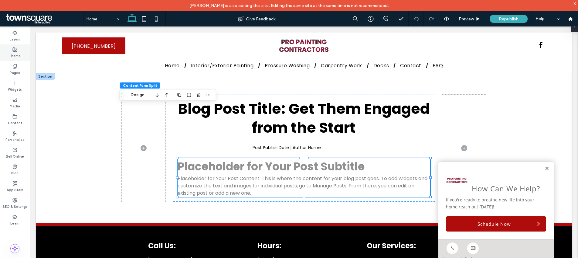
click at [15, 52] on icon at bounding box center [14, 49] width 5 height 5
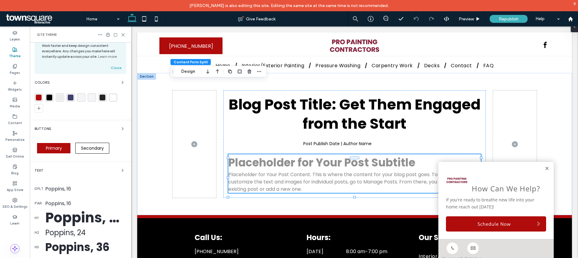
scroll to position [50, 0]
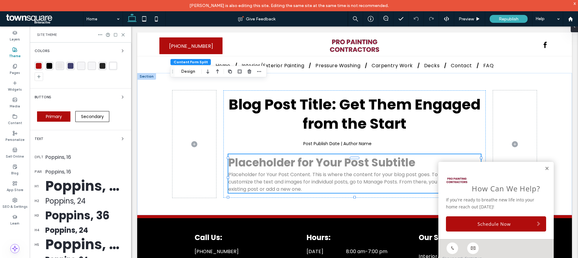
click at [66, 187] on div "Poppins, 50" at bounding box center [85, 186] width 81 height 21
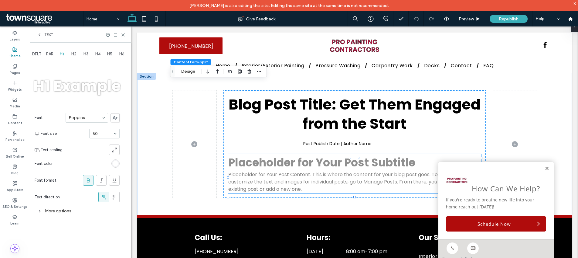
scroll to position [0, 0]
click at [124, 35] on icon at bounding box center [123, 35] width 5 height 5
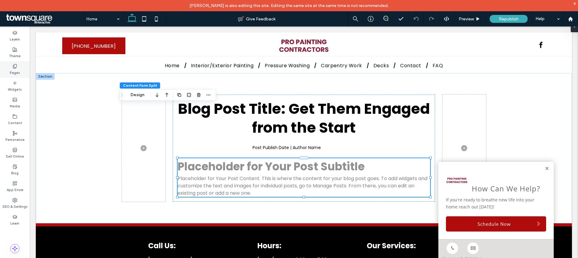
click at [18, 73] on label "Pages" at bounding box center [15, 72] width 10 height 7
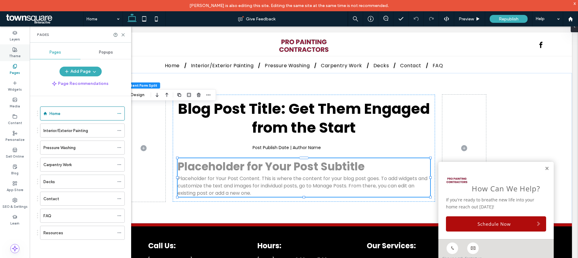
click at [18, 45] on div "Theme" at bounding box center [15, 52] width 30 height 17
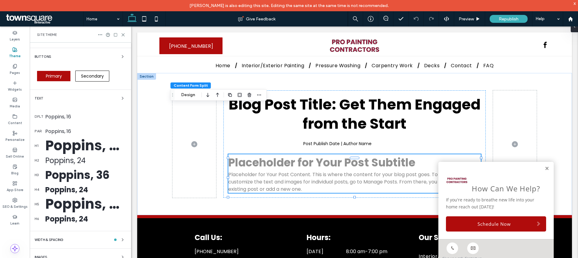
scroll to position [104, 0]
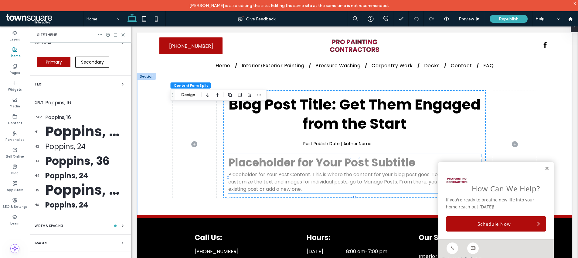
click at [72, 165] on div "Poppins, 36" at bounding box center [85, 160] width 81 height 17
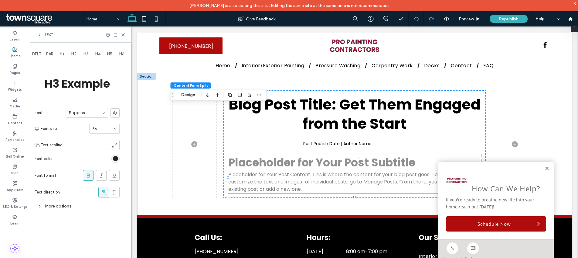
scroll to position [0, 0]
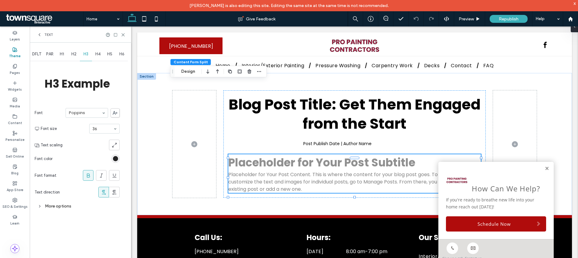
click at [53, 35] on div "Text" at bounding box center [80, 34] width 87 height 5
click at [53, 35] on span "Text" at bounding box center [48, 34] width 9 height 5
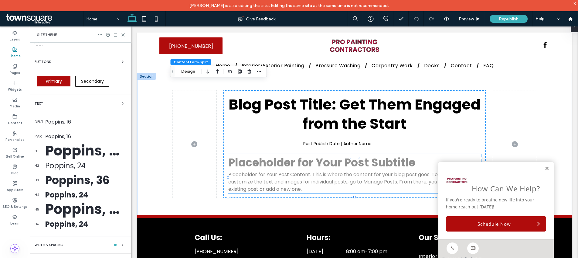
scroll to position [89, 0]
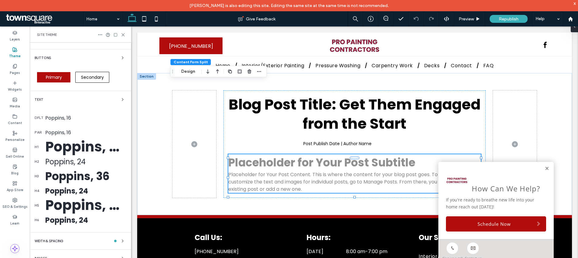
click at [68, 191] on div "Poppins, 24" at bounding box center [85, 190] width 81 height 11
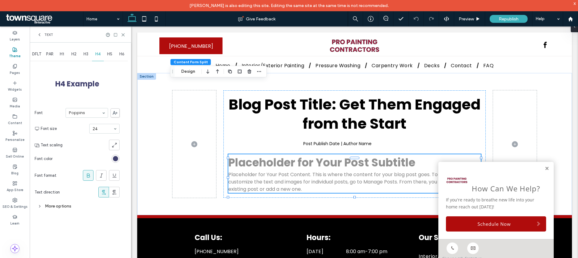
scroll to position [0, 0]
click at [124, 33] on use at bounding box center [123, 34] width 3 height 3
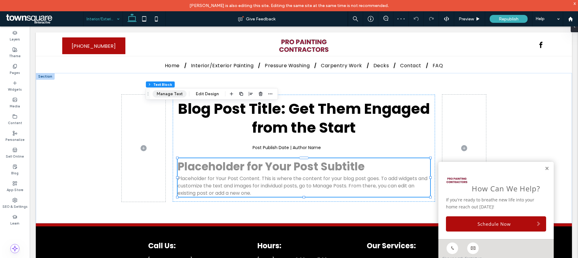
click at [178, 96] on button "Manage Text" at bounding box center [170, 93] width 34 height 7
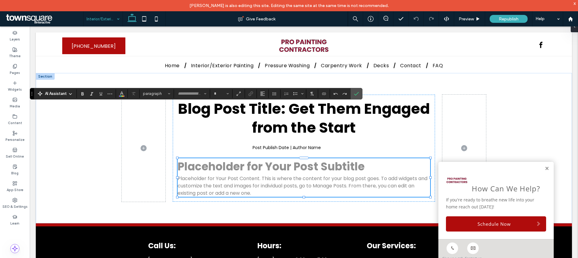
type input "*******"
type input "**"
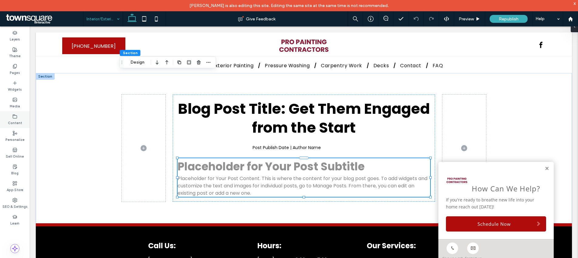
click at [16, 118] on use at bounding box center [15, 116] width 4 height 4
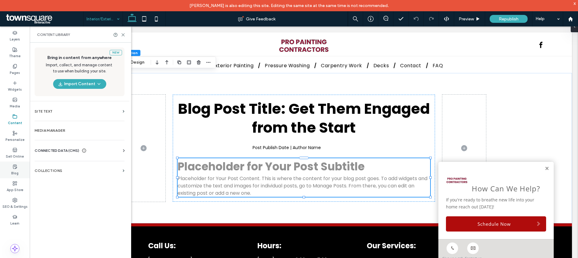
click at [16, 177] on div "Blog" at bounding box center [15, 169] width 30 height 17
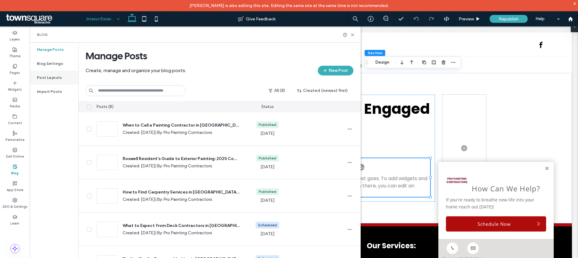
click at [60, 79] on div "Post Layouts" at bounding box center [54, 77] width 49 height 14
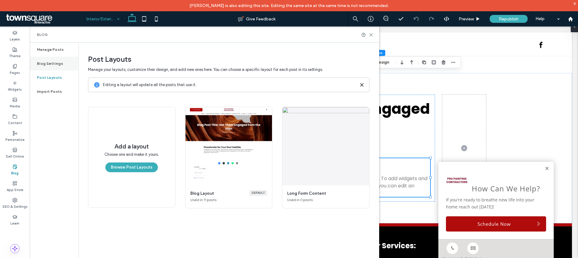
click at [53, 67] on div "Blog Settings" at bounding box center [54, 63] width 49 height 14
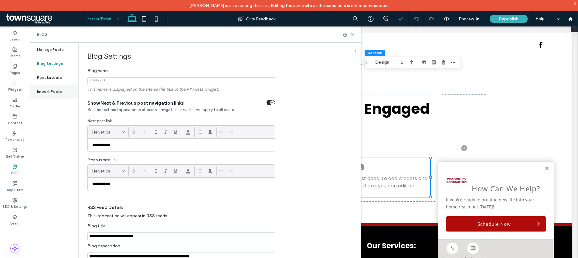
click at [54, 92] on label "Import Posts" at bounding box center [49, 91] width 25 height 4
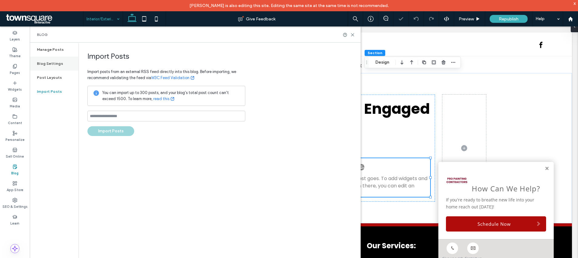
click at [52, 57] on div "Blog Settings" at bounding box center [54, 63] width 49 height 14
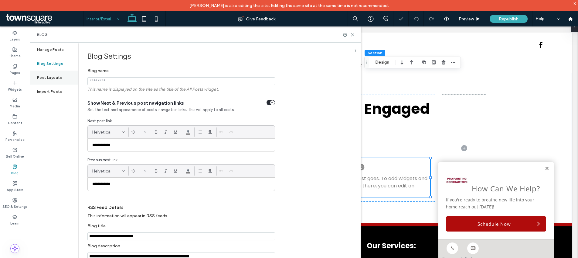
click at [54, 77] on label "Post Layouts" at bounding box center [49, 77] width 25 height 4
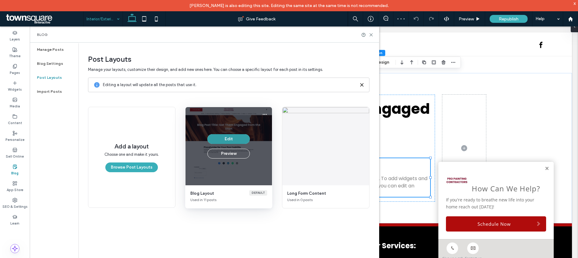
click at [234, 138] on button "Edit" at bounding box center [228, 139] width 43 height 10
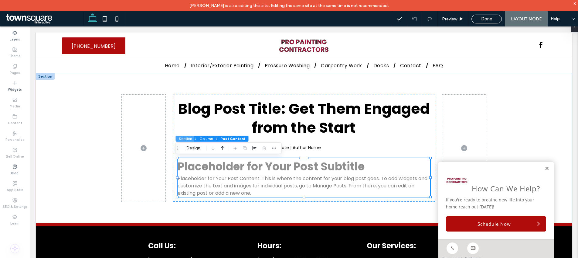
click at [191, 138] on button "Section" at bounding box center [185, 138] width 19 height 6
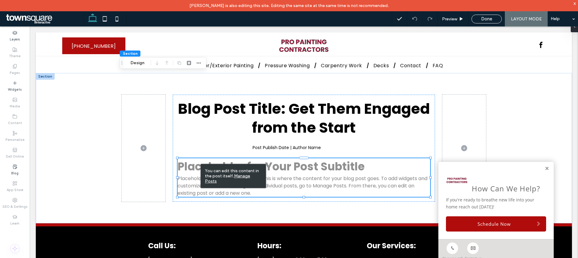
click at [236, 175] on u "Manage Posts" at bounding box center [227, 178] width 45 height 10
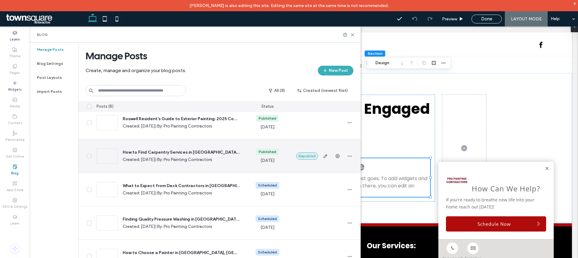
scroll to position [45, 0]
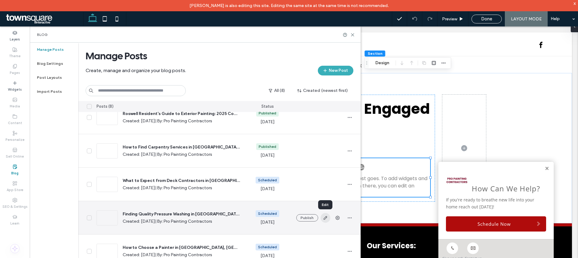
click at [326, 217] on use "button" at bounding box center [325, 218] width 4 height 4
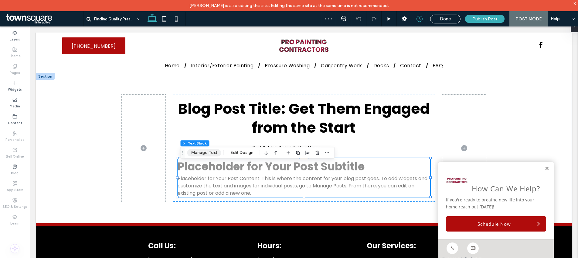
click at [204, 152] on button "Manage Text" at bounding box center [204, 152] width 34 height 7
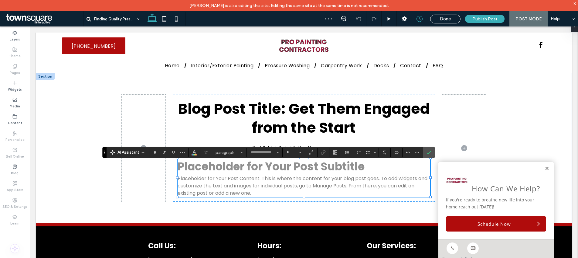
type input "*******"
type input "**"
click at [234, 152] on span "paragraph" at bounding box center [228, 152] width 24 height 5
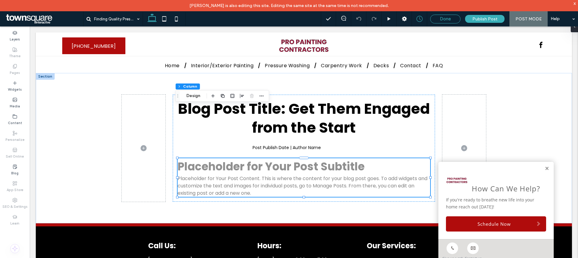
click at [443, 20] on span "Done" at bounding box center [445, 18] width 11 height 5
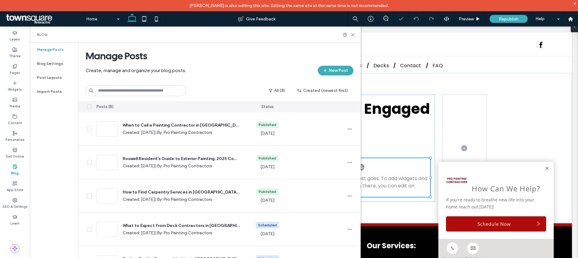
click at [353, 32] on div "Blog" at bounding box center [195, 34] width 316 height 5
click at [353, 33] on icon at bounding box center [353, 35] width 5 height 5
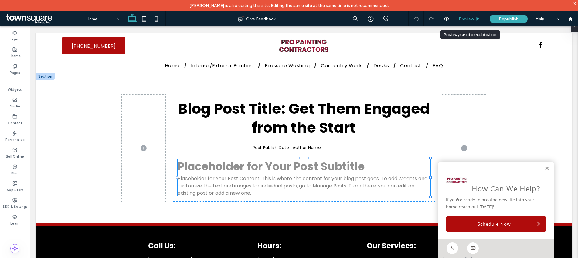
click at [465, 15] on div "Preview" at bounding box center [469, 18] width 31 height 15
click at [15, 55] on label "Theme" at bounding box center [15, 55] width 12 height 7
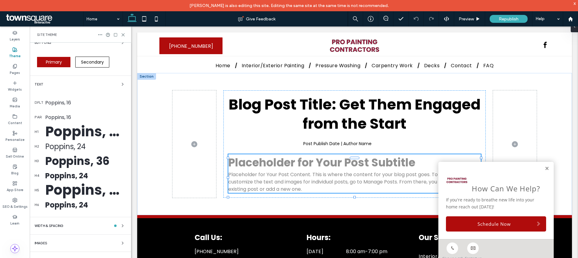
scroll to position [103, 0]
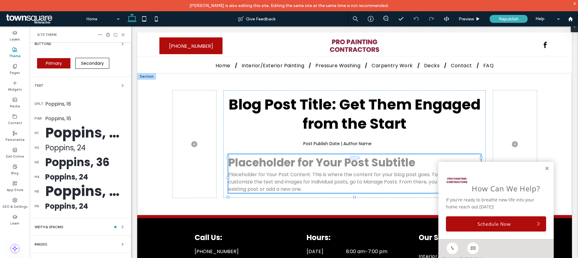
click at [59, 119] on div "Poppins, 16" at bounding box center [85, 119] width 81 height 8
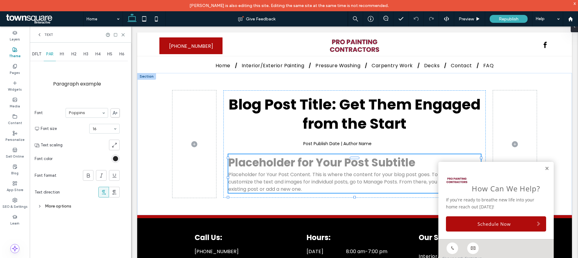
scroll to position [0, 0]
click at [122, 36] on use at bounding box center [123, 34] width 3 height 3
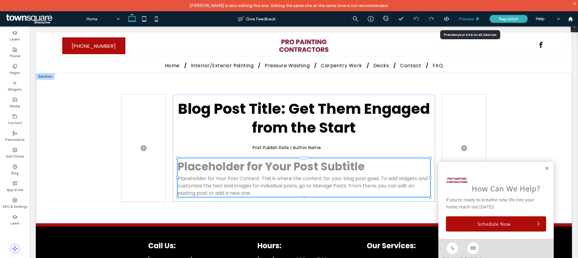
click at [469, 24] on div "Preview" at bounding box center [469, 18] width 31 height 15
click at [466, 25] on div "Preview" at bounding box center [469, 18] width 31 height 15
click at [467, 22] on div "Preview" at bounding box center [469, 18] width 31 height 15
click at [470, 17] on span "Preview" at bounding box center [466, 18] width 15 height 5
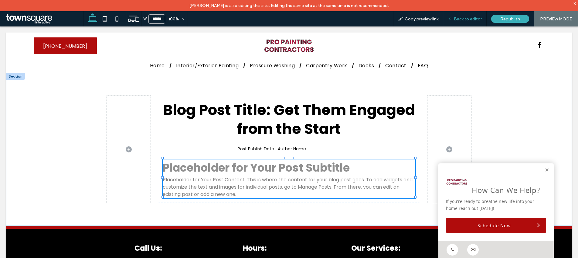
click at [464, 19] on span "Back to editor" at bounding box center [468, 18] width 28 height 5
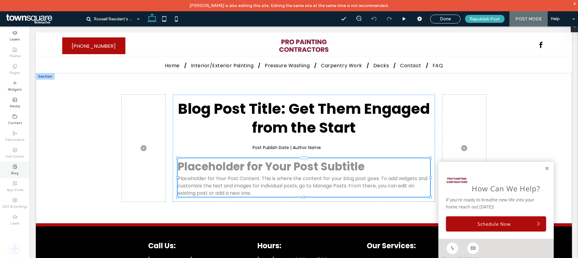
click at [17, 171] on label "Blog" at bounding box center [14, 172] width 7 height 7
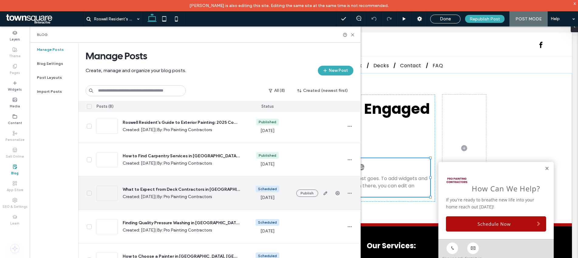
scroll to position [45, 0]
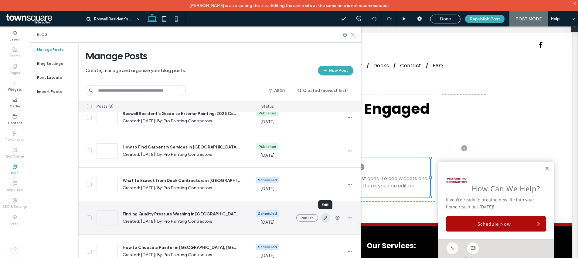
click at [328, 218] on icon "button" at bounding box center [325, 217] width 5 height 5
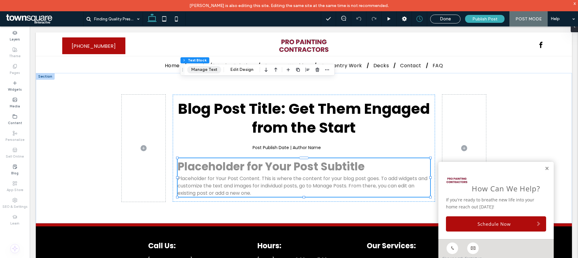
click at [213, 71] on button "Manage Text" at bounding box center [204, 69] width 34 height 7
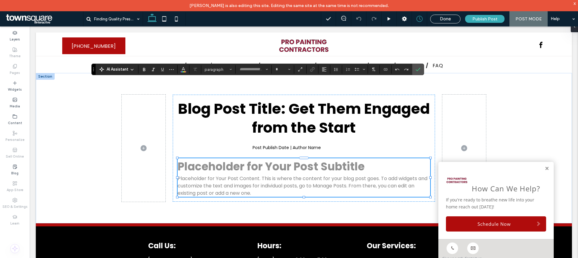
type input "*******"
type input "**"
click at [221, 69] on span "paragraph" at bounding box center [217, 69] width 24 height 5
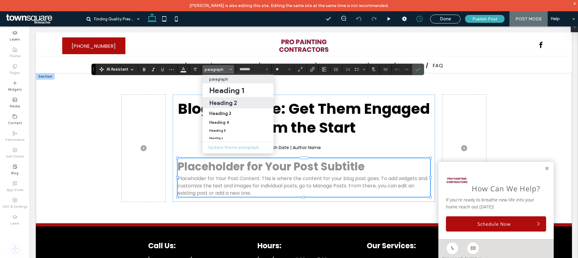
click at [223, 99] on h2 "Heading 2" at bounding box center [223, 102] width 28 height 7
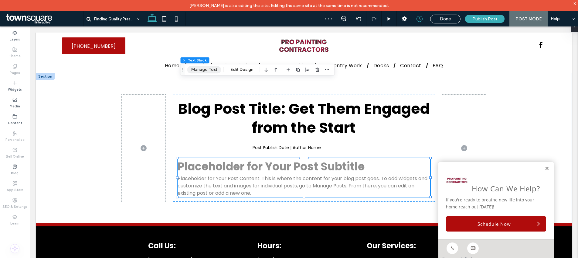
click at [216, 71] on button "Manage Text" at bounding box center [204, 69] width 34 height 7
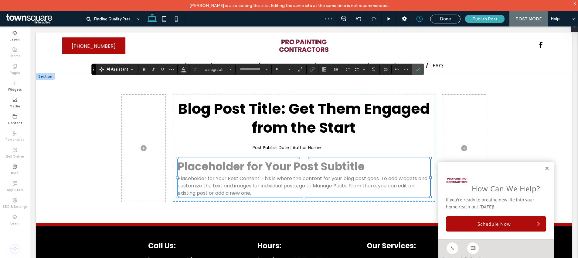
type input "*******"
click at [228, 71] on span "Heading 2" at bounding box center [217, 69] width 24 height 5
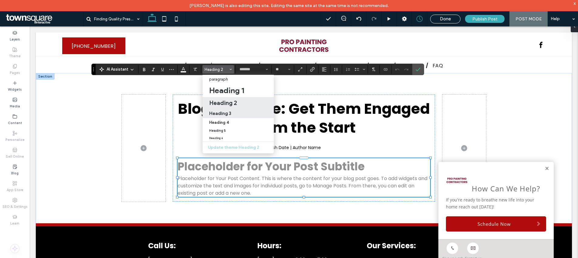
click at [224, 110] on h3 "Heading 3" at bounding box center [220, 113] width 22 height 6
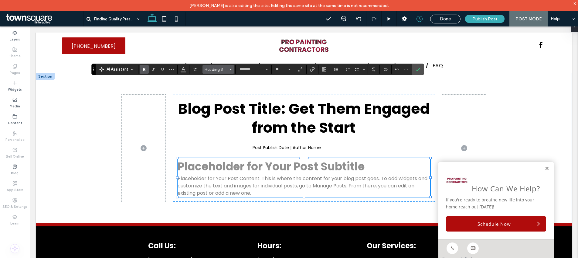
click at [224, 67] on button "Heading 3" at bounding box center [219, 69] width 32 height 9
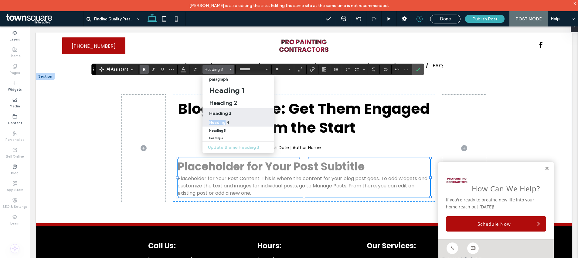
drag, startPoint x: 222, startPoint y: 117, endPoint x: 224, endPoint y: 121, distance: 4.8
click at [224, 121] on section "paragraph Heading 1 Heading 2 Heading 3 Heading 4 Heading 5 Heading 6 Update th…" at bounding box center [238, 114] width 71 height 78
click at [224, 121] on h4 "Heading 4" at bounding box center [219, 122] width 20 height 5
type input "**"
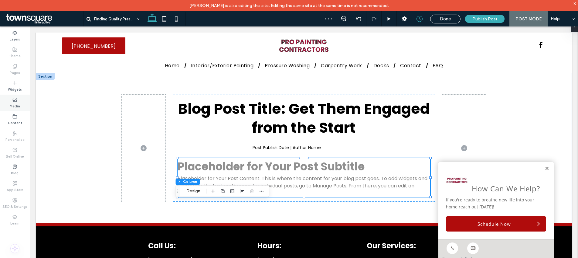
click at [6, 109] on div "Media" at bounding box center [15, 102] width 30 height 17
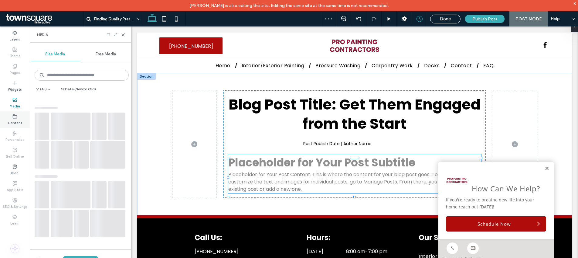
click at [12, 116] on div "Content" at bounding box center [15, 119] width 30 height 17
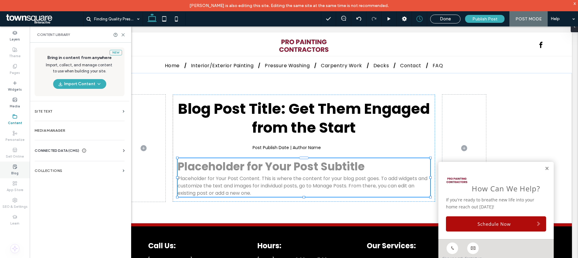
click at [12, 166] on div "Blog" at bounding box center [15, 169] width 30 height 17
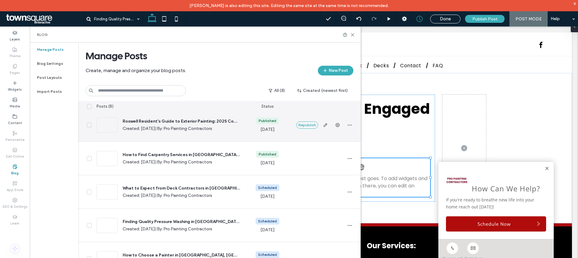
scroll to position [45, 0]
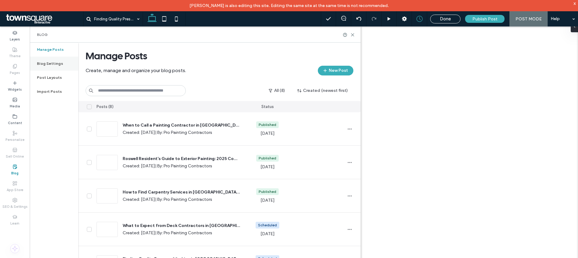
click at [50, 59] on div "Blog Settings" at bounding box center [54, 63] width 49 height 14
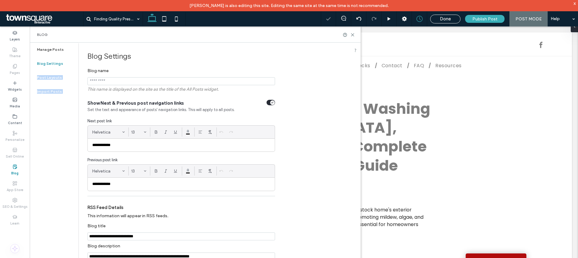
drag, startPoint x: 49, startPoint y: 74, endPoint x: 82, endPoint y: 56, distance: 37.4
click at [82, 56] on div "**********" at bounding box center [195, 155] width 331 height 225
click at [53, 77] on label "Post Layouts" at bounding box center [49, 77] width 25 height 4
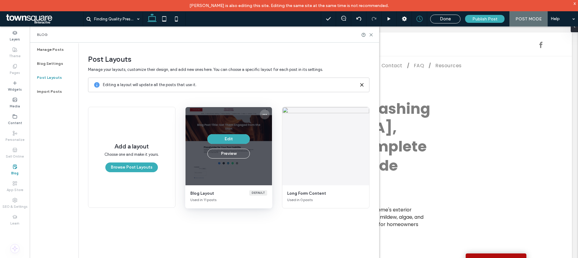
click at [264, 113] on icon "More options" at bounding box center [264, 114] width 5 height 5
click at [240, 137] on button "Edit" at bounding box center [228, 139] width 43 height 10
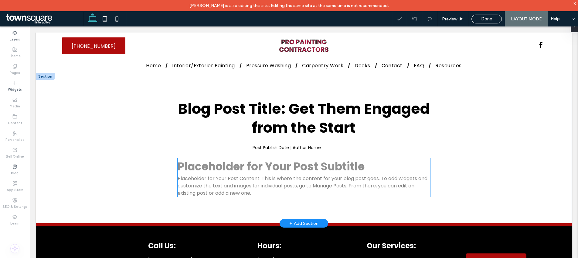
click at [272, 171] on h3 "Placeholder for Your Post Subtitle" at bounding box center [304, 166] width 253 height 17
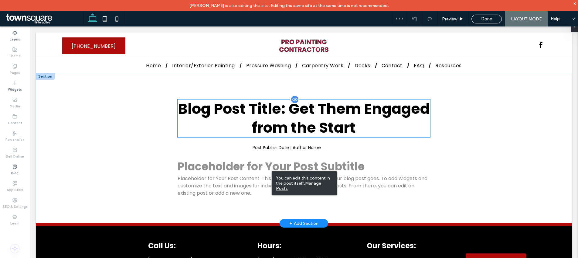
click at [292, 117] on h1 "Blog Post Title: Get Them Engaged from the Start" at bounding box center [304, 118] width 253 height 38
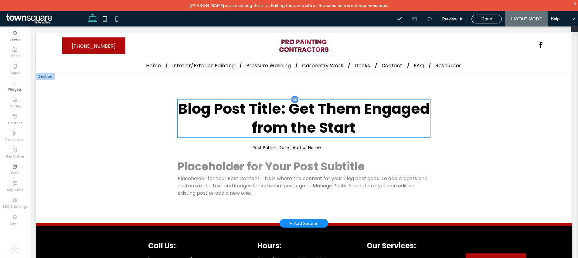
click at [282, 116] on h1 "Blog Post Title: Get Them Engaged from the Start" at bounding box center [304, 118] width 253 height 38
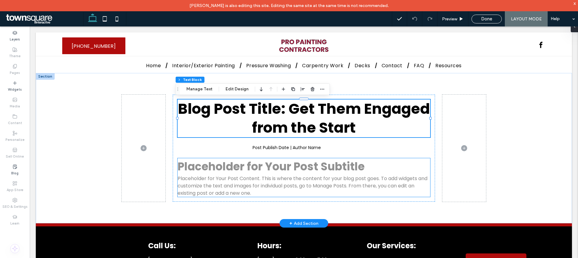
click at [246, 159] on h3 "Placeholder for Your Post Subtitle" at bounding box center [304, 166] width 253 height 17
click at [236, 165] on h3 "Placeholder for Your Post Subtitle" at bounding box center [304, 166] width 253 height 17
click at [234, 165] on h3 "Placeholder for Your Post Subtitle" at bounding box center [304, 166] width 253 height 17
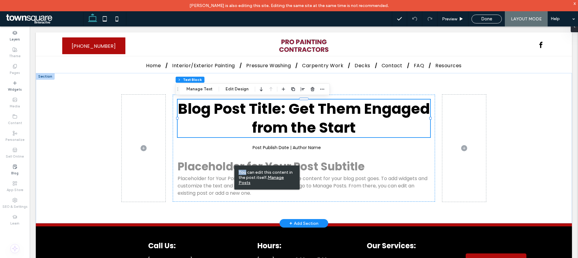
click at [234, 165] on div "You can edit this content in the post itself. Manage Posts" at bounding box center [266, 177] width 65 height 24
click at [280, 176] on u "Manage Posts" at bounding box center [261, 180] width 45 height 10
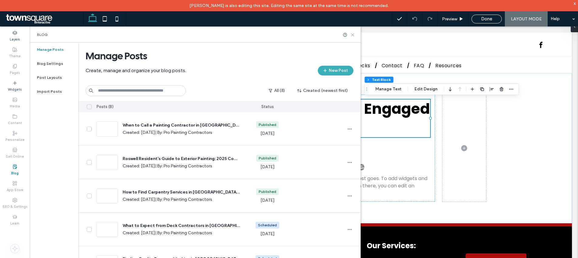
click at [353, 36] on icon at bounding box center [353, 35] width 5 height 5
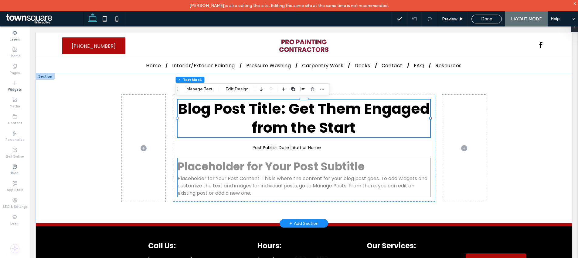
click at [248, 170] on h3 "Placeholder for Your Post Subtitle" at bounding box center [304, 166] width 253 height 17
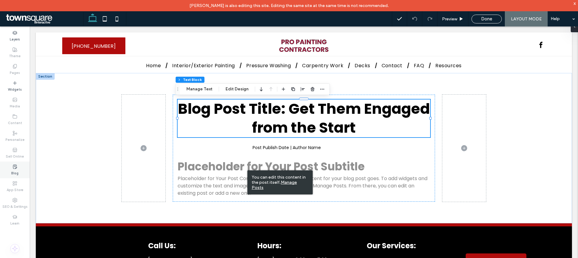
click at [11, 166] on div "Blog" at bounding box center [15, 169] width 30 height 17
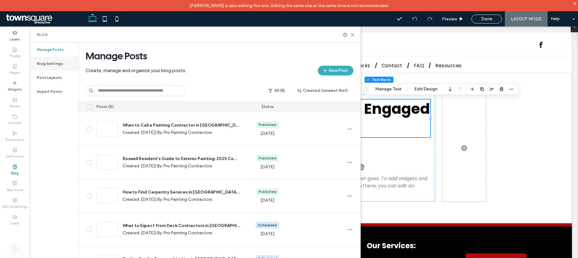
click at [47, 69] on div "Blog Settings" at bounding box center [54, 63] width 49 height 14
click at [51, 76] on label "Post Layouts" at bounding box center [49, 77] width 25 height 4
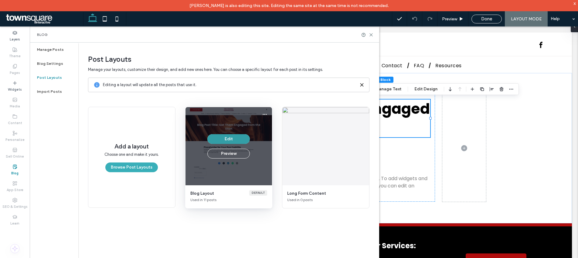
click at [230, 139] on button "Edit" at bounding box center [228, 139] width 43 height 10
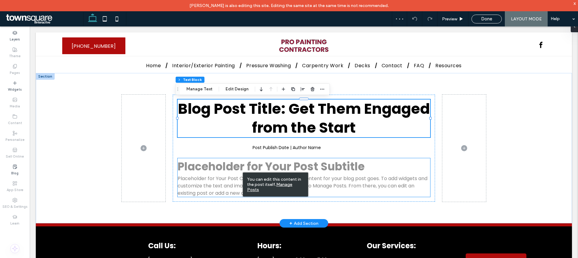
click at [210, 165] on h3 "Placeholder for Your Post Subtitle" at bounding box center [304, 166] width 253 height 17
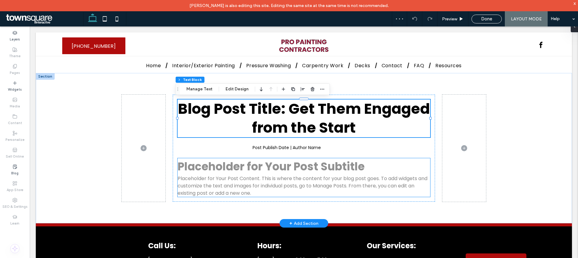
click at [203, 159] on h3 "Placeholder for Your Post Subtitle" at bounding box center [304, 166] width 253 height 17
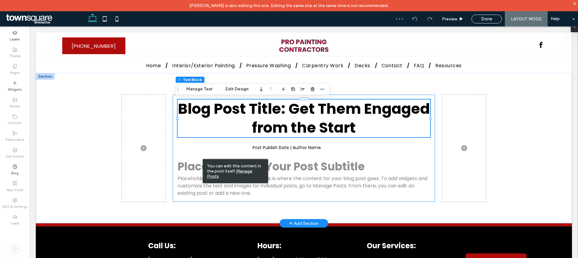
click at [206, 95] on div "Blog Post Title: Get Them Engaged from the Start Post Publish Date | Author Nam…" at bounding box center [304, 147] width 262 height 107
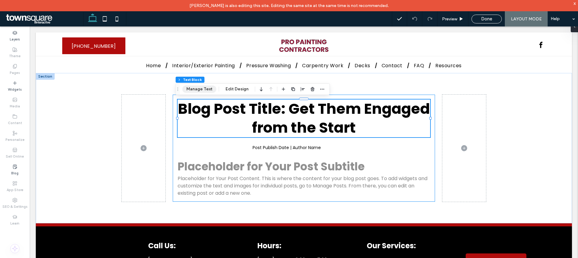
click at [205, 88] on button "Manage Text" at bounding box center [200, 88] width 34 height 7
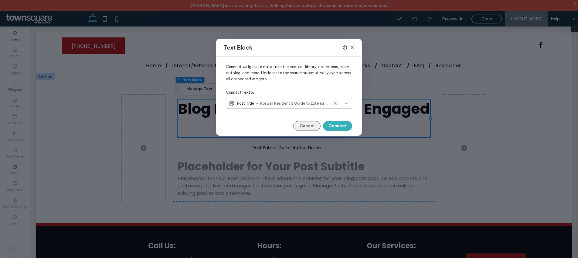
click at [313, 125] on button "Cancel" at bounding box center [306, 126] width 27 height 10
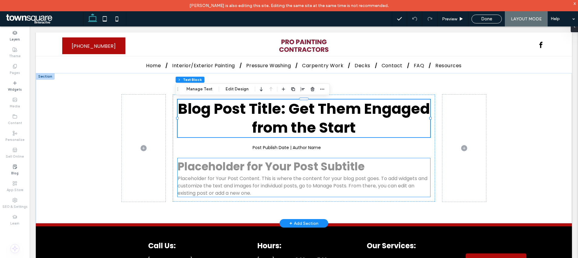
click at [226, 172] on h3 "Placeholder for Your Post Subtitle" at bounding box center [304, 166] width 253 height 17
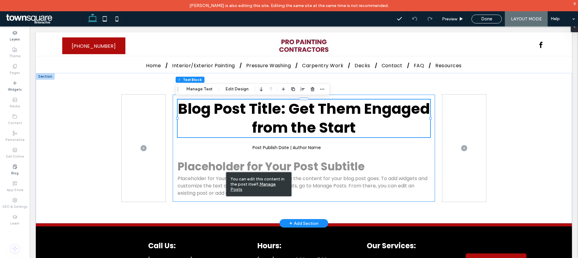
click at [290, 157] on div "Blog Post Title: Get Them Engaged from the Start Post Publish Date | Author Nam…" at bounding box center [304, 147] width 262 height 107
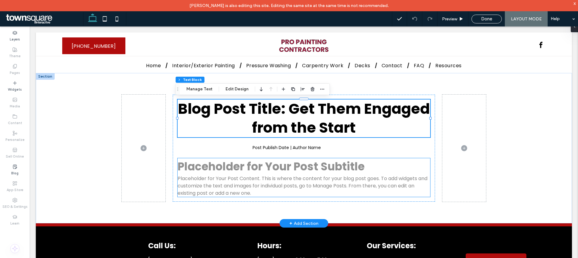
click at [294, 161] on h3 "Placeholder for Your Post Subtitle" at bounding box center [304, 166] width 253 height 17
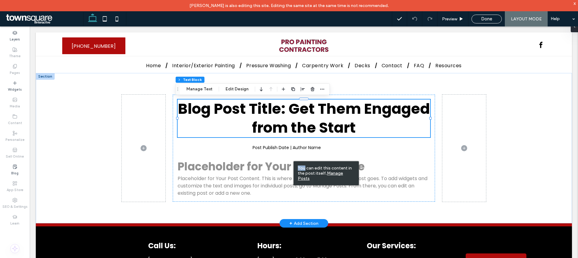
click at [294, 161] on div "You can edit this content in the post itself. Manage Posts" at bounding box center [326, 173] width 65 height 24
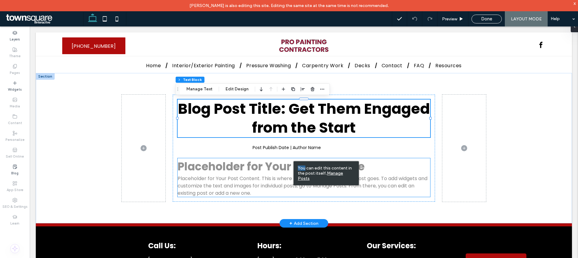
click at [283, 161] on h3 "Placeholder for Your Post Subtitle" at bounding box center [304, 166] width 253 height 17
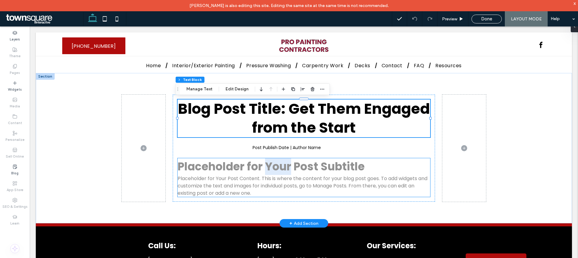
click at [283, 161] on h3 "Placeholder for Your Post Subtitle" at bounding box center [304, 166] width 253 height 17
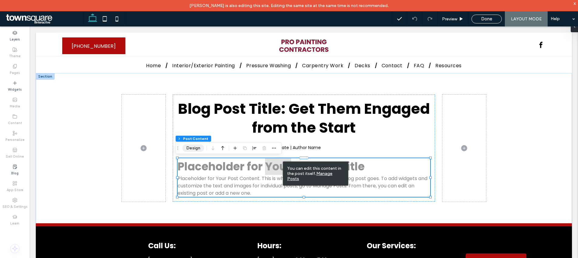
click at [191, 150] on button "Design" at bounding box center [194, 147] width 22 height 7
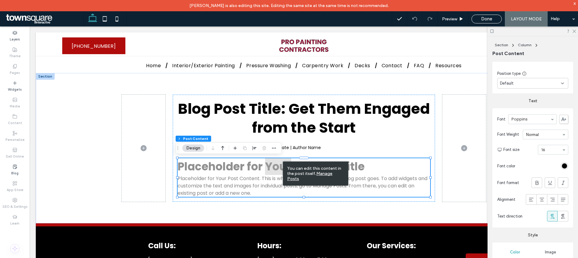
scroll to position [264, 0]
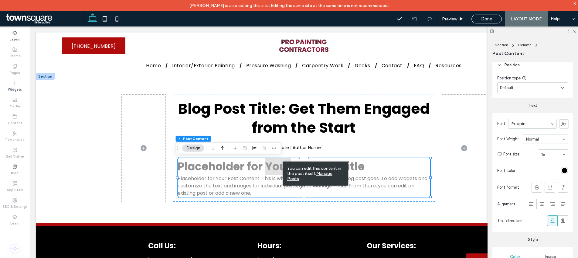
click at [280, 148] on div "Section Column Post Content Design" at bounding box center [229, 148] width 106 height 12
click at [278, 148] on div "Section Column Post Content Design" at bounding box center [229, 148] width 106 height 12
click at [273, 148] on icon "button" at bounding box center [274, 147] width 5 height 5
click at [488, 23] on div "Done" at bounding box center [487, 19] width 30 height 9
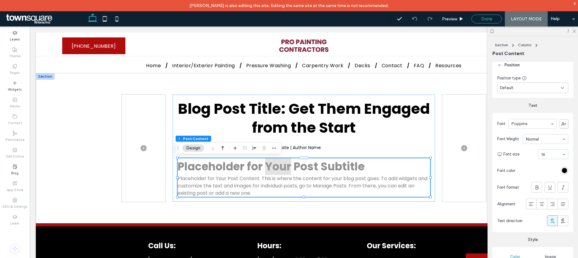
click at [489, 21] on span "Done" at bounding box center [486, 18] width 11 height 5
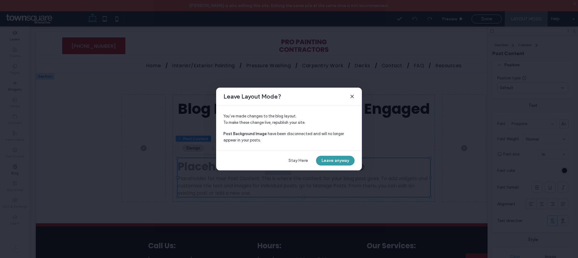
click at [334, 159] on button "Leave anyway" at bounding box center [335, 161] width 39 height 10
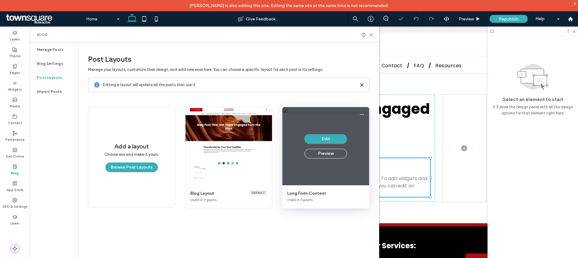
click at [309, 116] on div "Edit Preview" at bounding box center [325, 146] width 87 height 78
click at [327, 139] on button "Edit" at bounding box center [326, 139] width 43 height 10
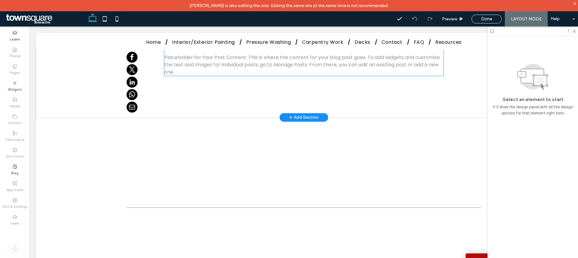
scroll to position [38, 0]
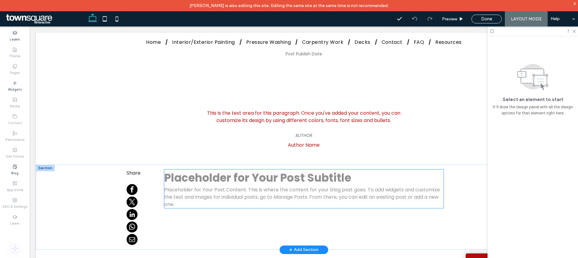
click at [307, 174] on h3 "Placeholder for Your Post Subtitle" at bounding box center [303, 177] width 279 height 17
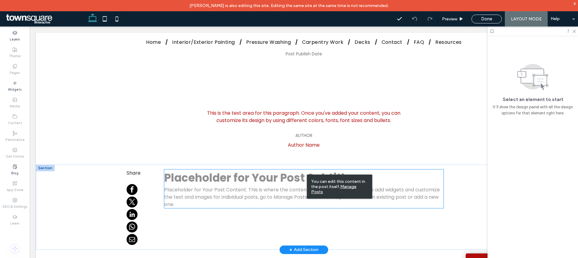
click at [289, 177] on h3 "Placeholder for Your Post Subtitle" at bounding box center [303, 177] width 279 height 17
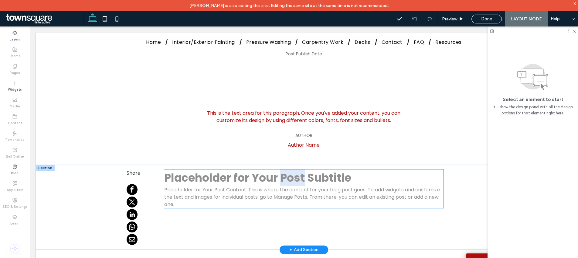
click at [289, 177] on h3 "Placeholder for Your Post Subtitle" at bounding box center [303, 177] width 279 height 17
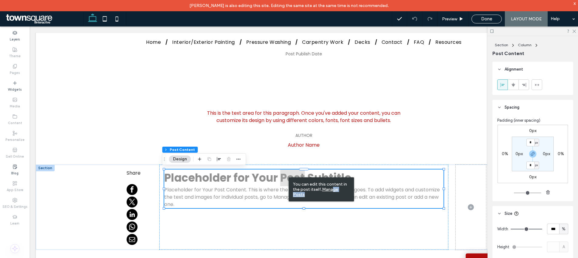
click at [333, 187] on u "Manage Posts" at bounding box center [315, 191] width 45 height 10
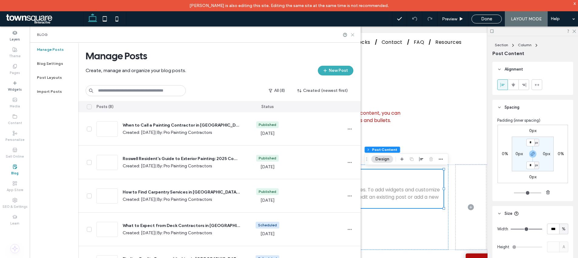
click at [354, 33] on icon at bounding box center [353, 35] width 5 height 5
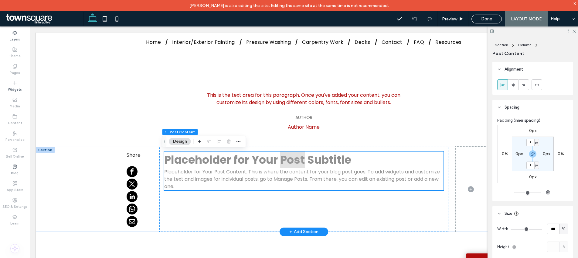
scroll to position [0, 0]
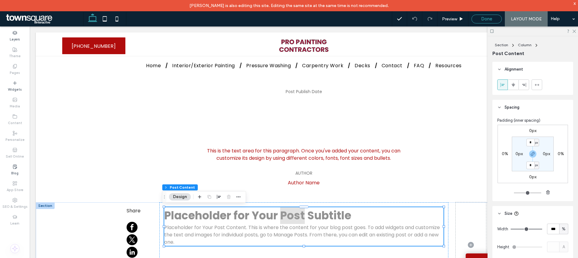
click at [495, 21] on div "Done" at bounding box center [487, 18] width 30 height 5
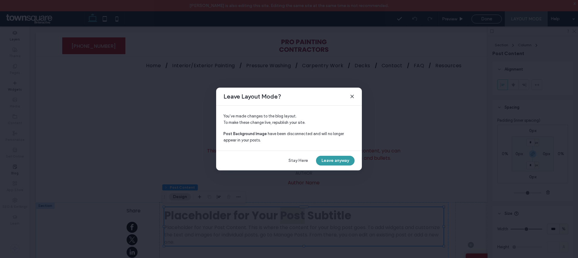
click at [337, 160] on button "Leave anyway" at bounding box center [335, 161] width 39 height 10
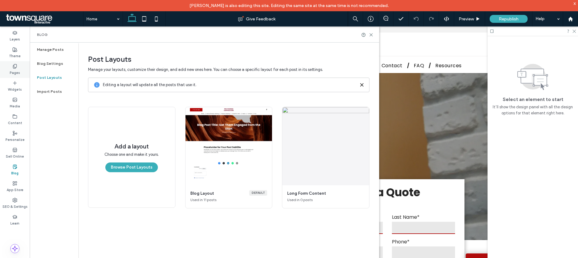
click at [13, 67] on use at bounding box center [14, 66] width 3 height 4
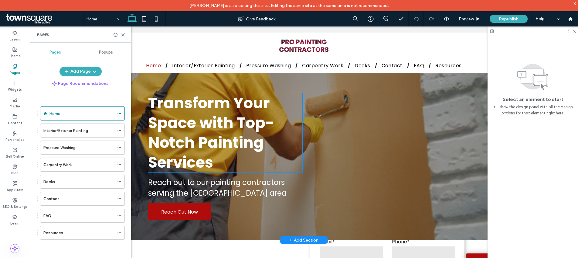
click at [209, 124] on span "Transform Your Space with Top-Notch Painting Services" at bounding box center [211, 132] width 126 height 81
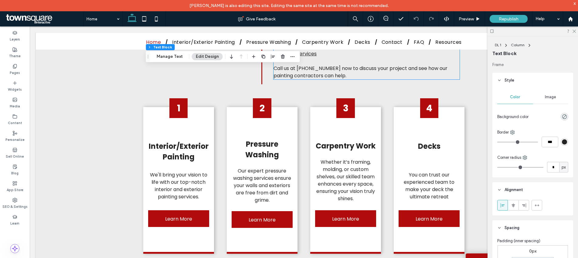
scroll to position [544, 0]
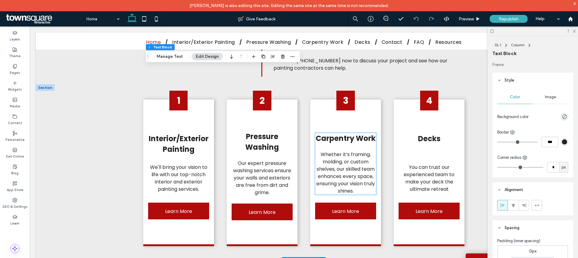
click at [333, 133] on span "Carpentry Work" at bounding box center [346, 138] width 60 height 10
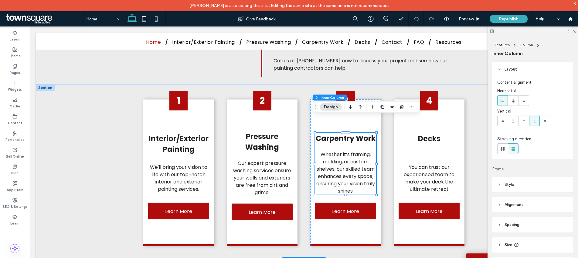
click at [333, 133] on span "Carpentry Work" at bounding box center [346, 138] width 60 height 10
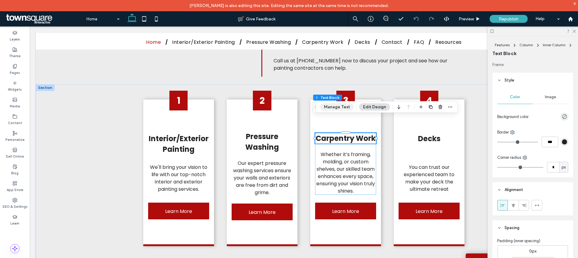
click at [339, 104] on button "Manage Text" at bounding box center [337, 106] width 34 height 7
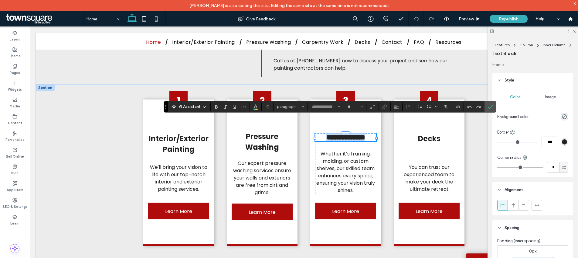
type input "*******"
type input "**"
click at [271, 131] on span "Pressure Washing" at bounding box center [262, 141] width 34 height 21
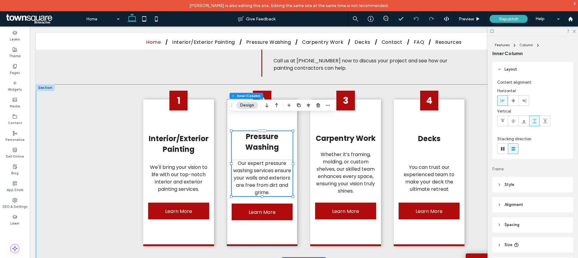
click at [480, 139] on div "1 Interior/Exterior Painting We'll bring your vision to life with our top-notch…" at bounding box center [304, 172] width 364 height 177
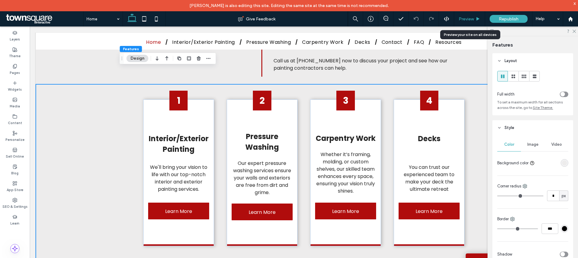
click at [474, 16] on div "Preview" at bounding box center [469, 18] width 31 height 5
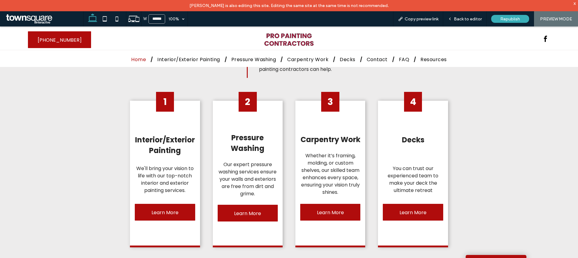
scroll to position [543, 0]
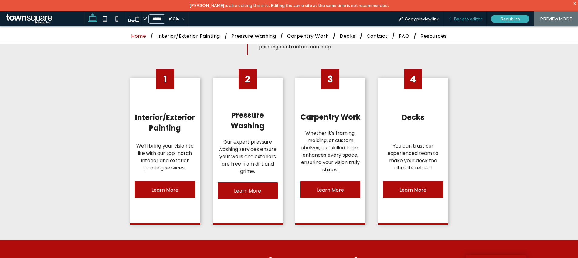
click at [473, 17] on span "Back to editor" at bounding box center [468, 18] width 28 height 5
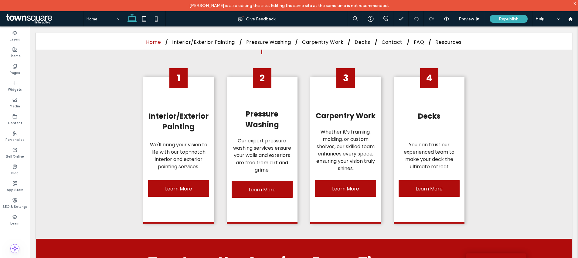
scroll to position [544, 0]
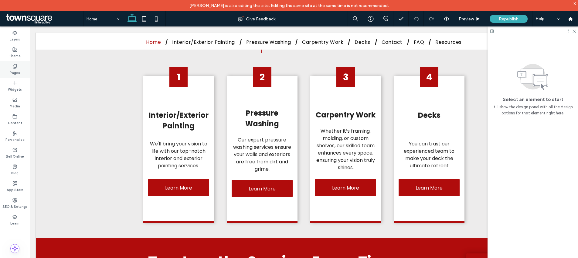
click at [17, 66] on div "Pages" at bounding box center [15, 69] width 30 height 17
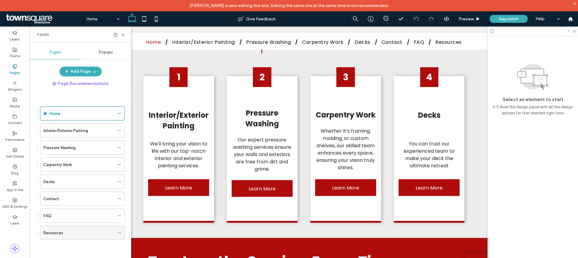
click at [77, 233] on div "Resources" at bounding box center [78, 232] width 71 height 6
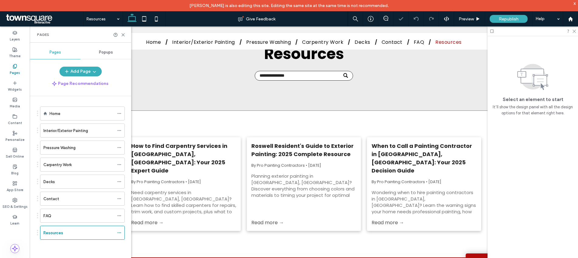
scroll to position [91, 0]
